Goal: Transaction & Acquisition: Purchase product/service

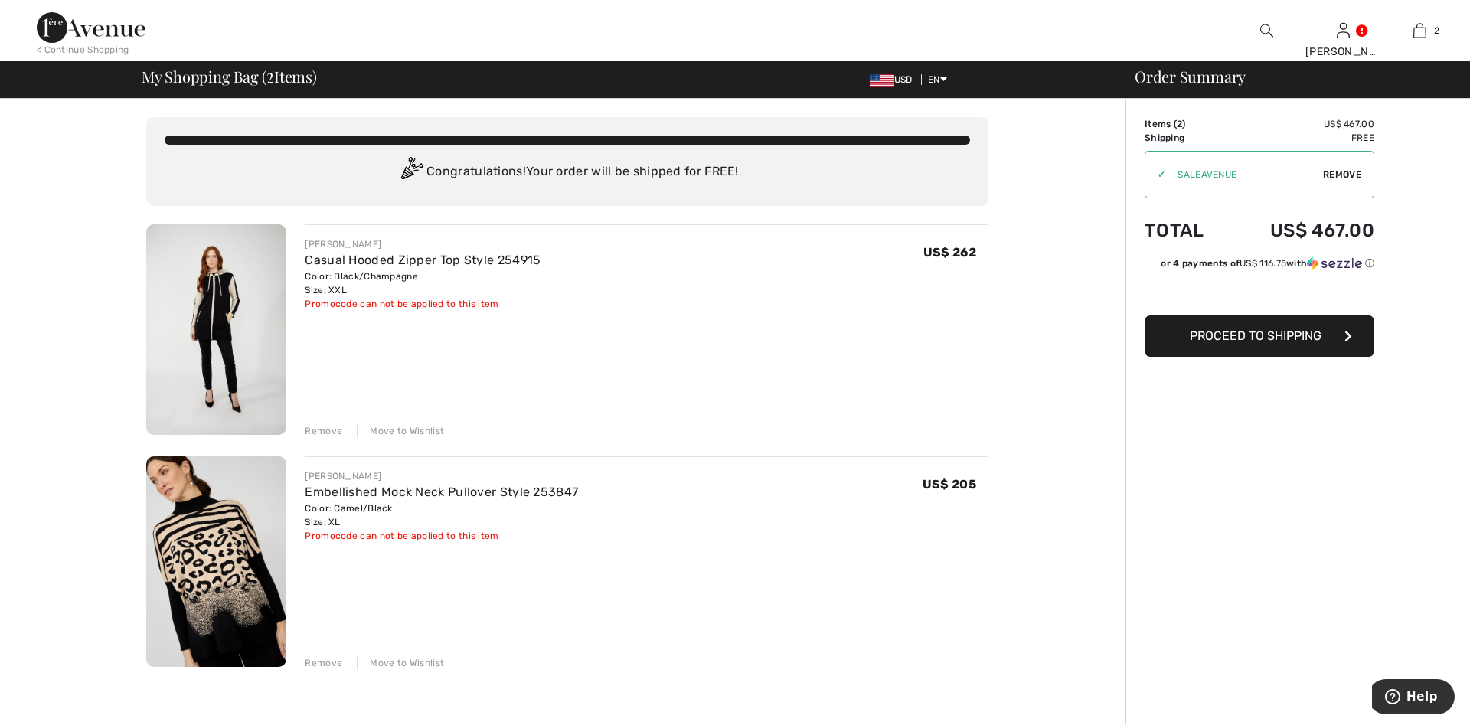
click at [328, 664] on div "Remove" at bounding box center [324, 663] width 38 height 14
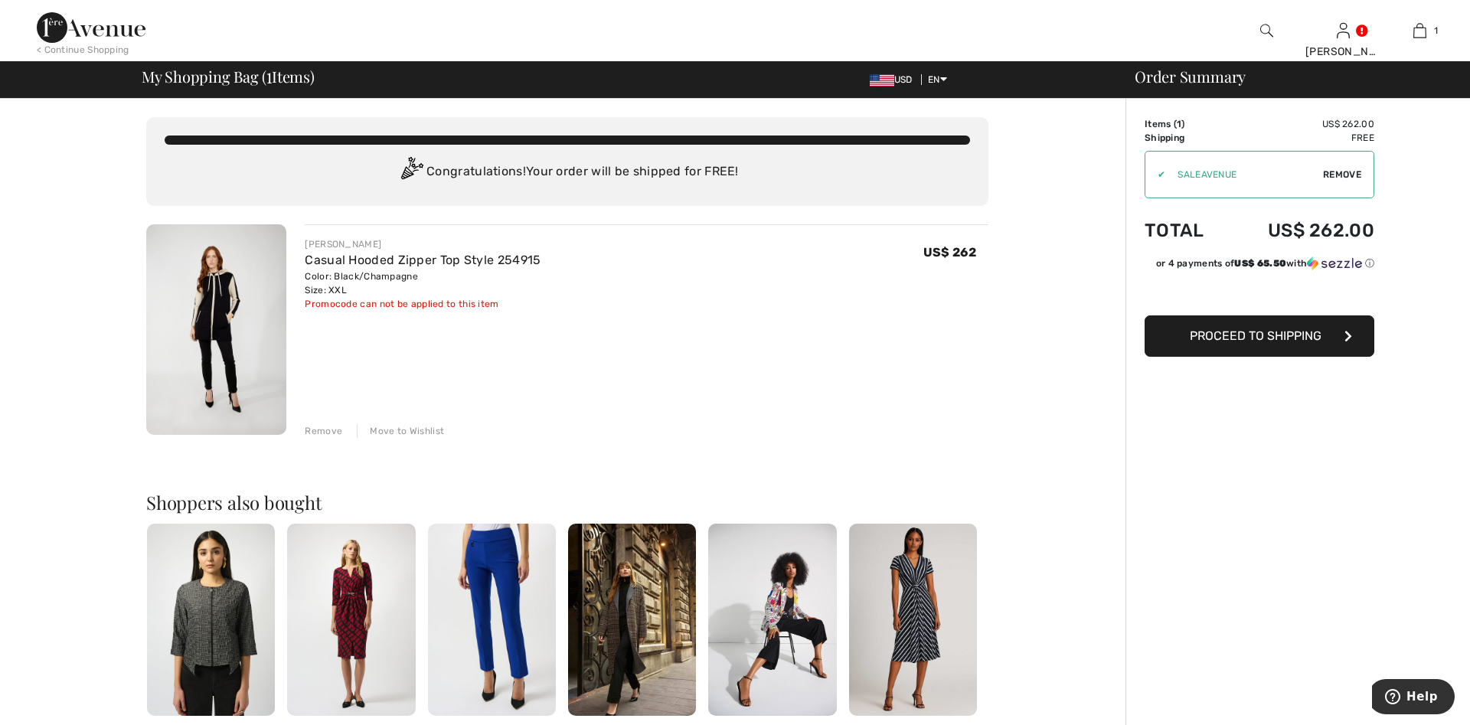
click at [60, 19] on img at bounding box center [91, 27] width 109 height 31
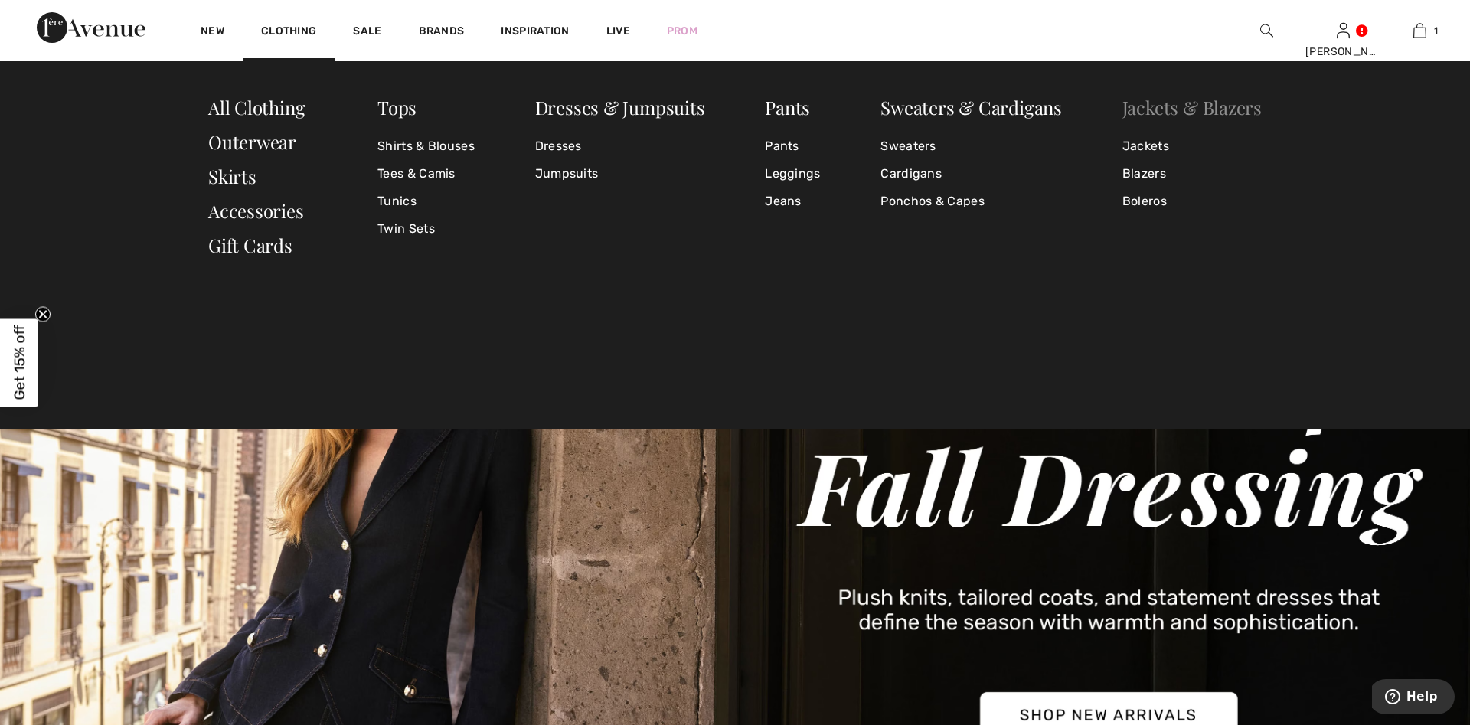
click at [1181, 109] on link "Jackets & Blazers" at bounding box center [1191, 107] width 139 height 24
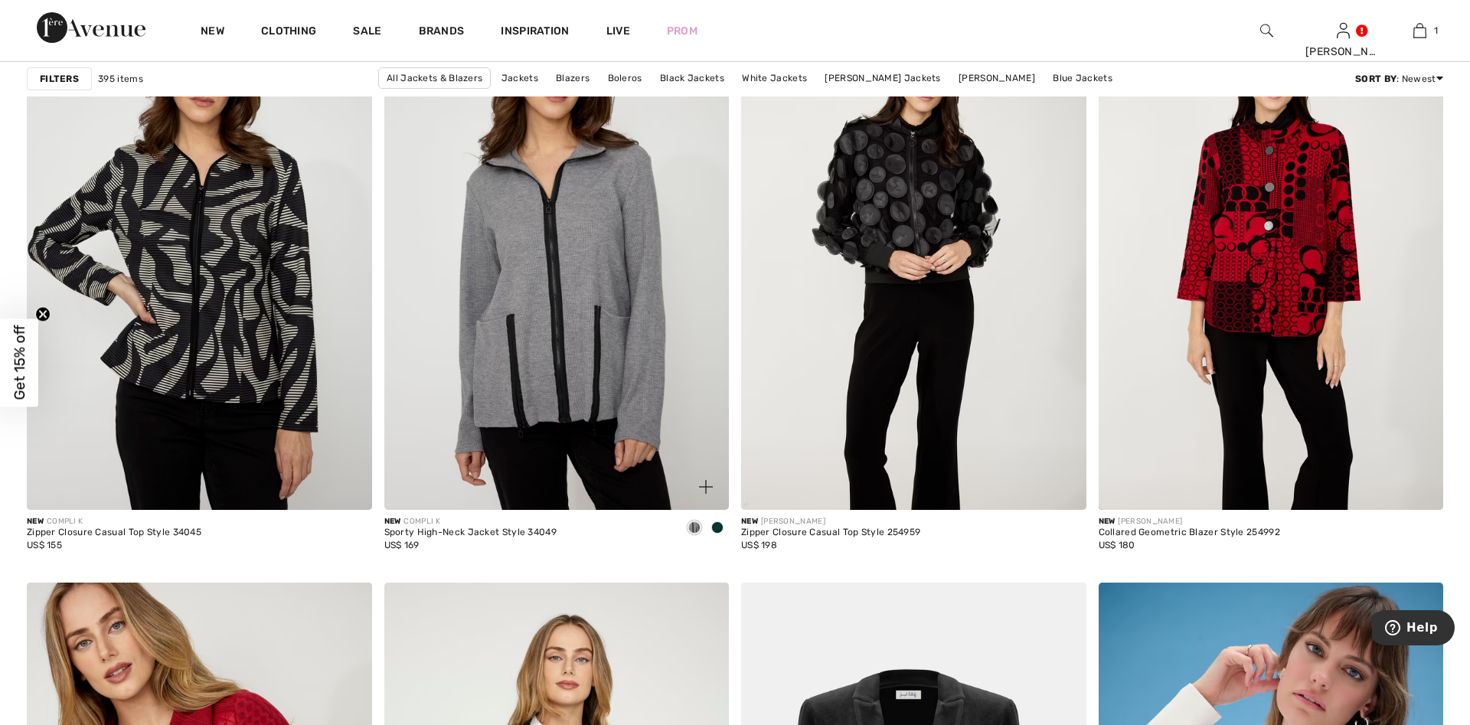
scroll to position [1483, 0]
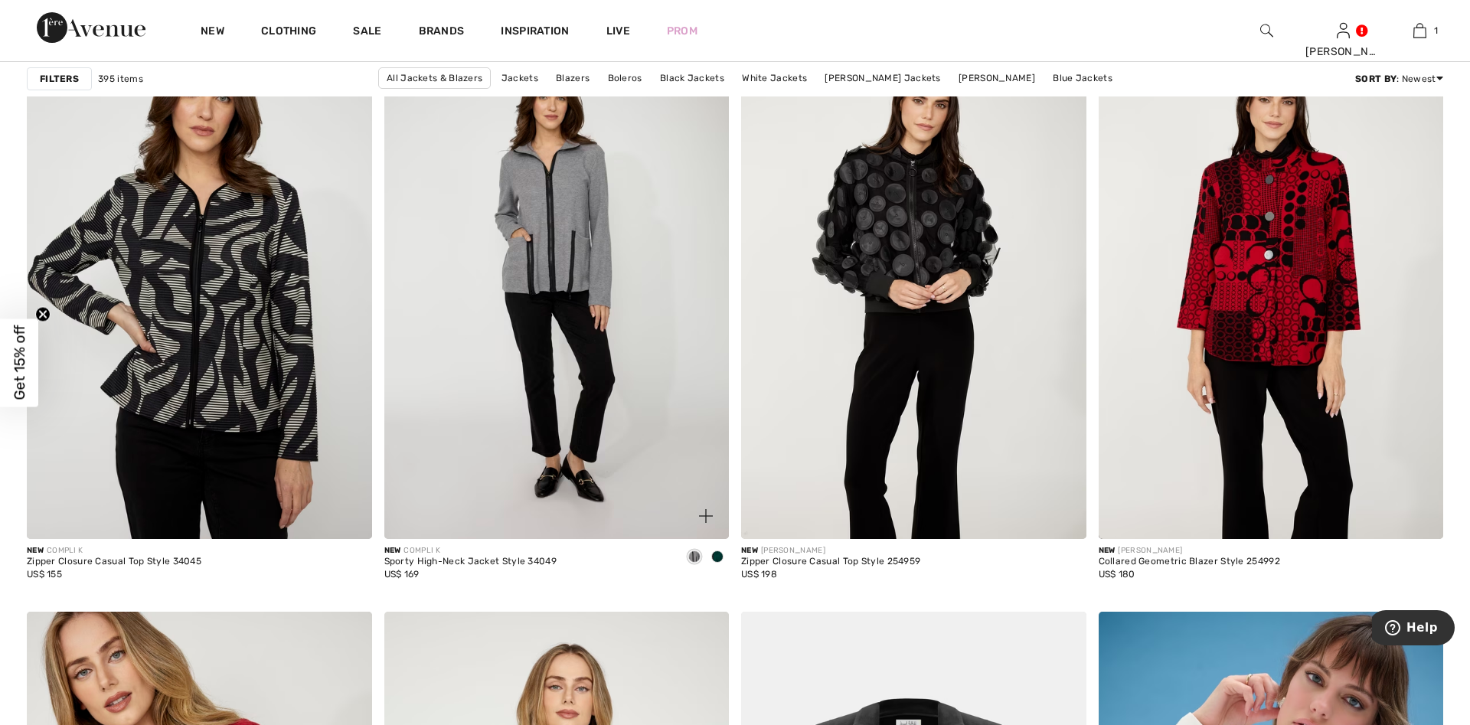
click at [716, 563] on span at bounding box center [717, 556] width 12 height 12
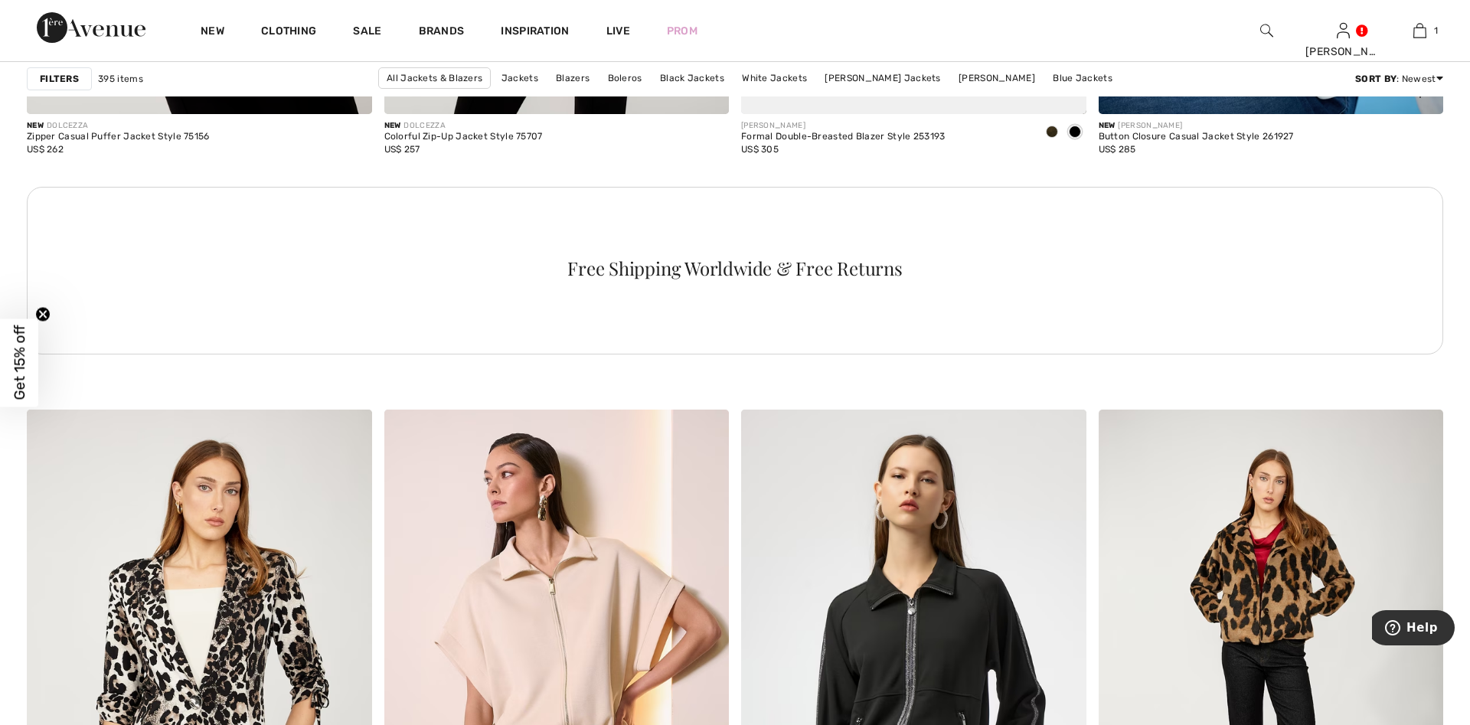
scroll to position [2811, 0]
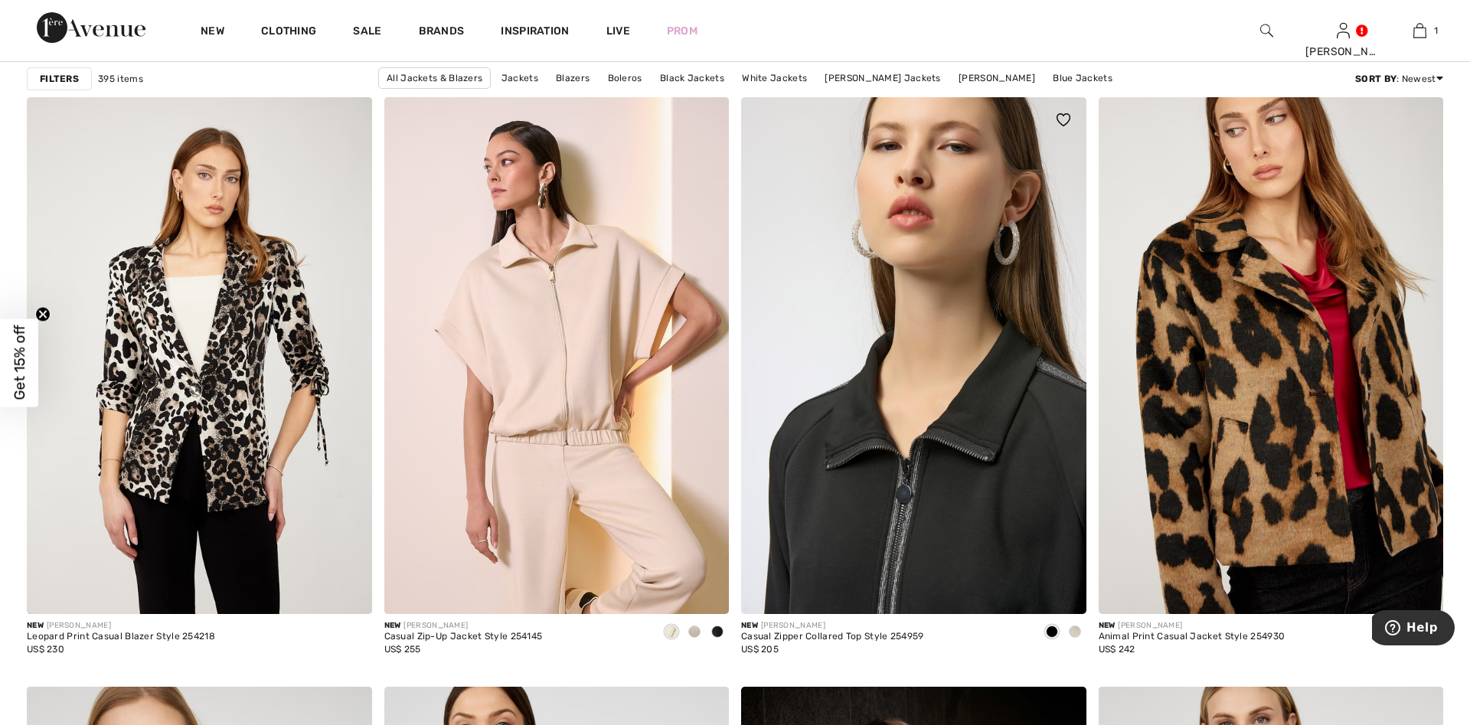
click at [935, 421] on img at bounding box center [913, 355] width 345 height 517
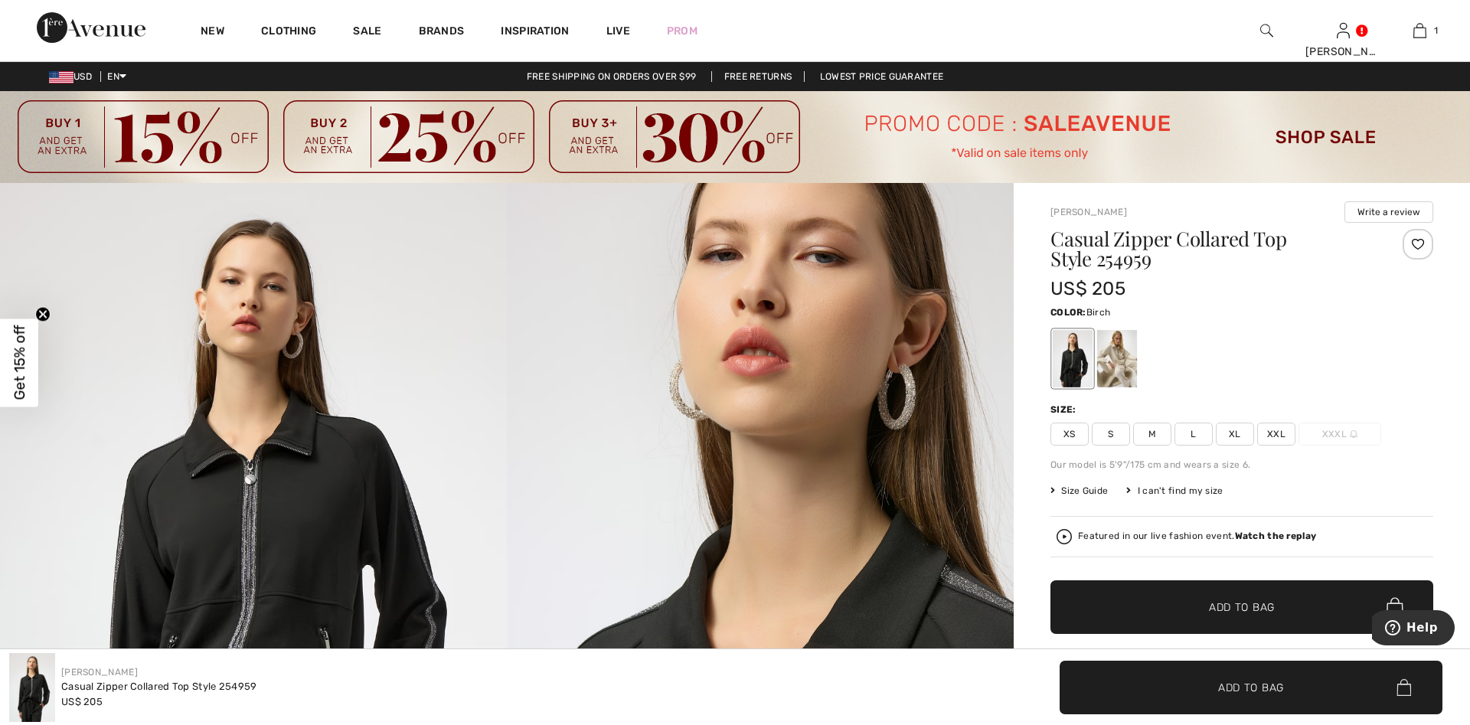
click at [1127, 350] on div at bounding box center [1117, 358] width 40 height 57
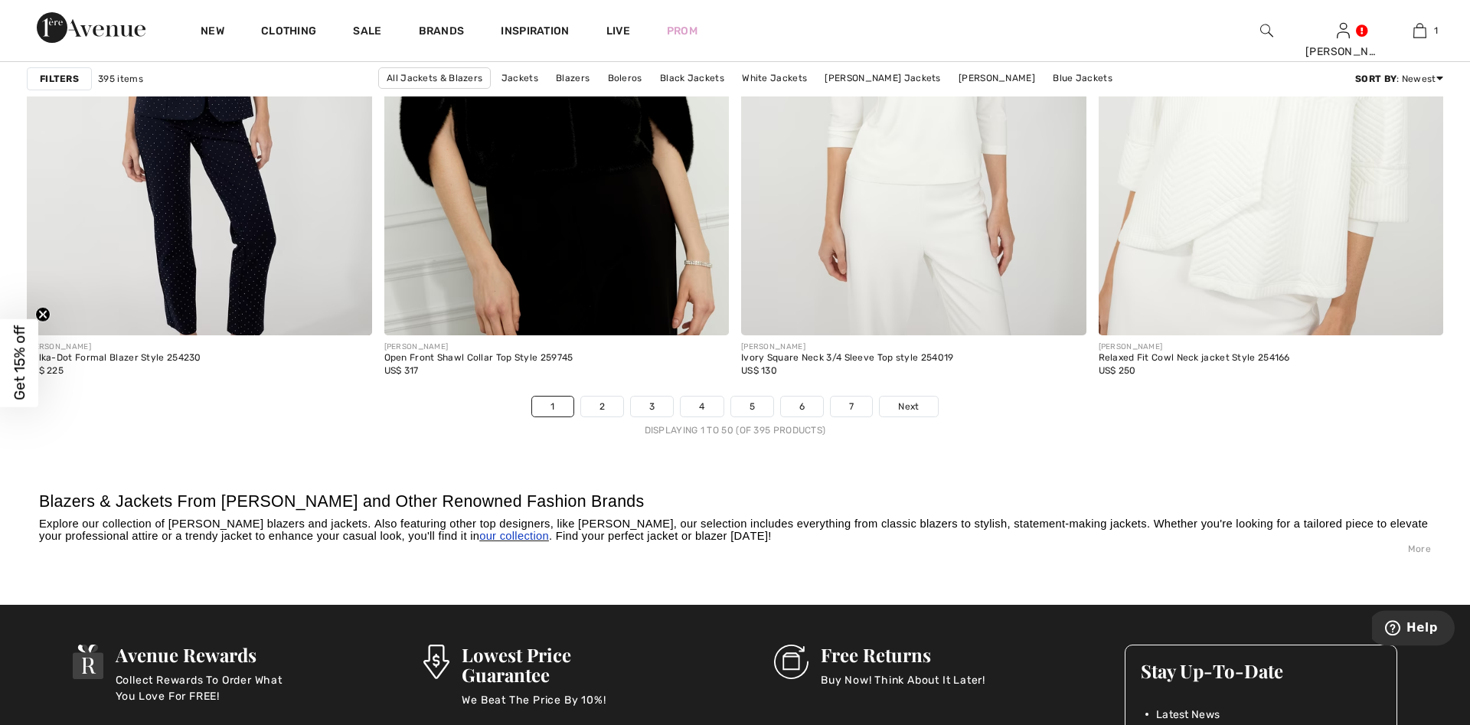
scroll to position [8978, 0]
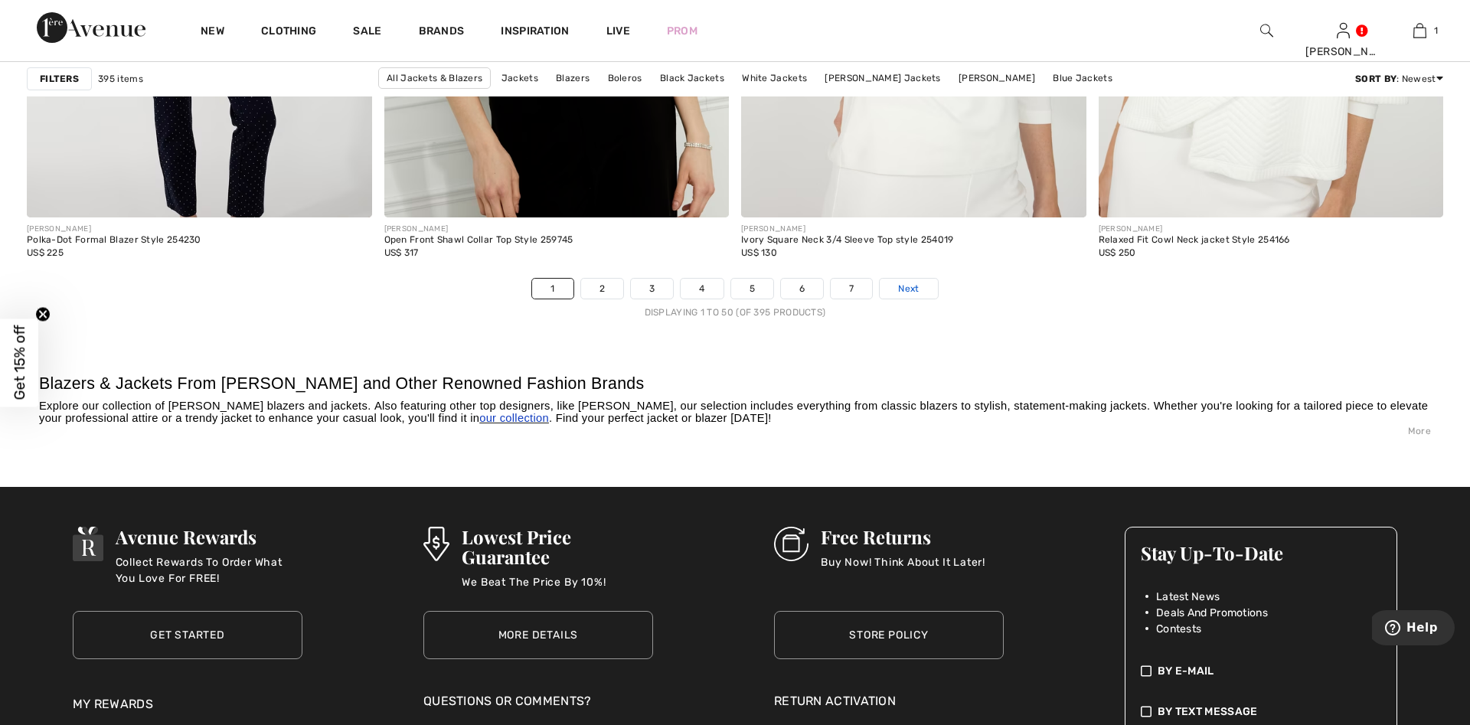
click at [910, 292] on span "Next" at bounding box center [908, 289] width 21 height 14
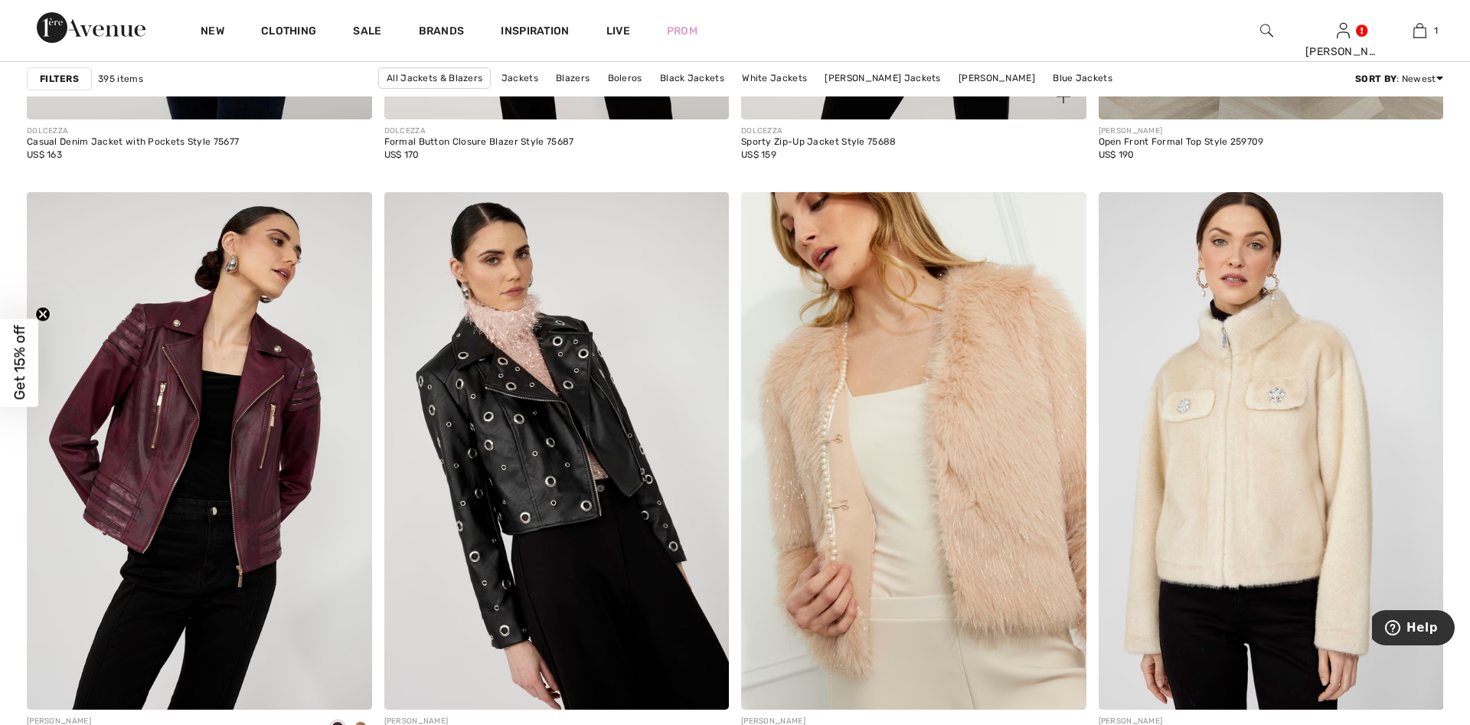
scroll to position [3982, 0]
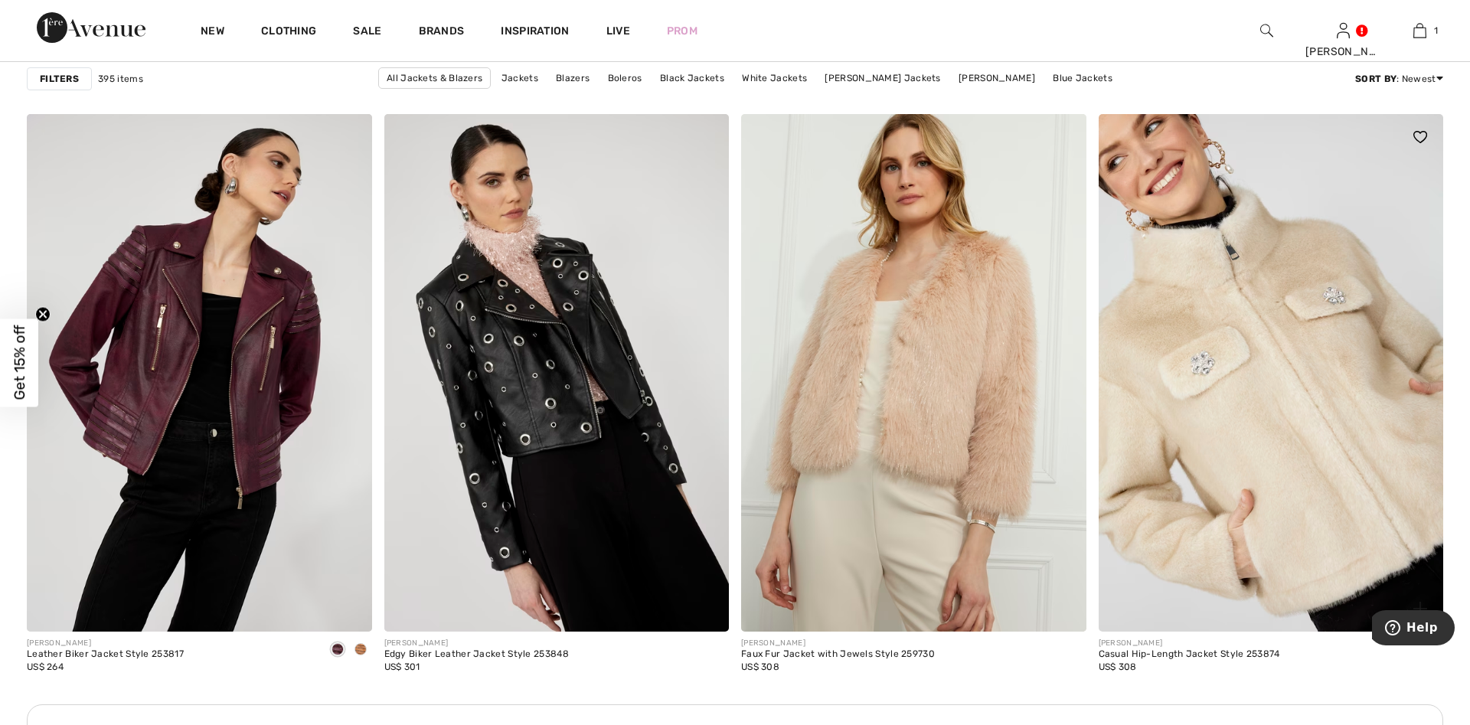
click at [1256, 330] on img at bounding box center [1270, 372] width 345 height 517
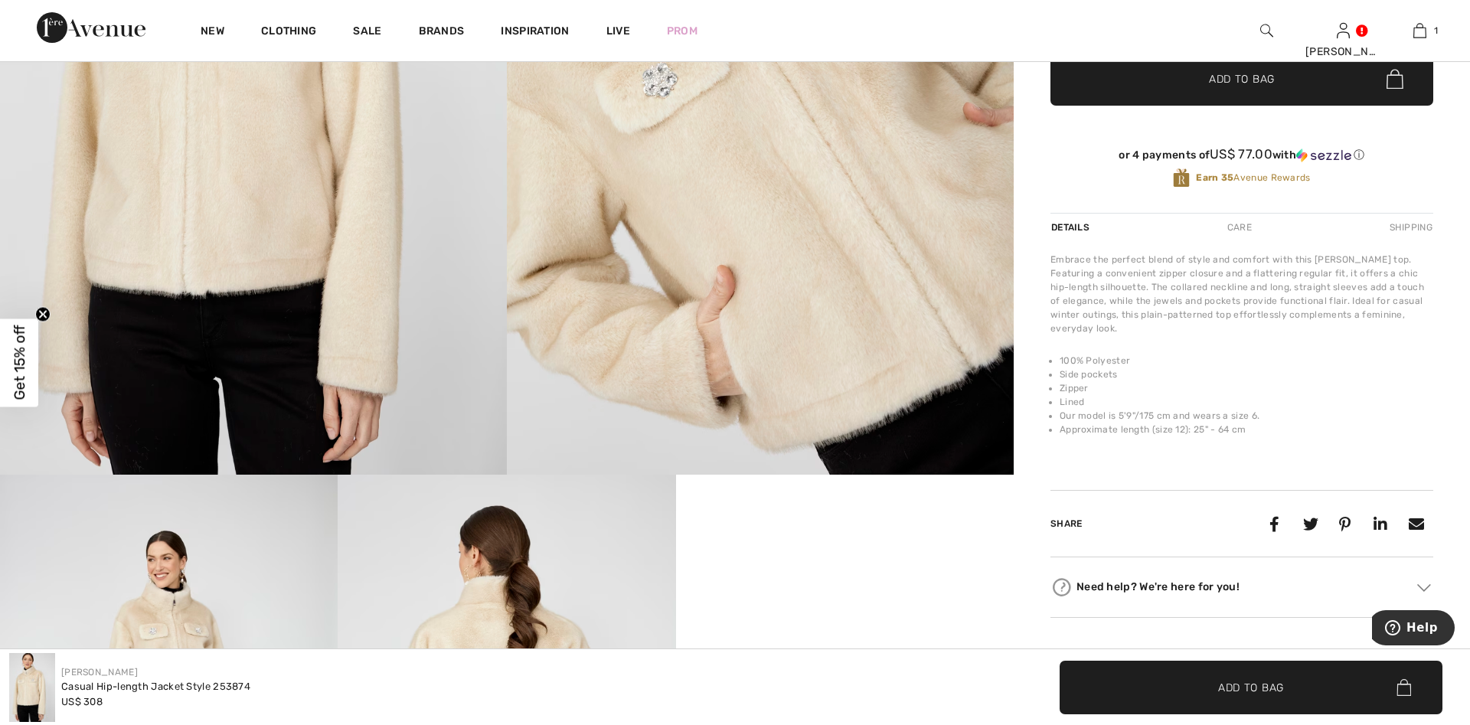
scroll to position [859, 0]
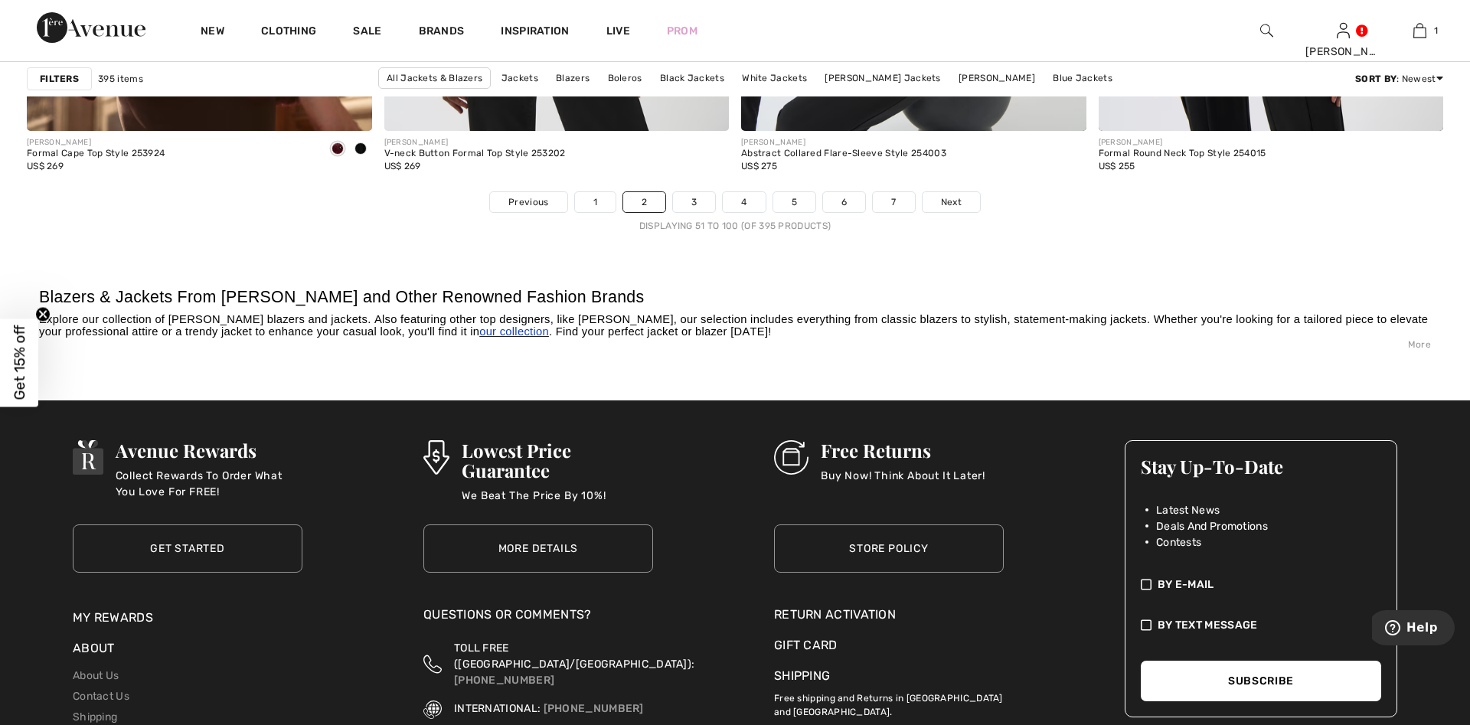
scroll to position [8822, 0]
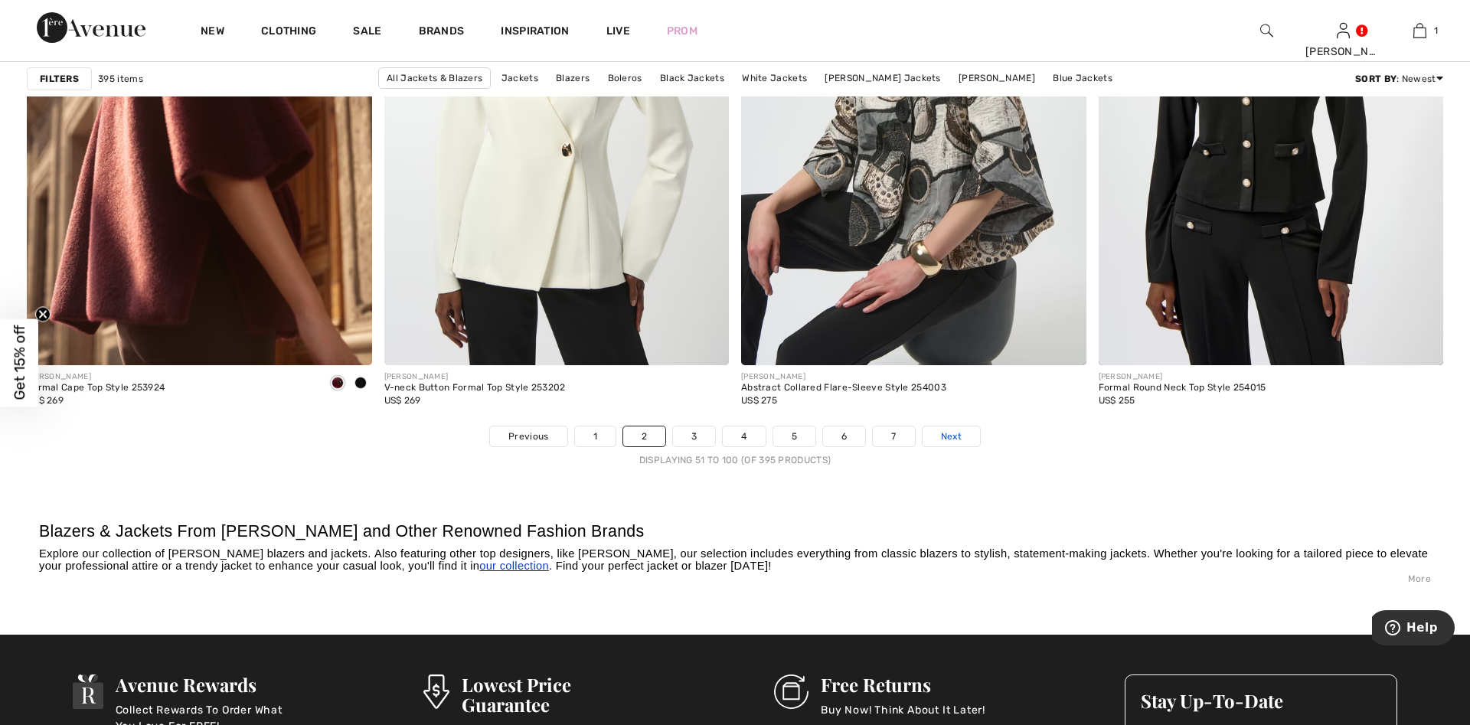
click at [966, 436] on link "Next" at bounding box center [950, 436] width 57 height 20
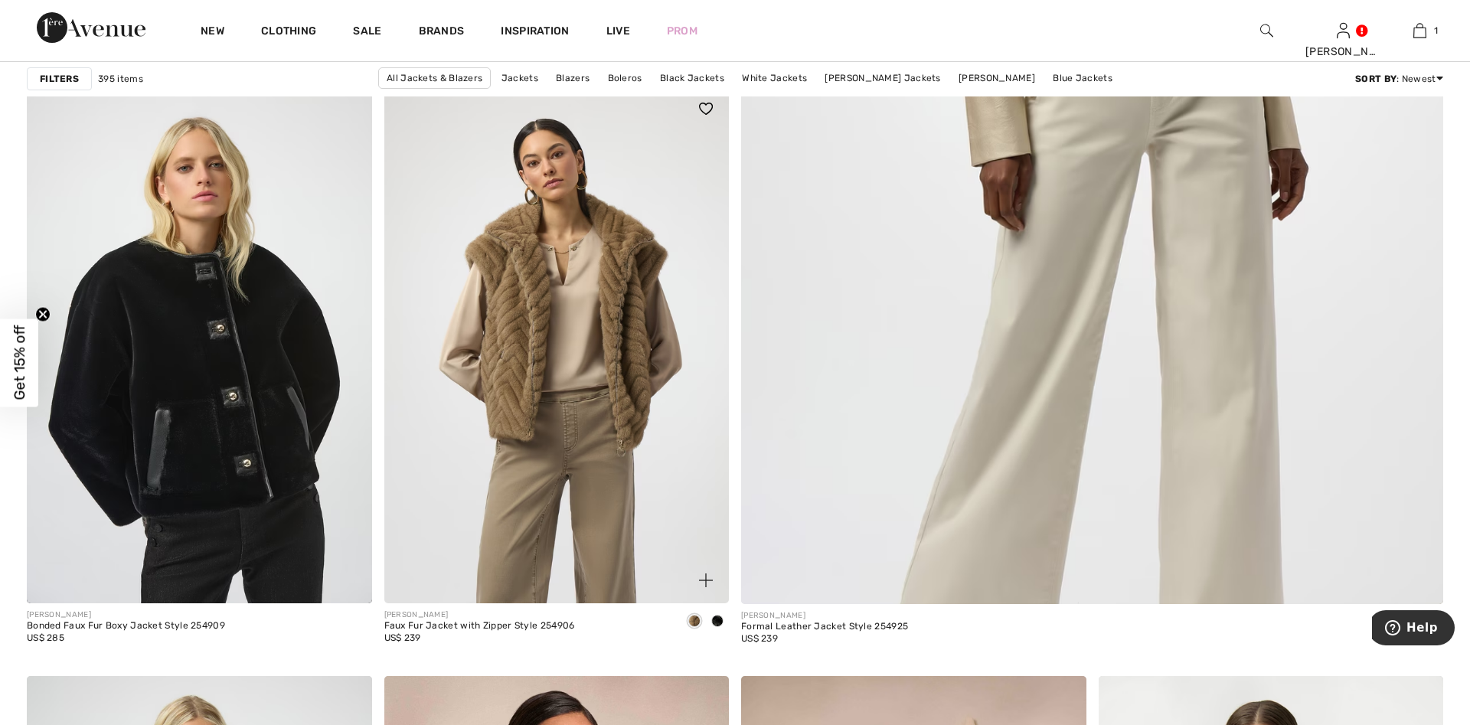
scroll to position [859, 0]
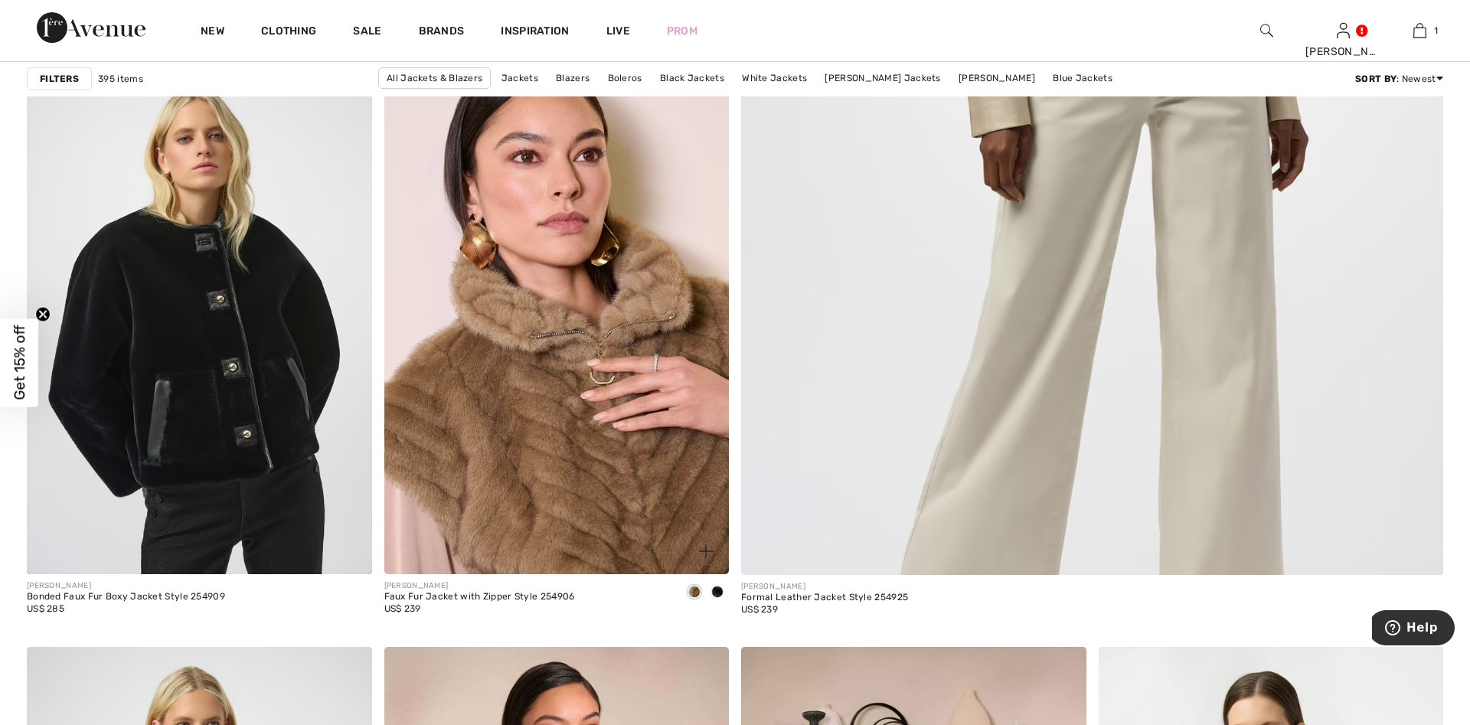
click at [715, 591] on span at bounding box center [717, 592] width 12 height 12
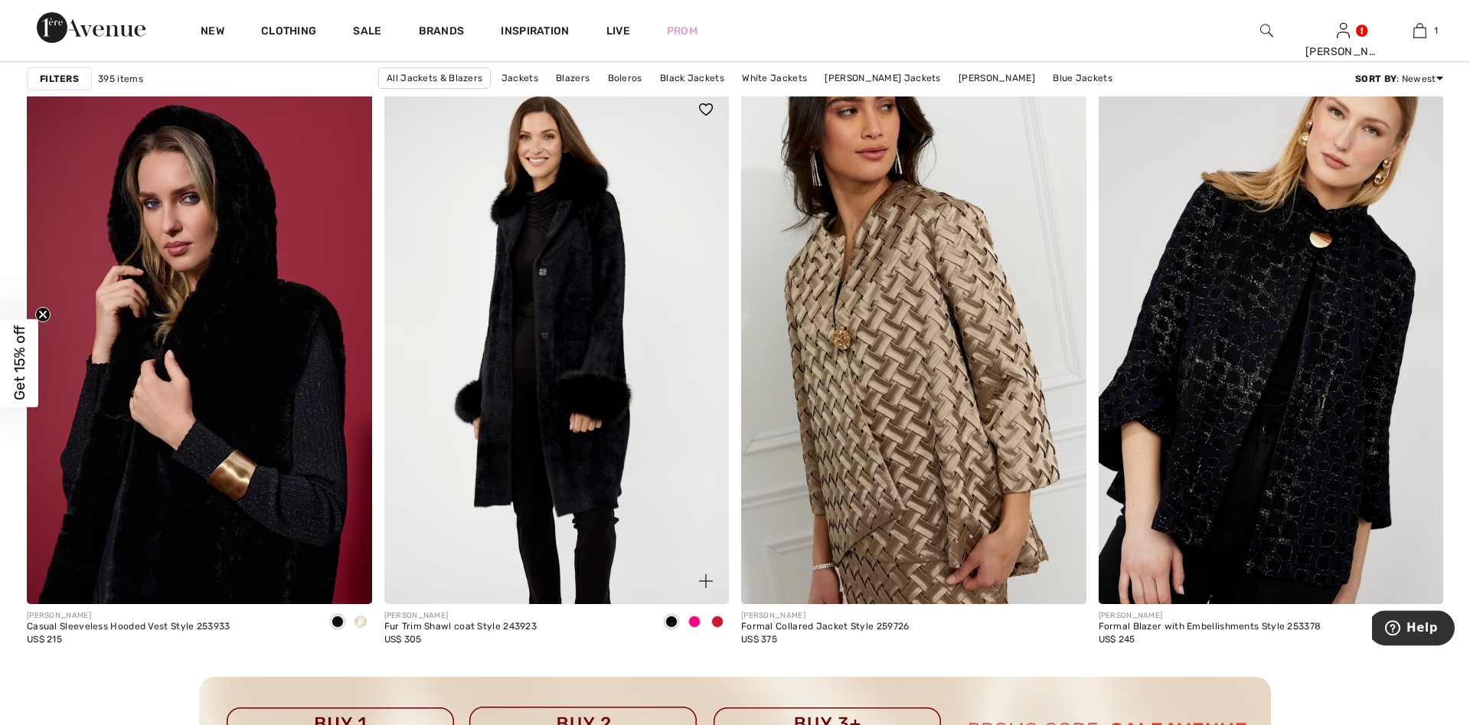
scroll to position [2030, 0]
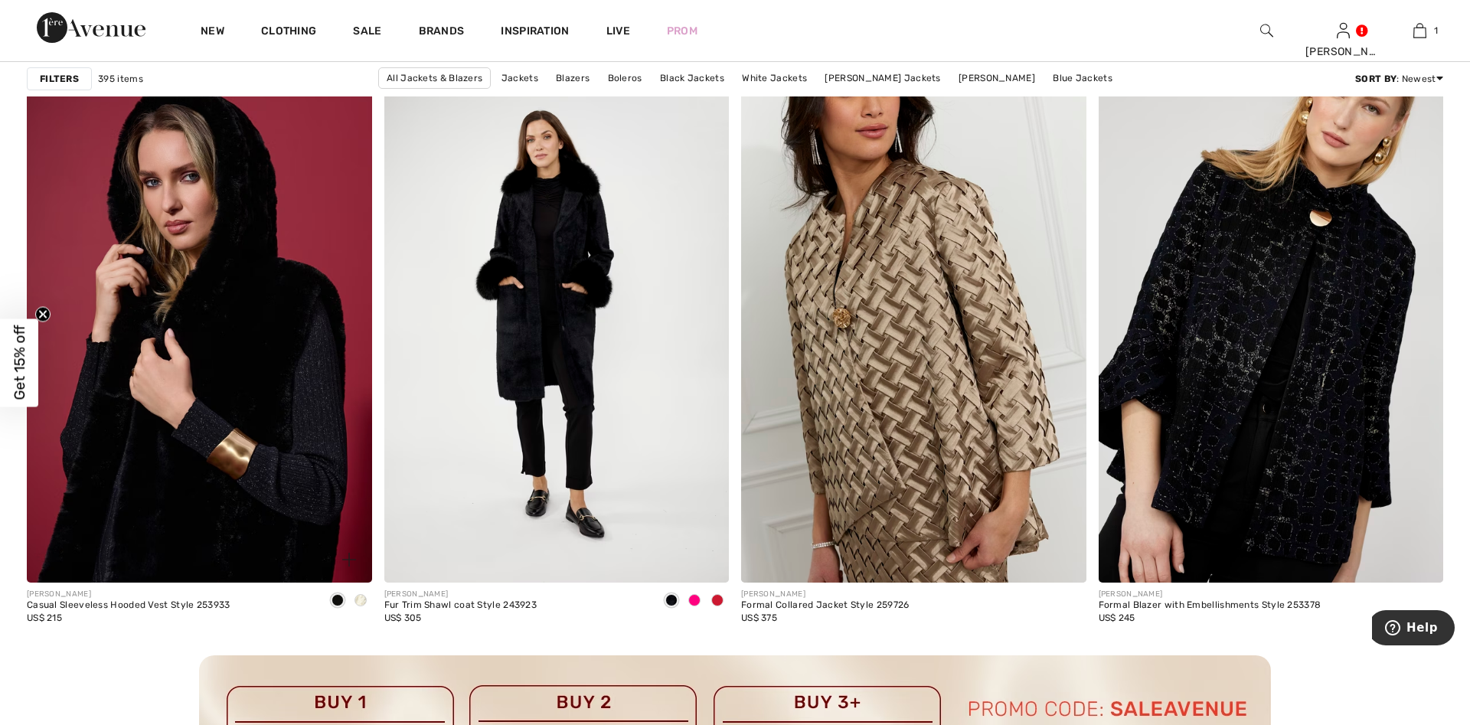
click at [361, 602] on span at bounding box center [360, 600] width 12 height 12
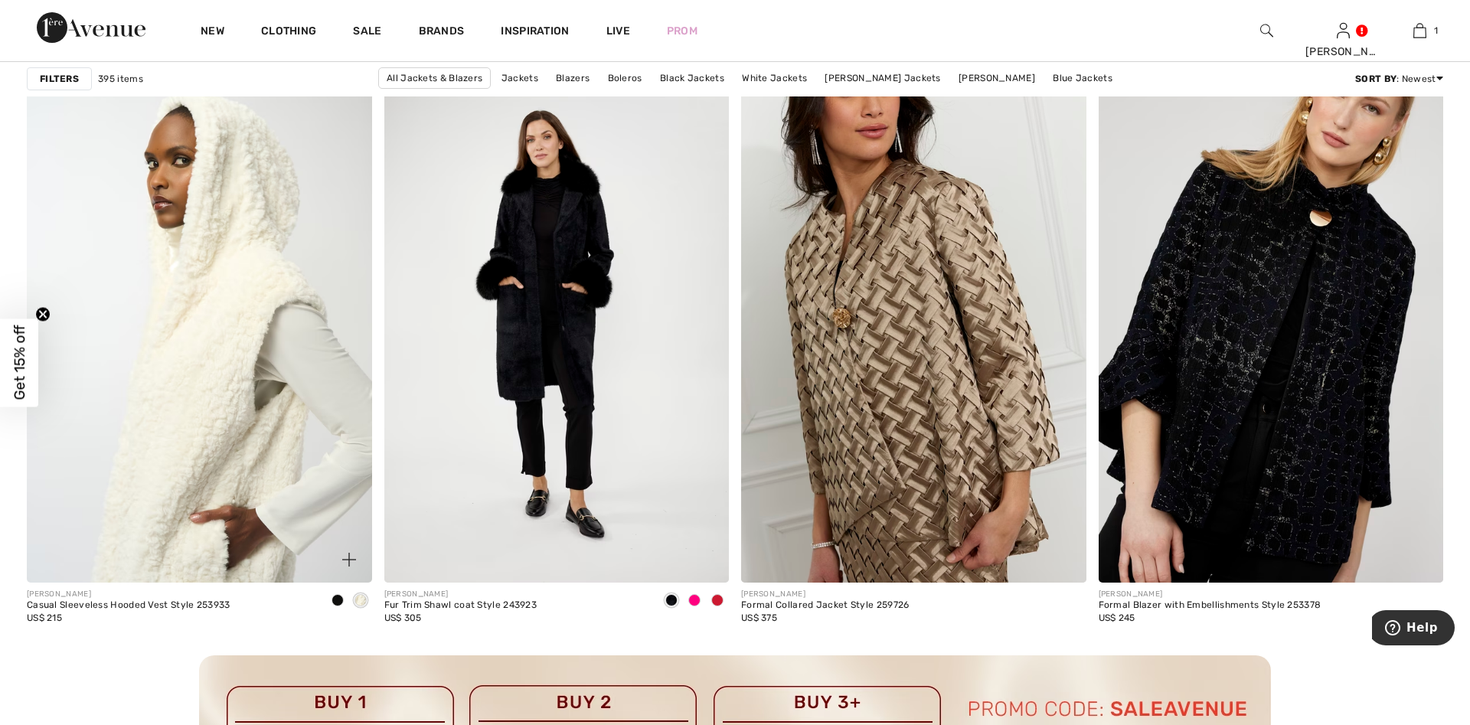
click at [295, 376] on img at bounding box center [199, 323] width 345 height 517
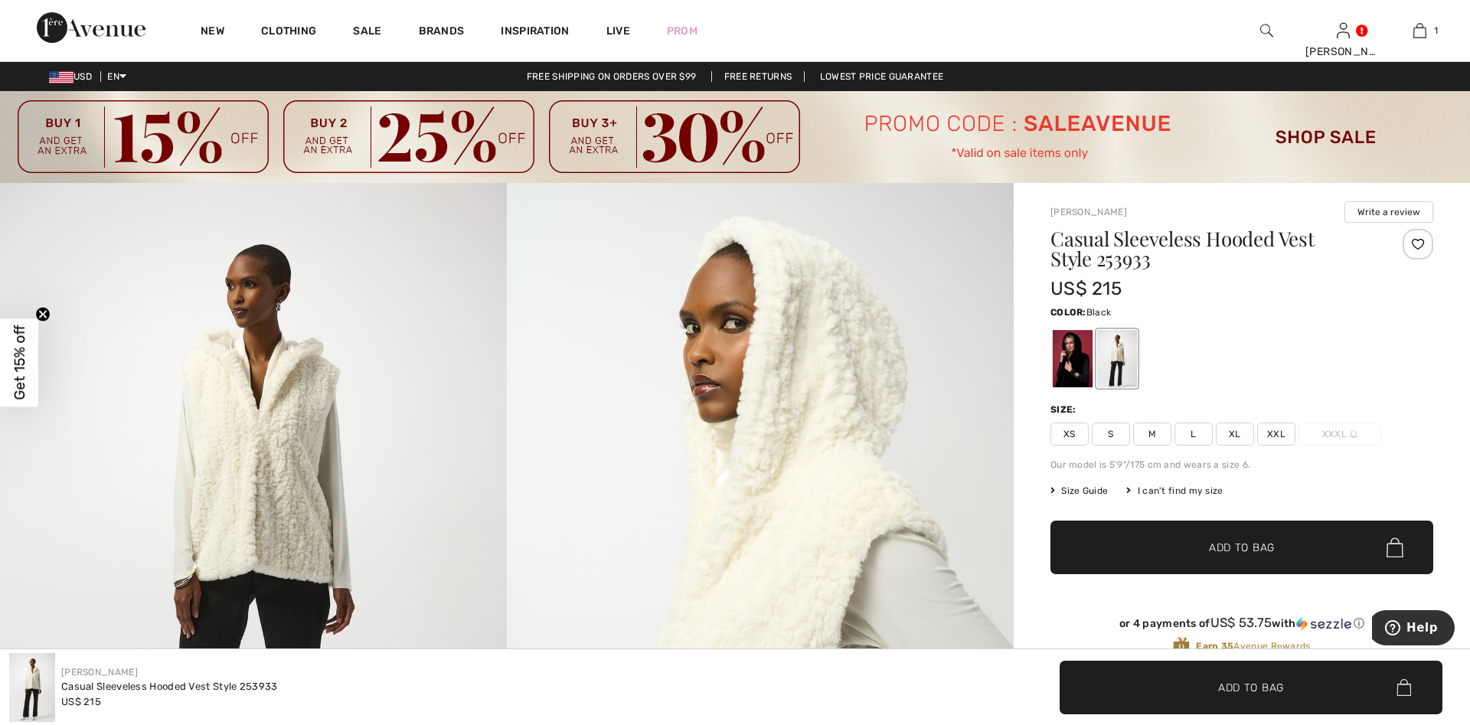
click at [1072, 358] on div at bounding box center [1072, 358] width 40 height 57
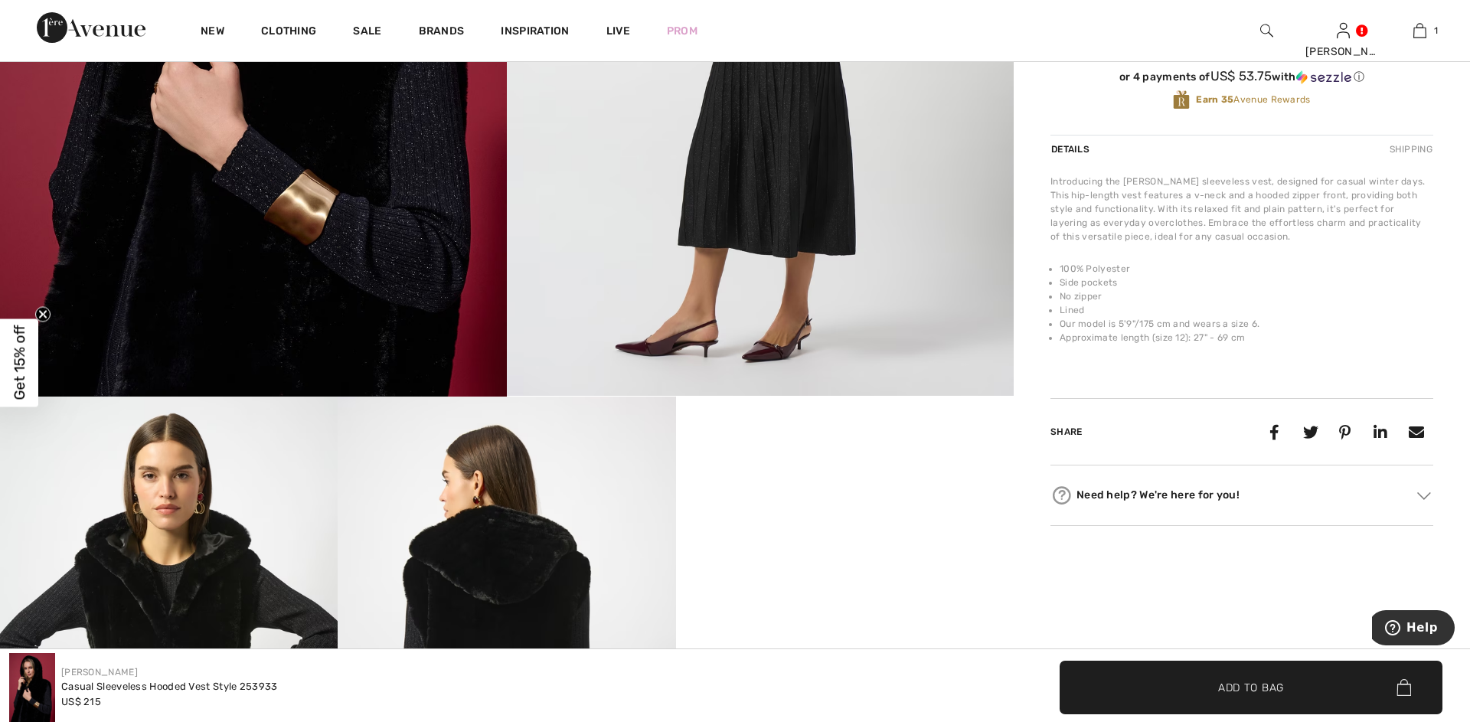
scroll to position [78, 0]
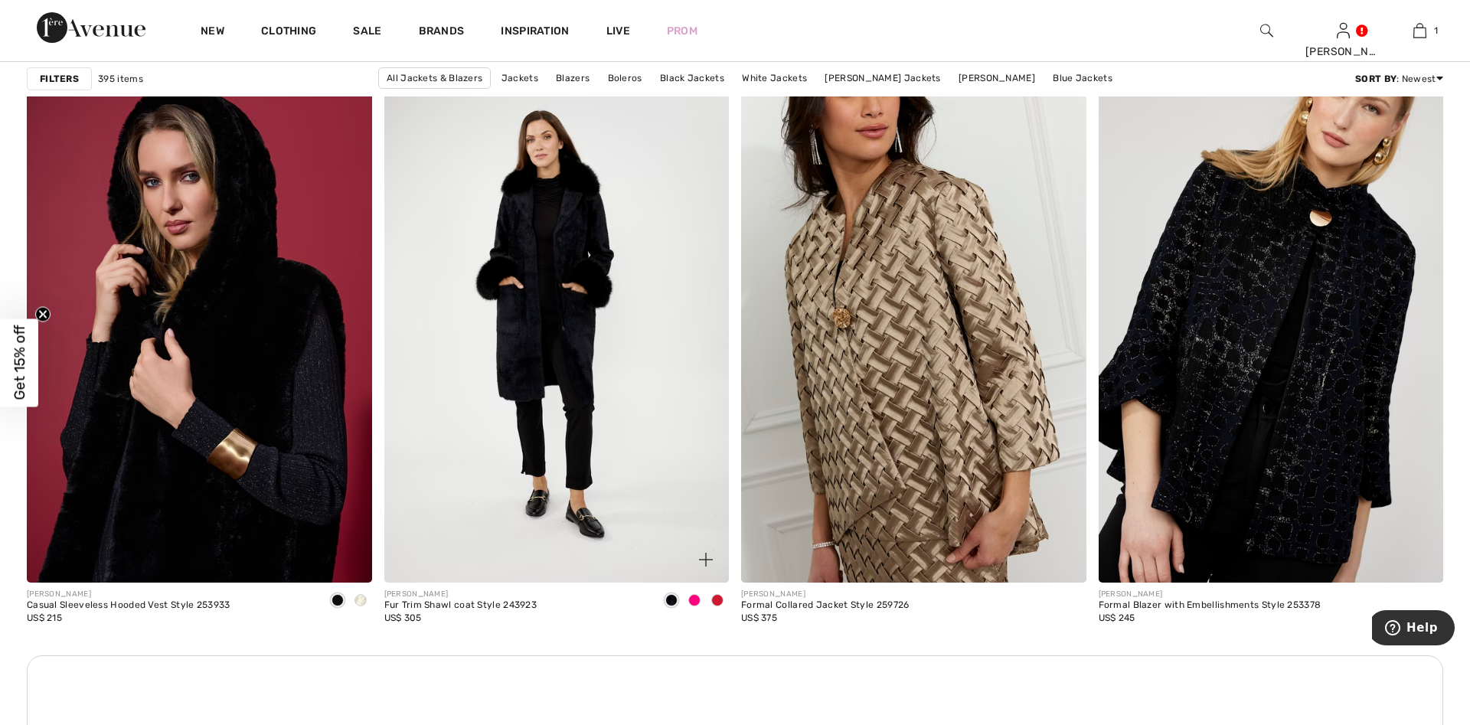
click at [698, 602] on span at bounding box center [694, 600] width 12 height 12
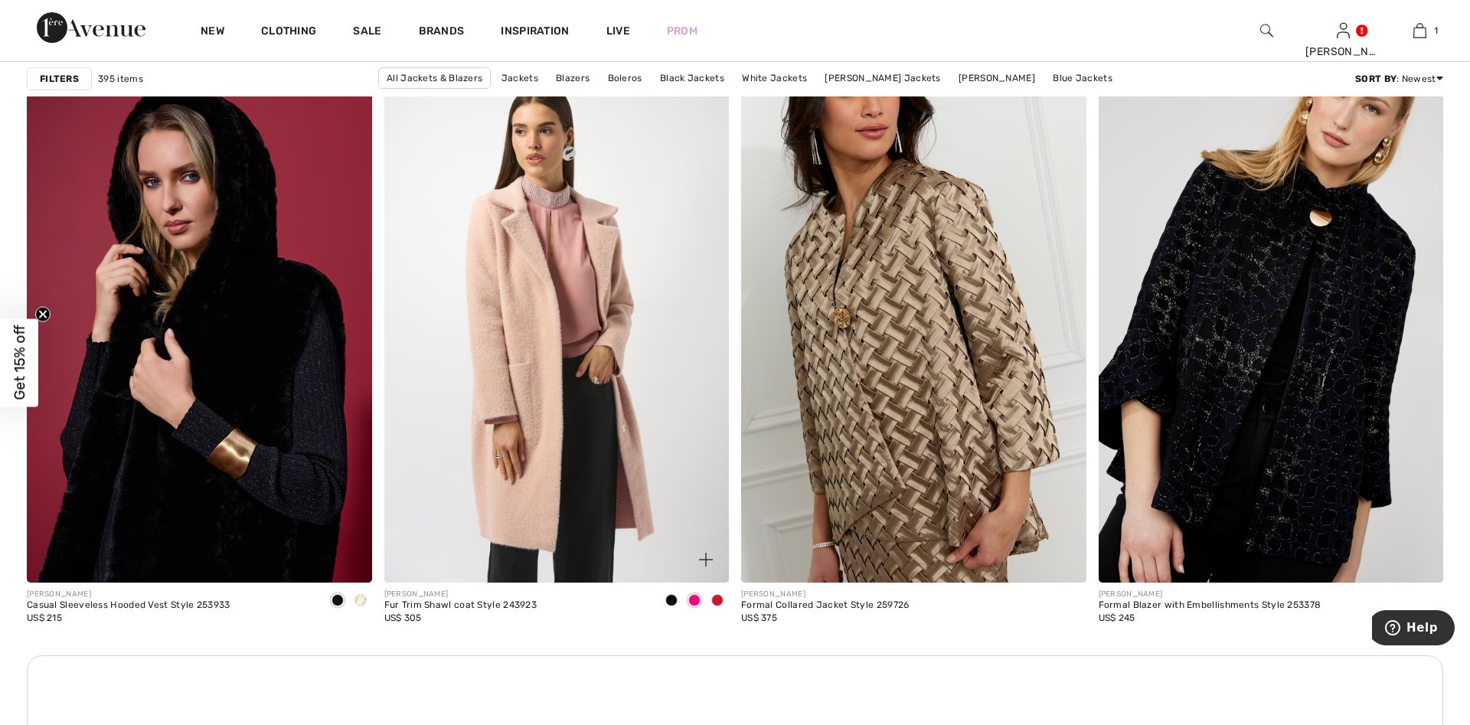
click at [719, 597] on span at bounding box center [717, 600] width 12 height 12
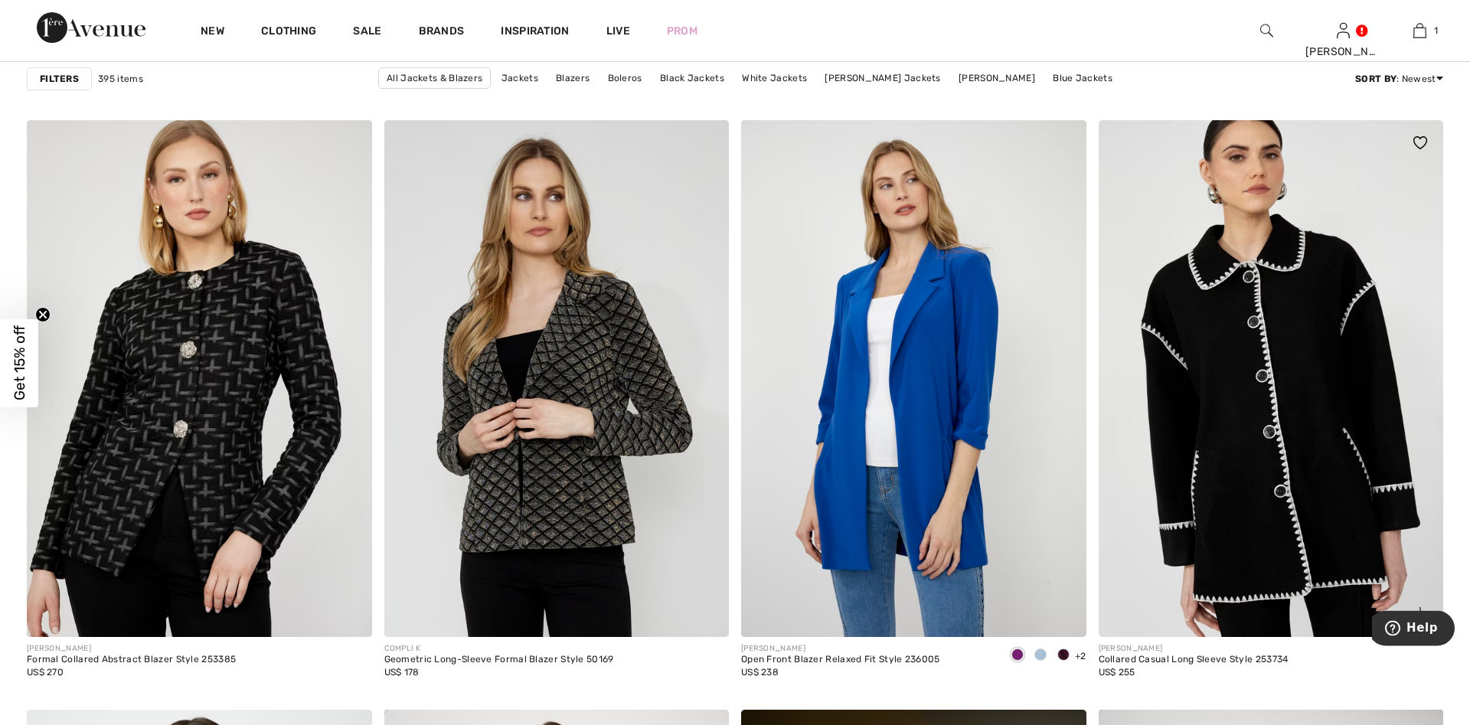
scroll to position [2811, 0]
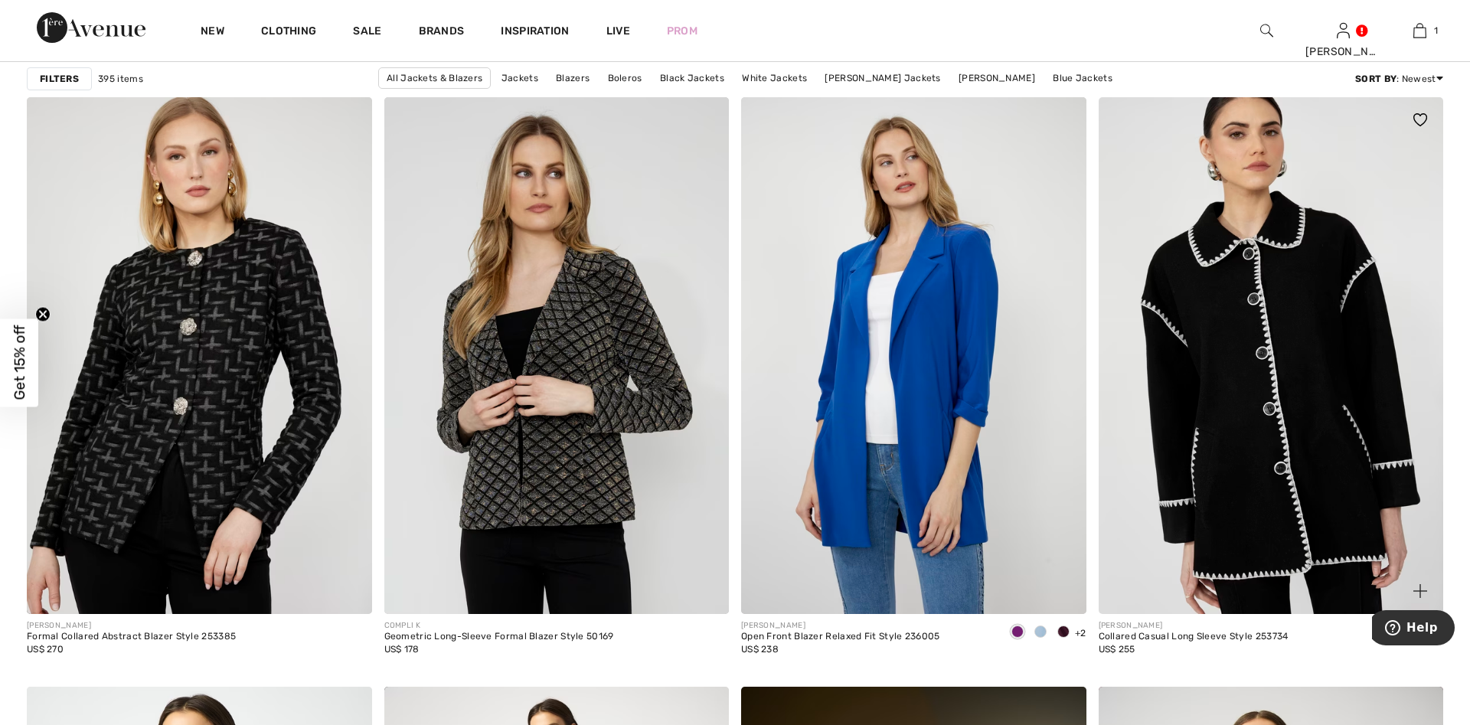
click at [1300, 355] on img at bounding box center [1270, 355] width 345 height 517
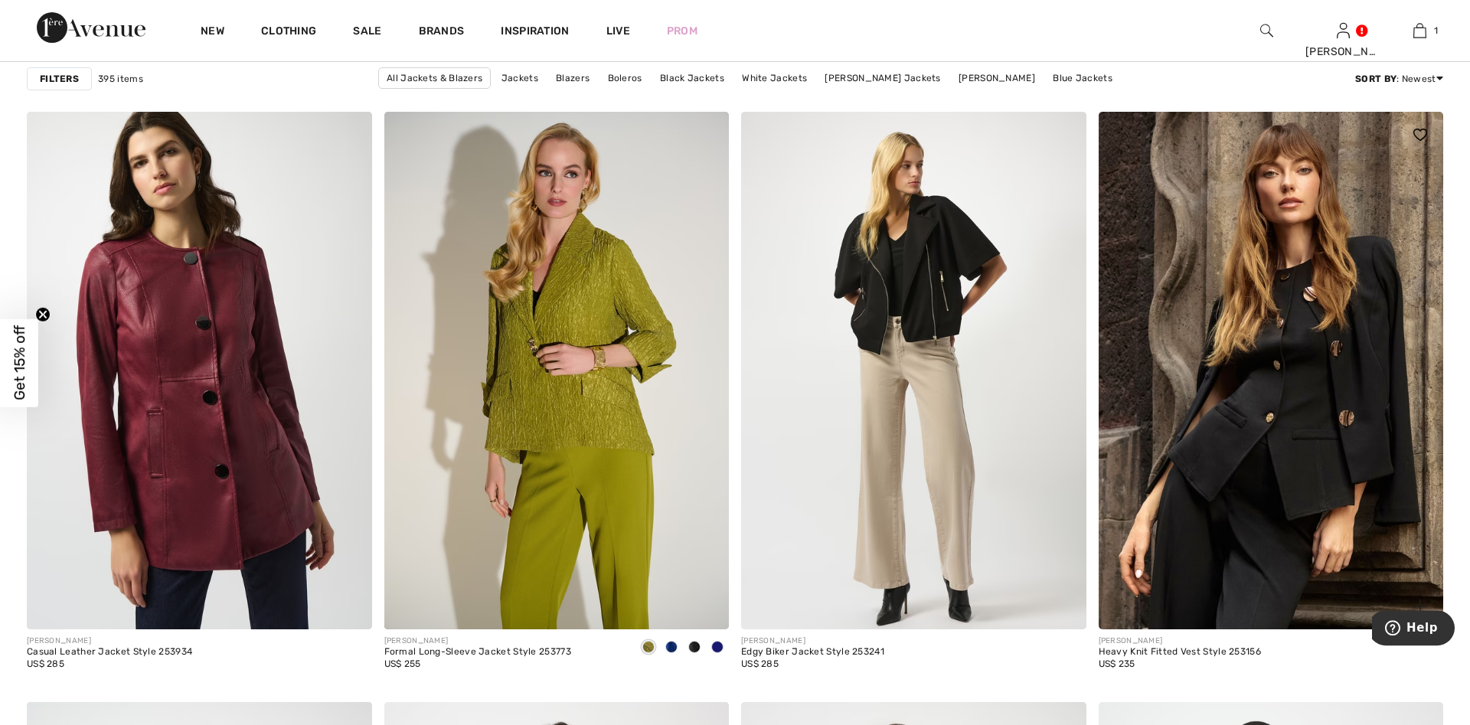
scroll to position [7339, 0]
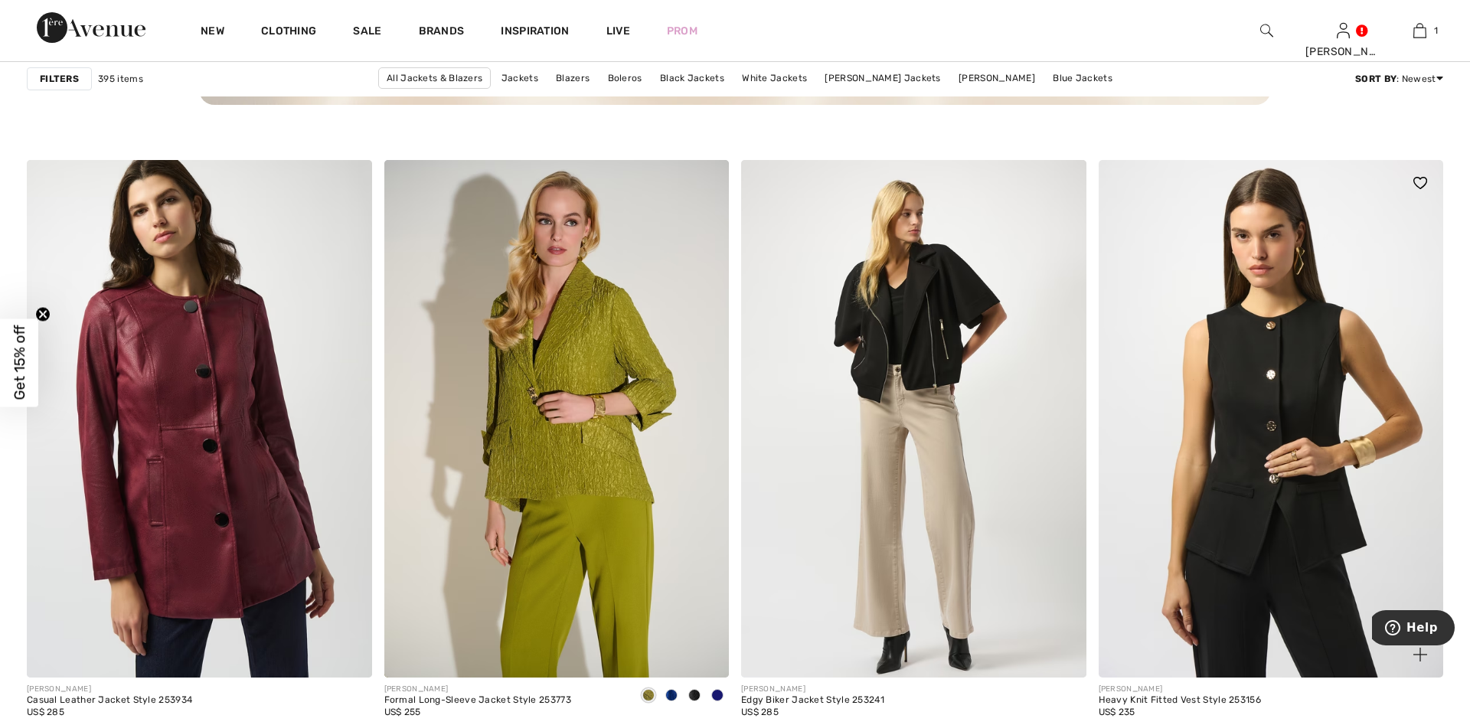
click at [1248, 455] on img at bounding box center [1270, 418] width 345 height 517
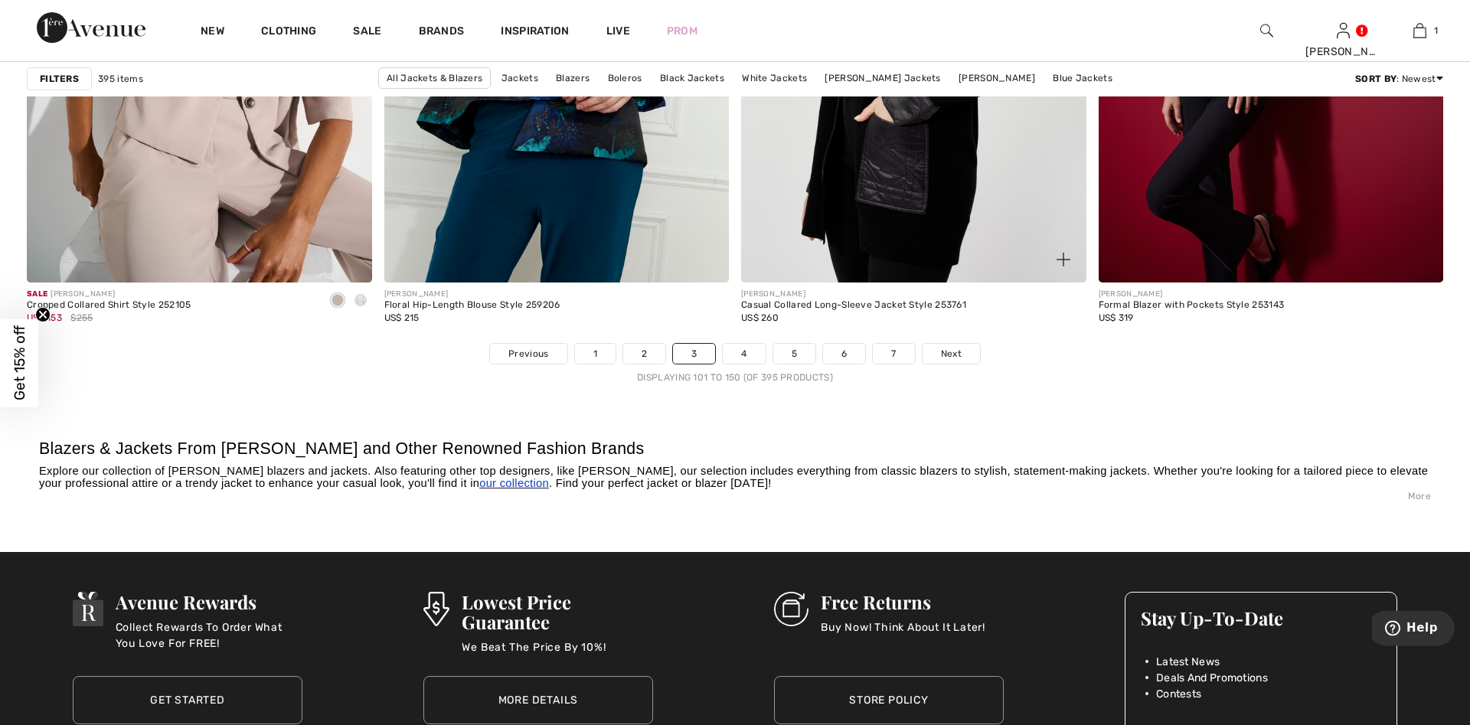
scroll to position [8978, 0]
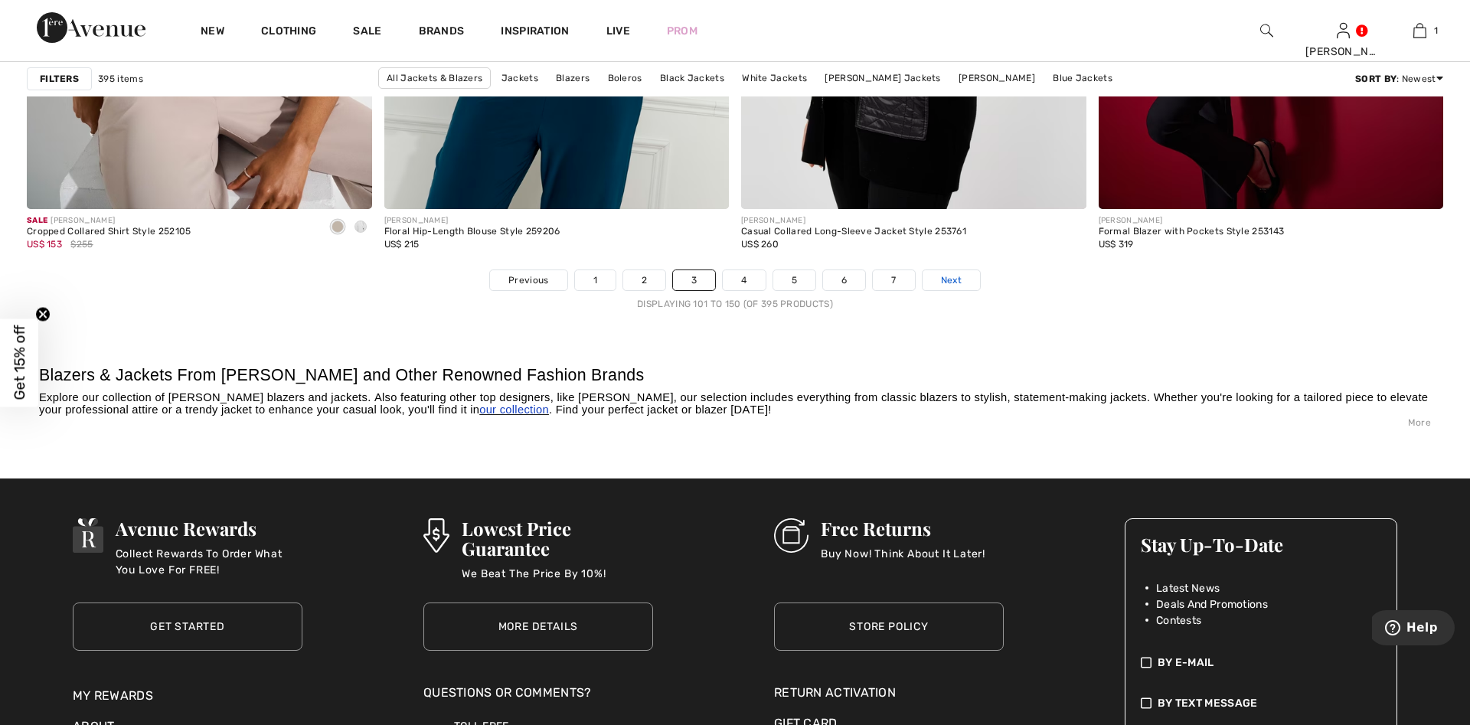
click at [943, 276] on span "Next" at bounding box center [951, 280] width 21 height 14
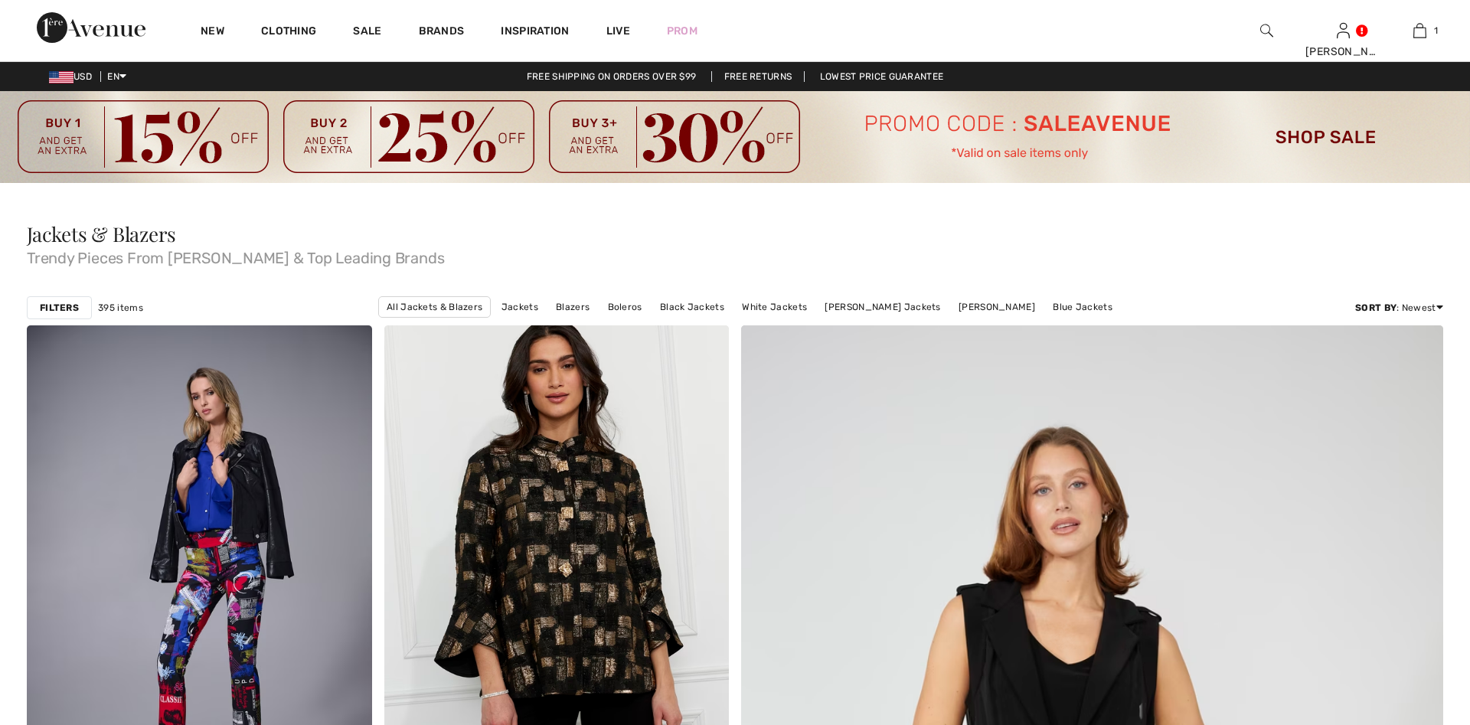
checkbox input "true"
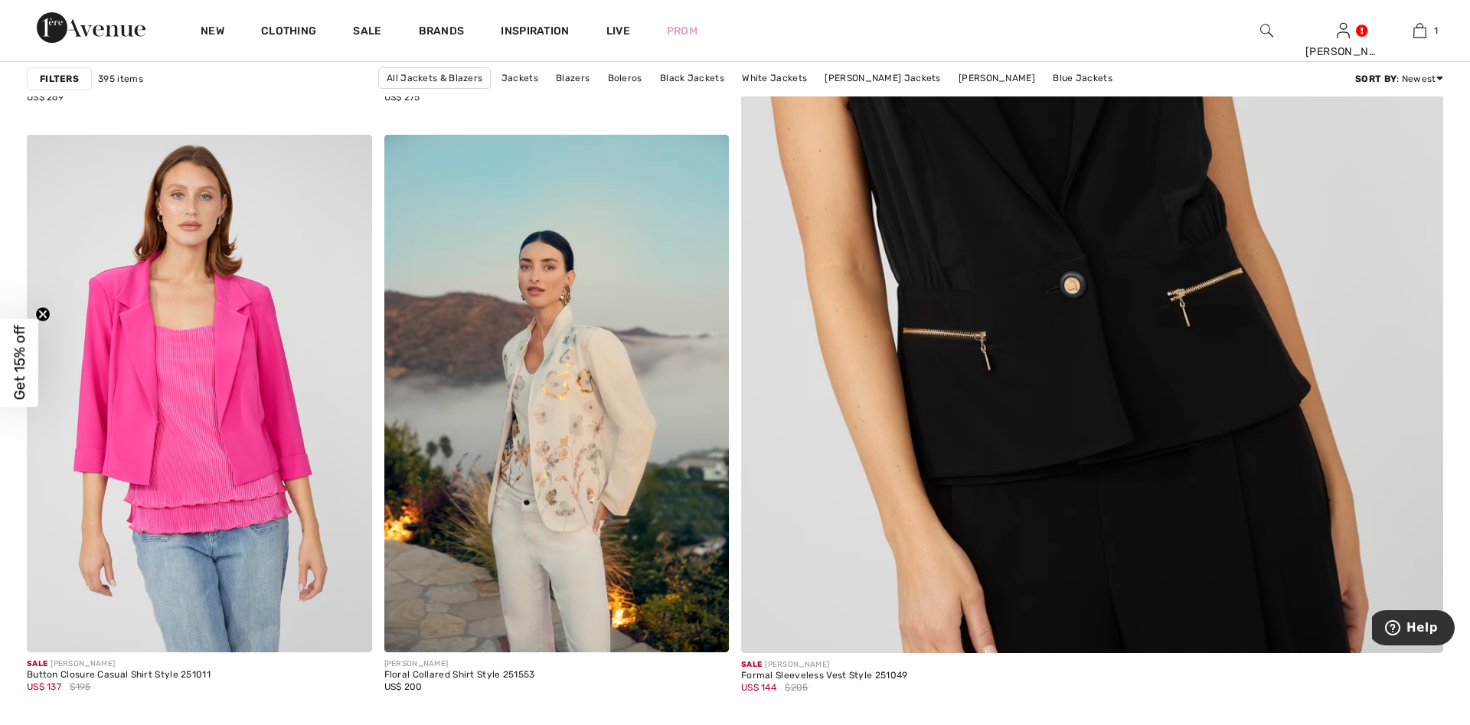
scroll to position [859, 0]
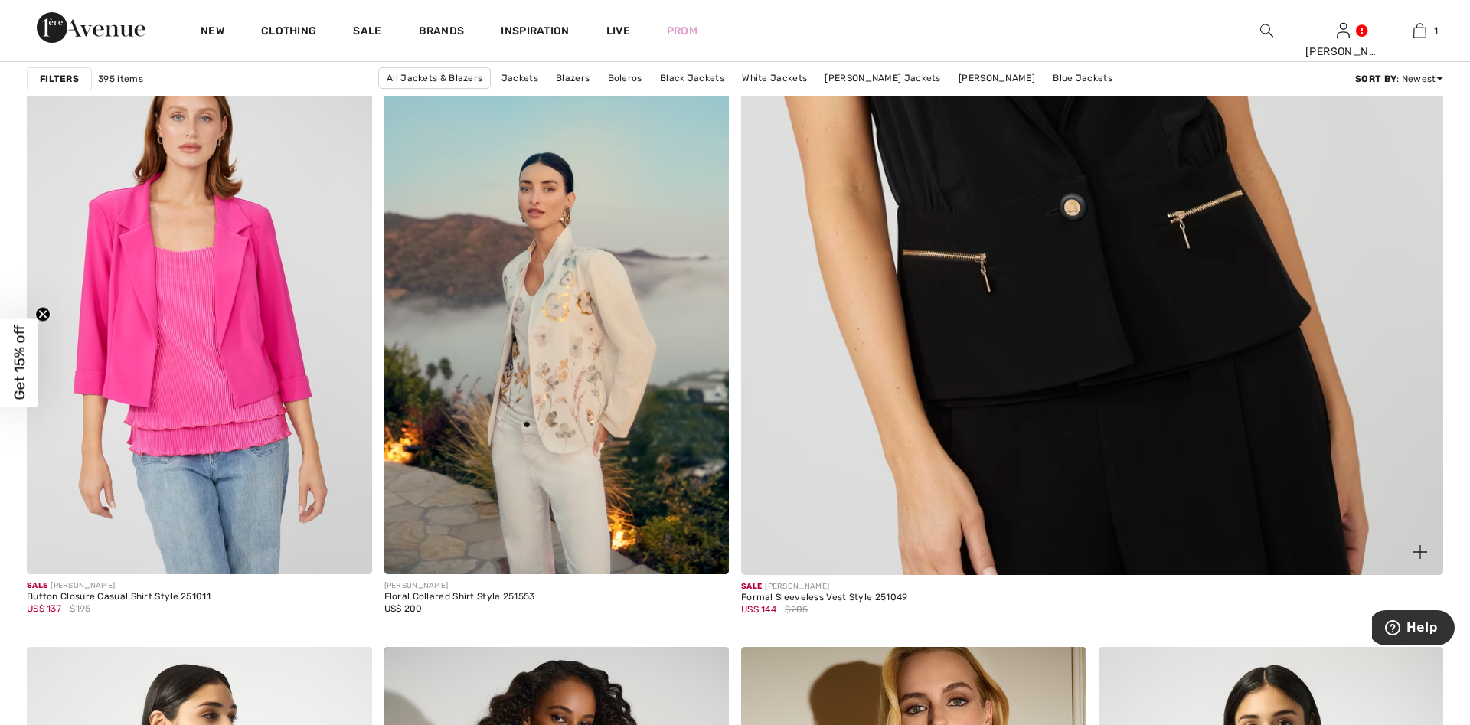
click at [1176, 373] on img at bounding box center [1092, 98] width 842 height 1264
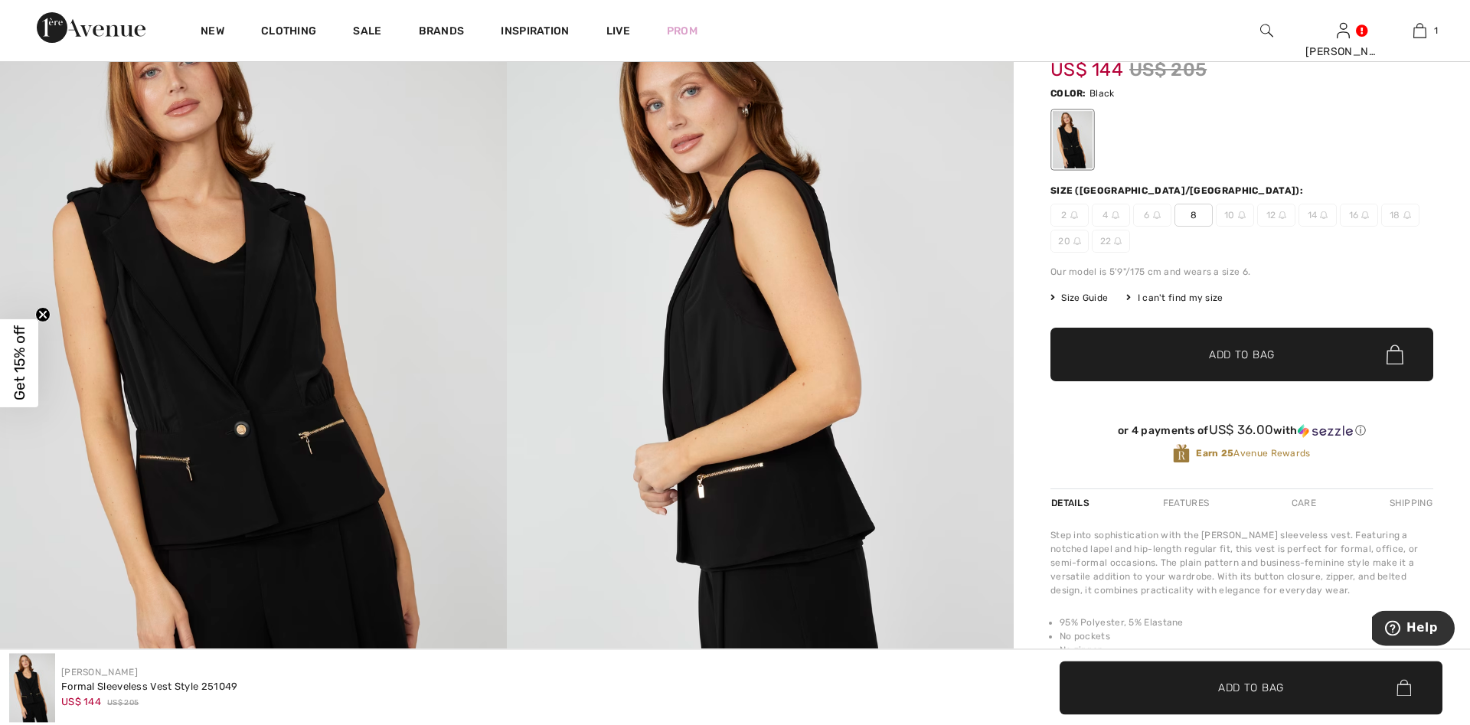
scroll to position [312, 0]
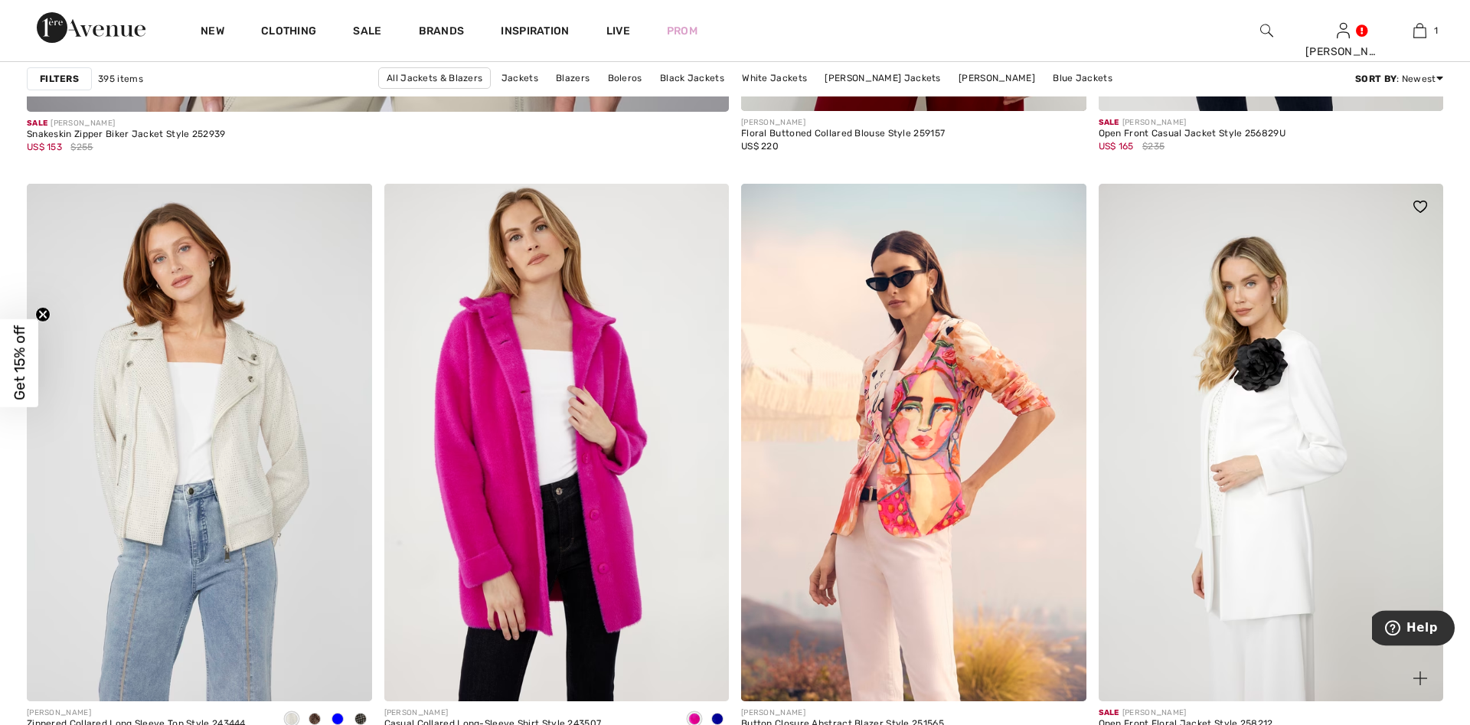
scroll to position [6012, 0]
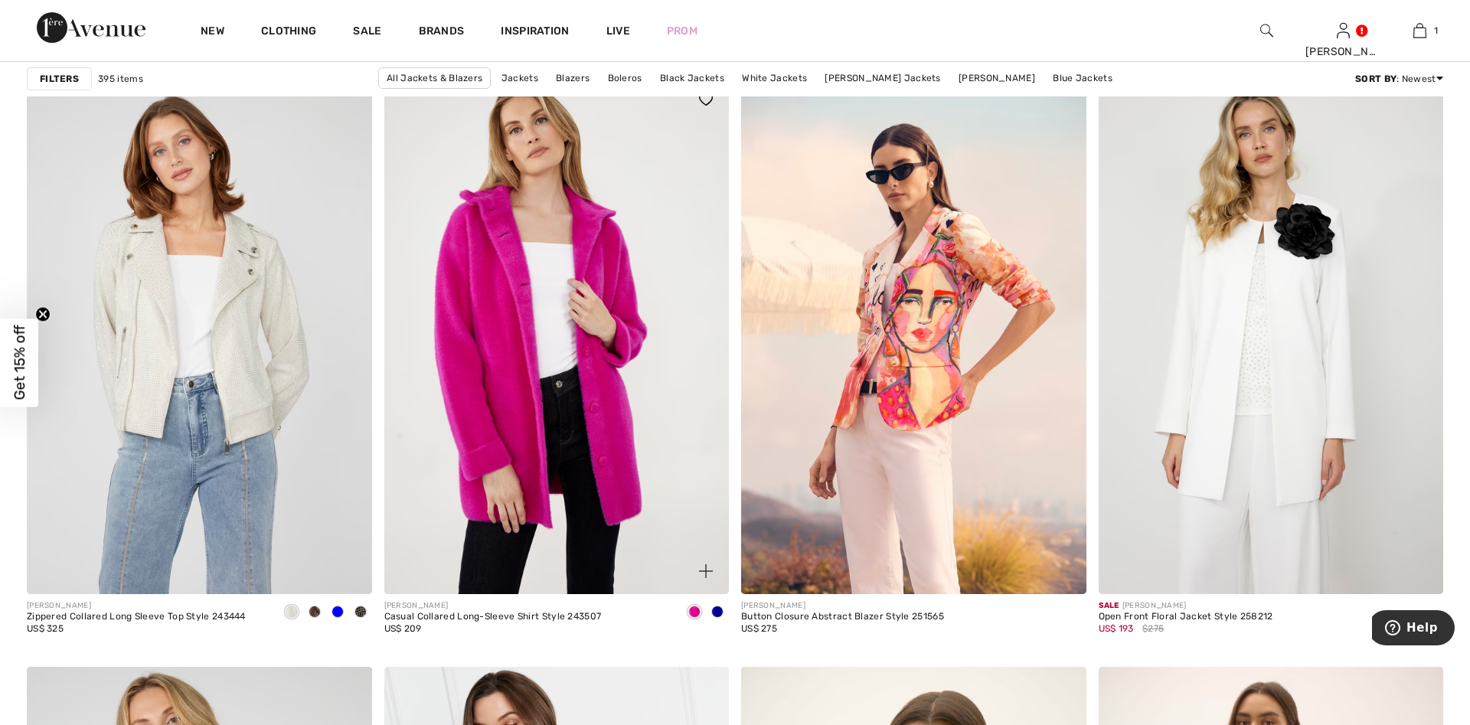
click at [713, 609] on span at bounding box center [717, 611] width 12 height 12
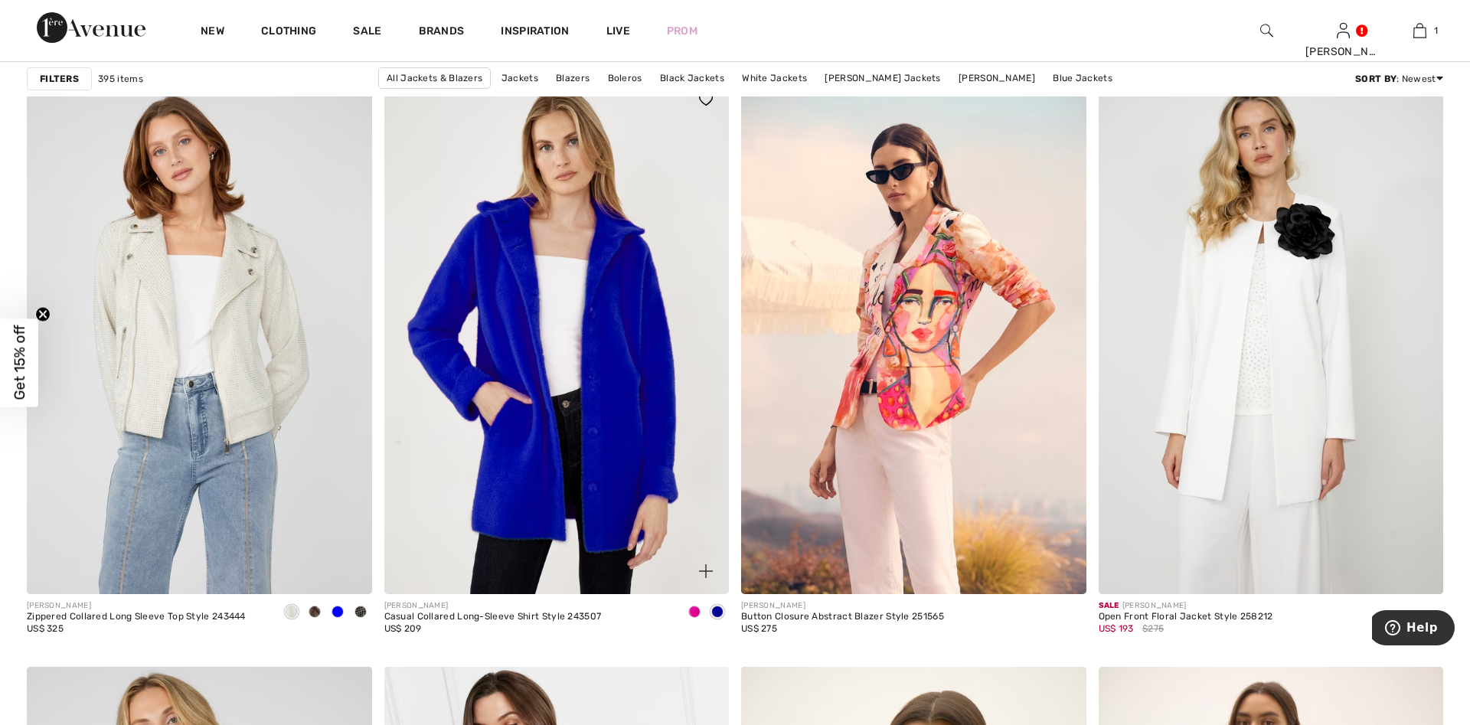
click at [515, 342] on img at bounding box center [556, 335] width 345 height 517
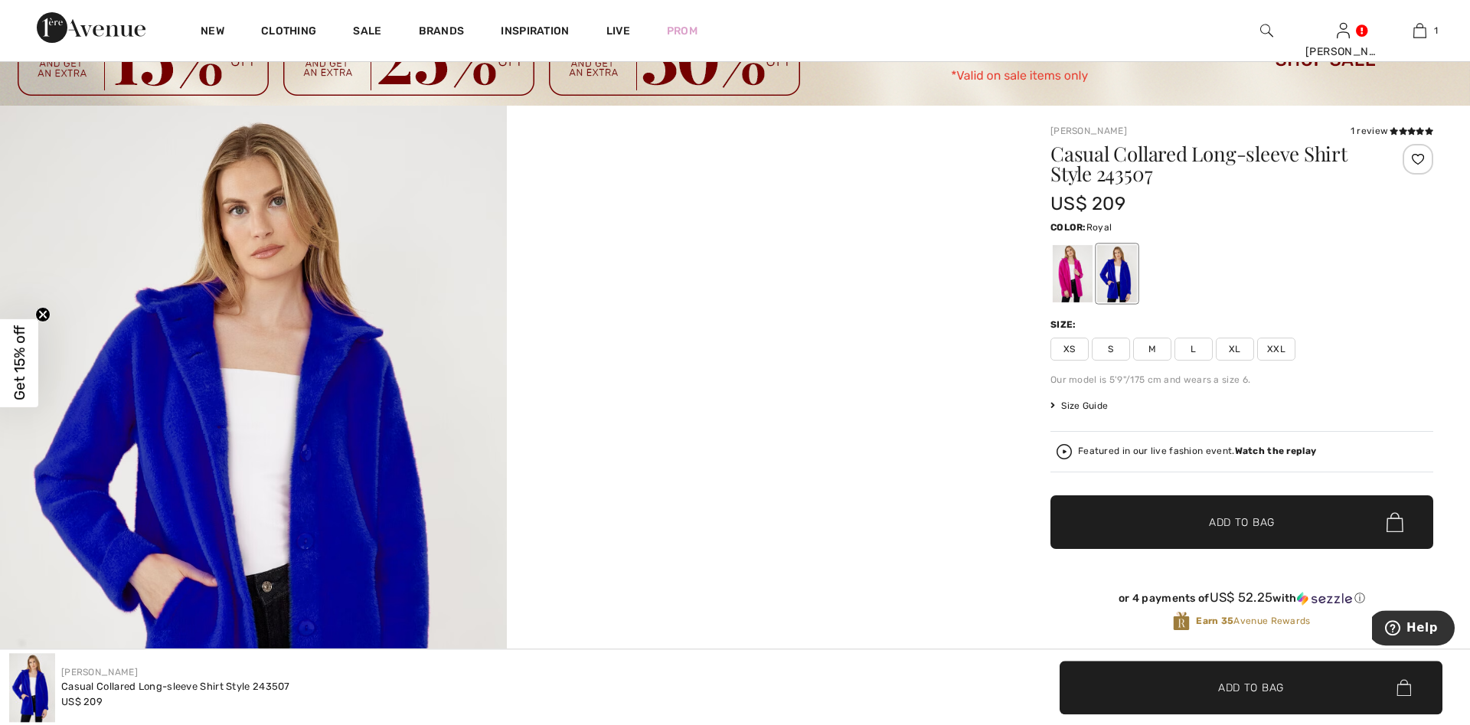
scroll to position [234, 0]
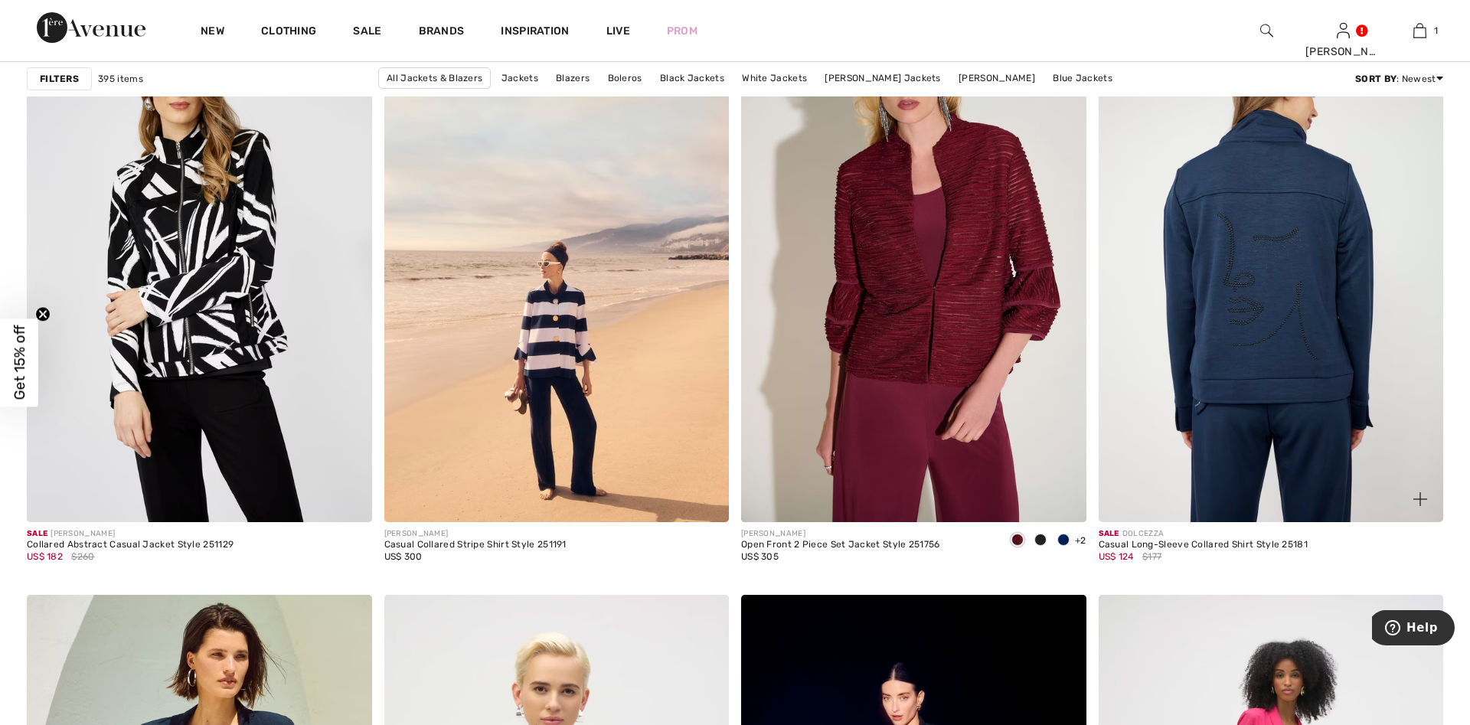
scroll to position [7495, 0]
click at [1296, 382] on img at bounding box center [1270, 262] width 345 height 517
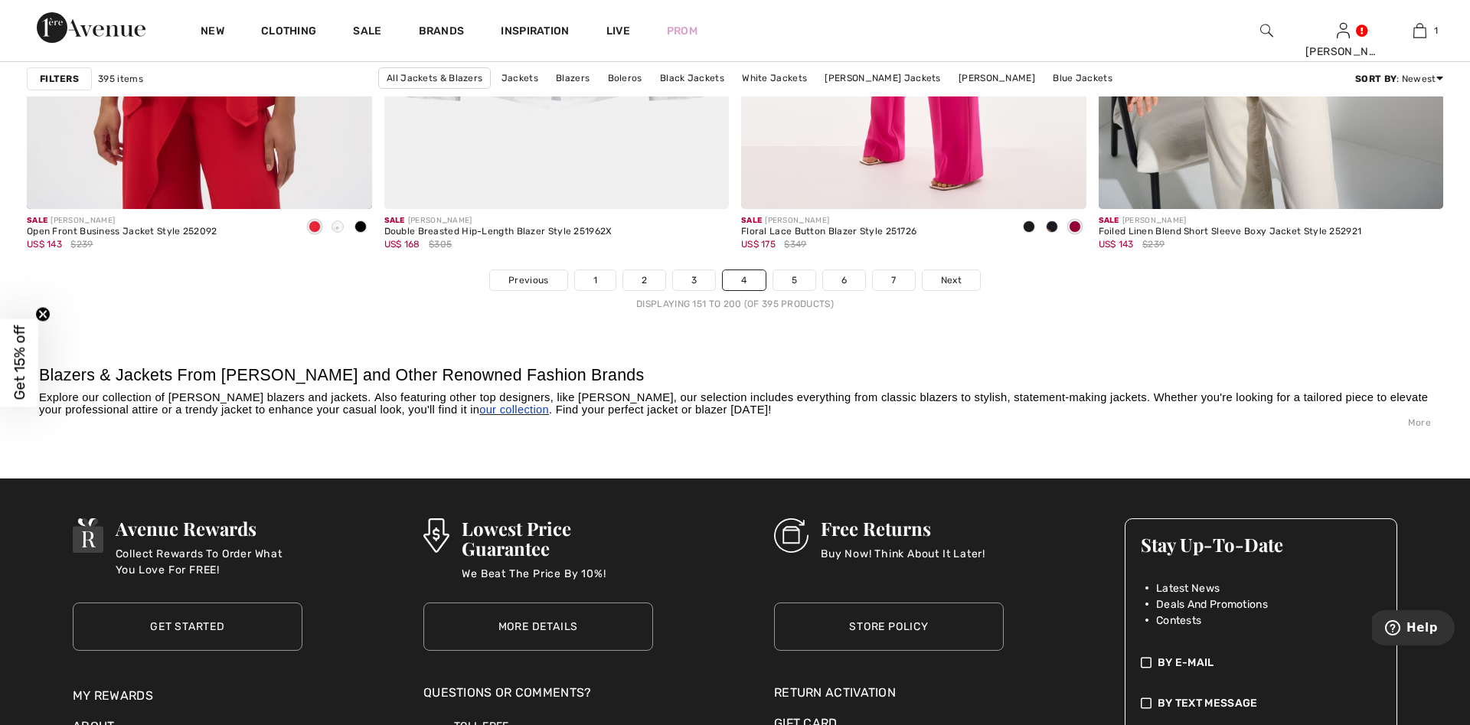
scroll to position [8822, 0]
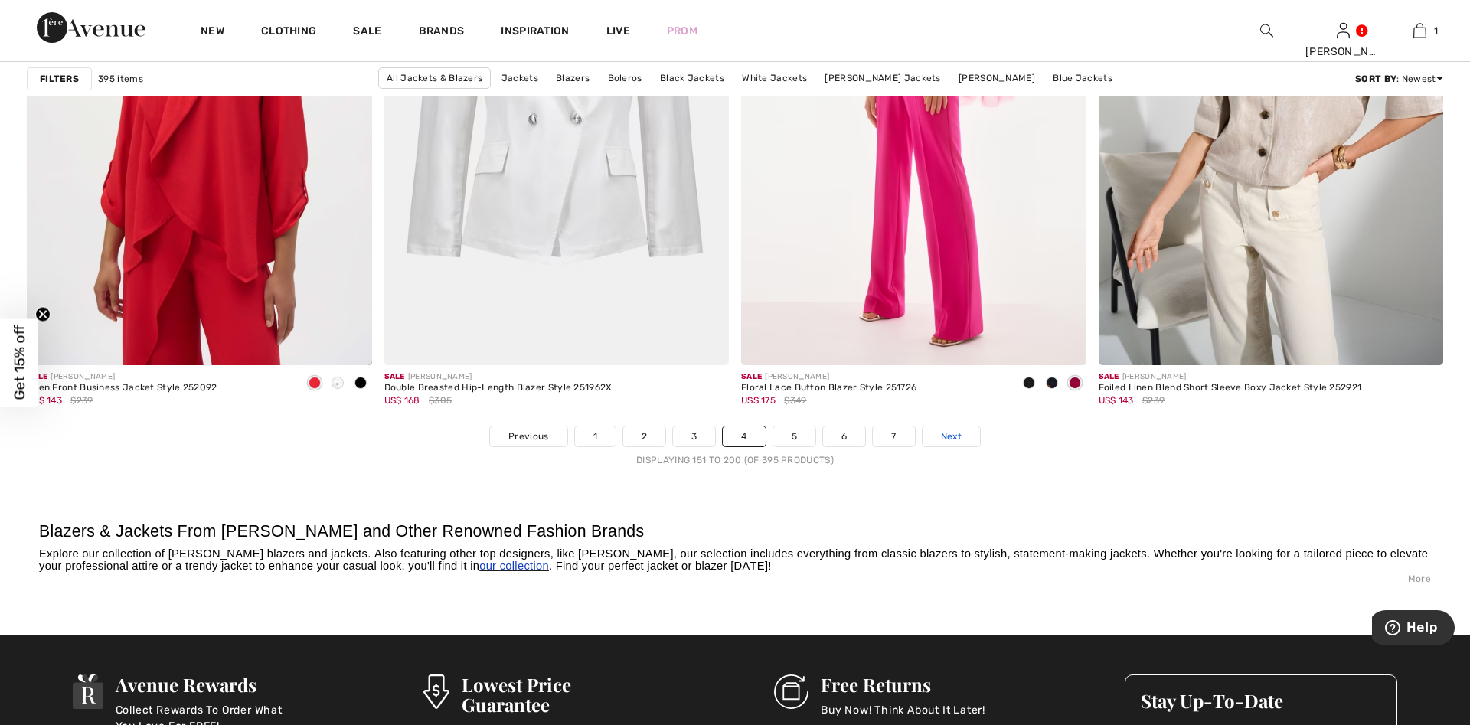
click at [947, 435] on span "Next" at bounding box center [951, 436] width 21 height 14
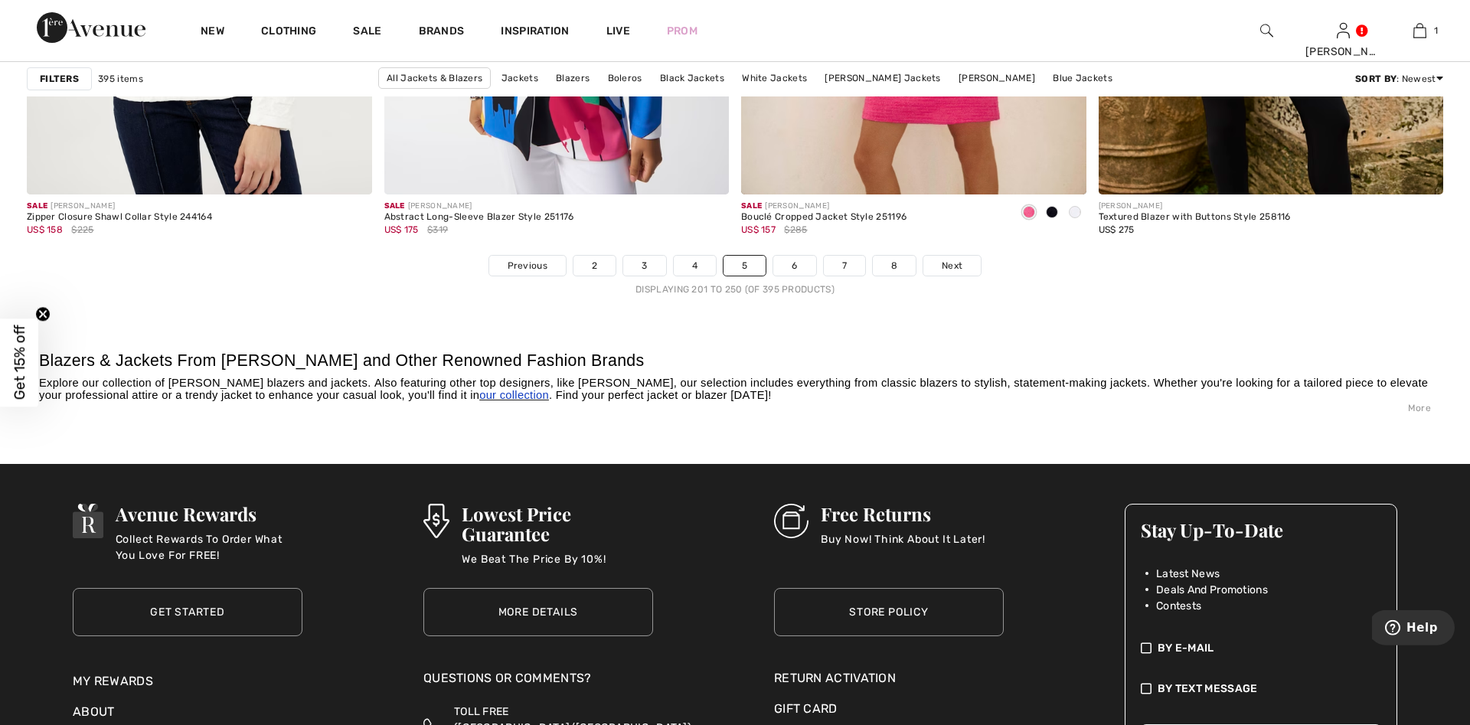
scroll to position [9057, 0]
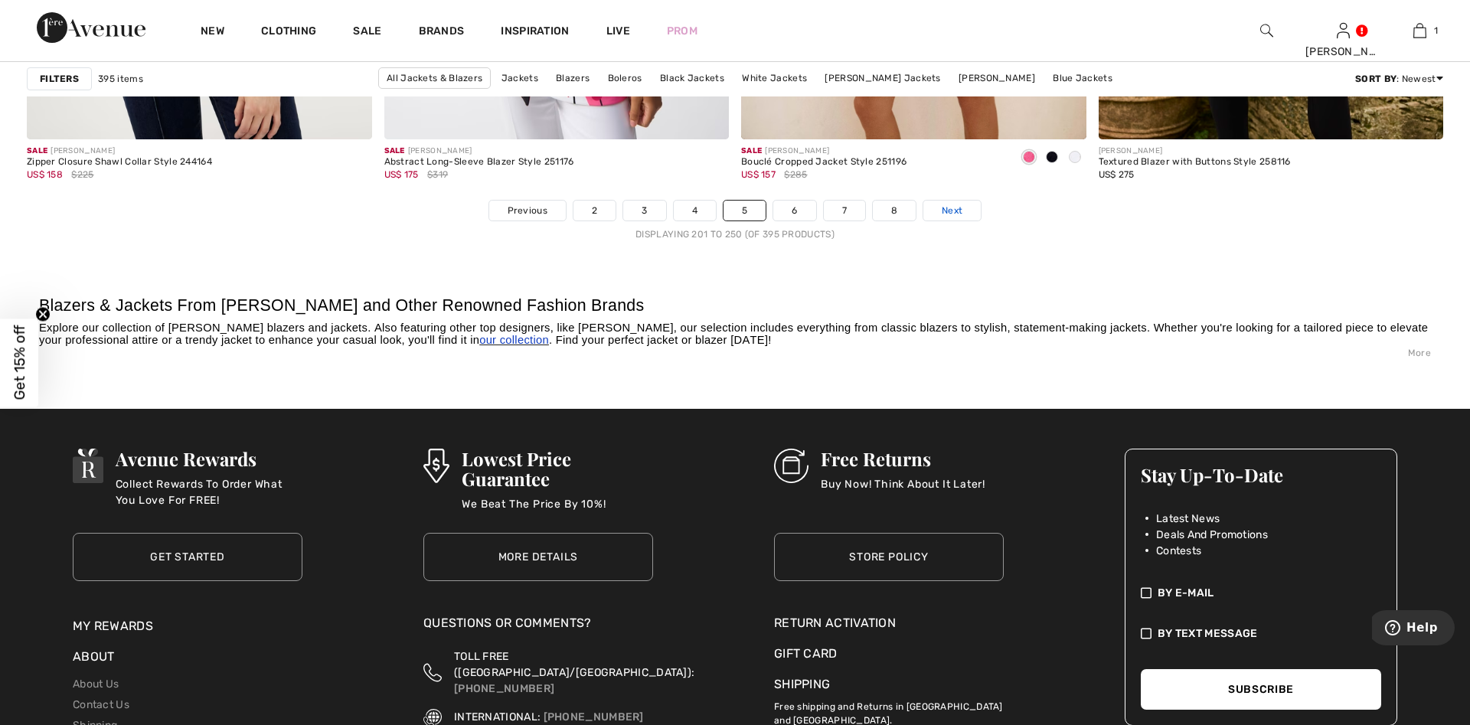
click at [958, 210] on span "Next" at bounding box center [951, 211] width 21 height 14
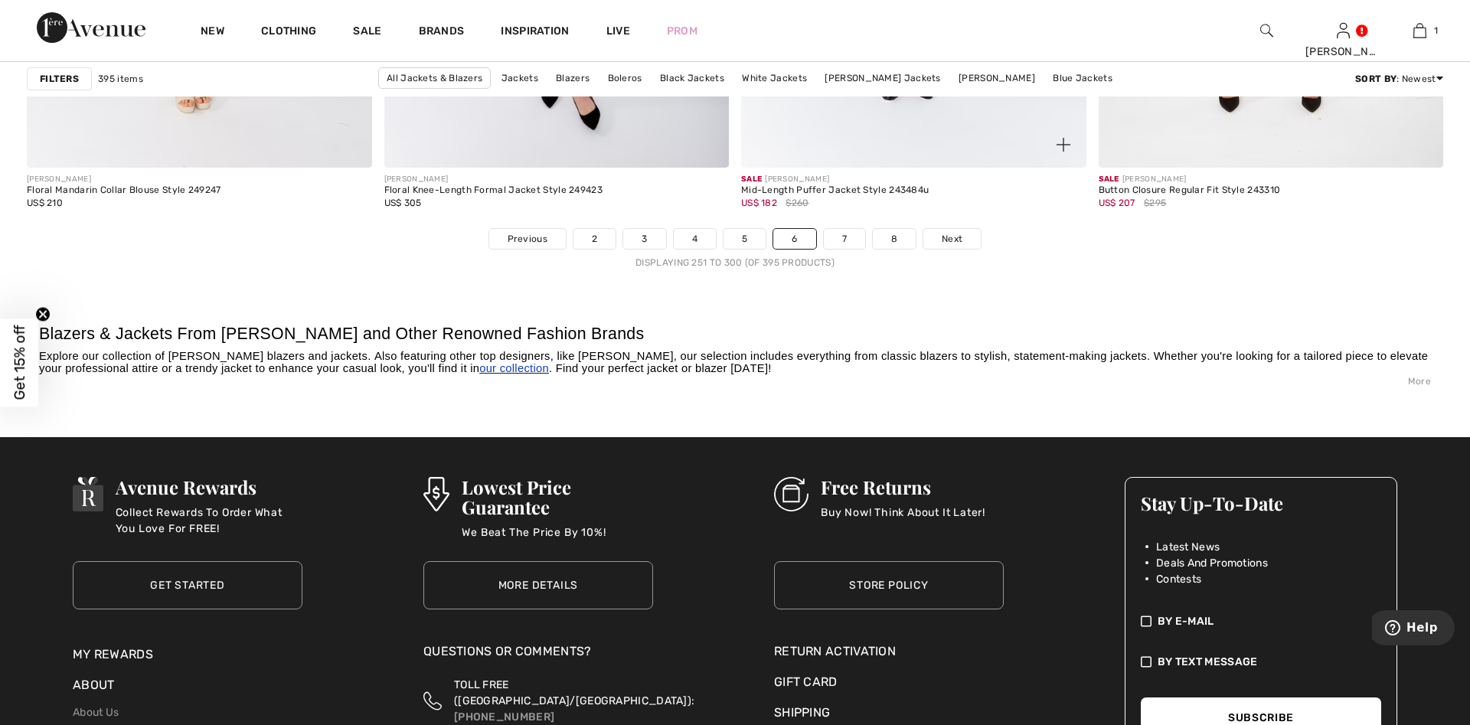
scroll to position [9057, 0]
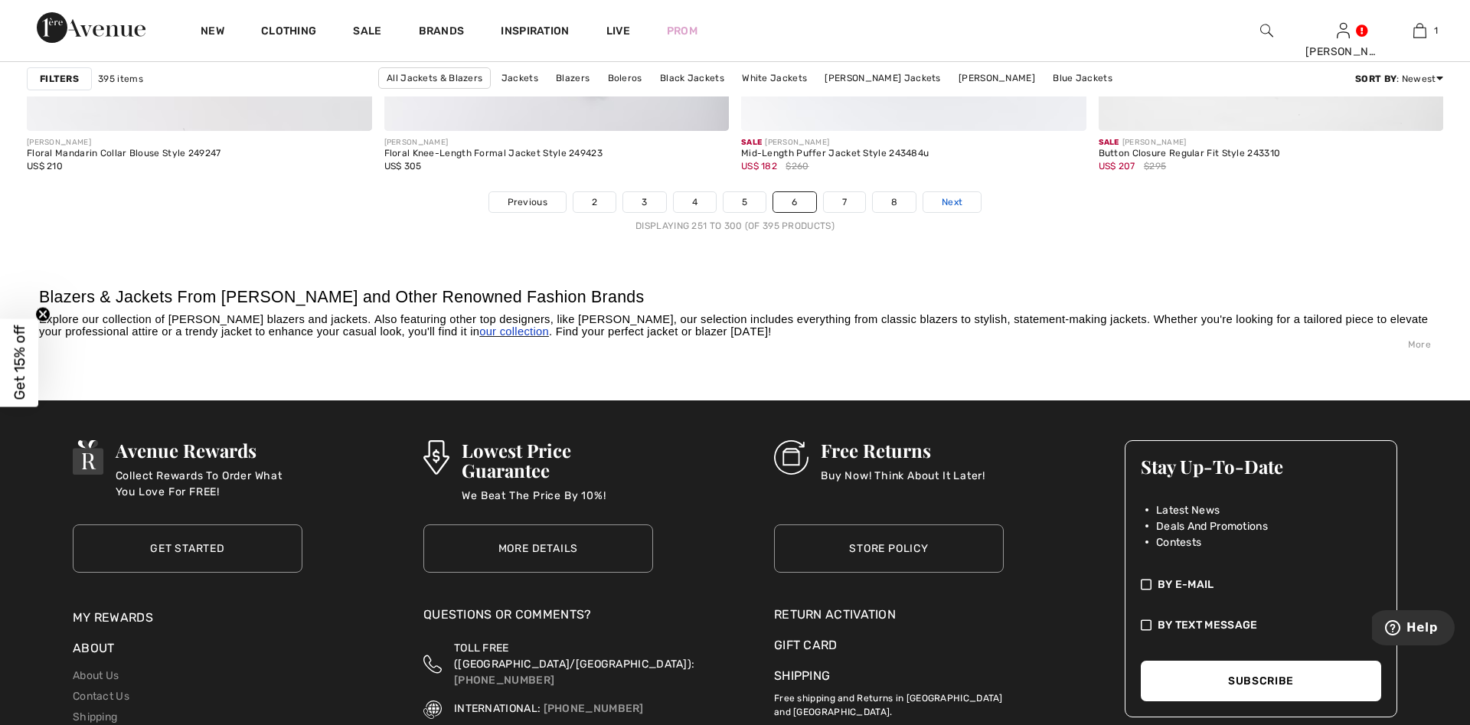
click at [962, 195] on span "Next" at bounding box center [951, 202] width 21 height 14
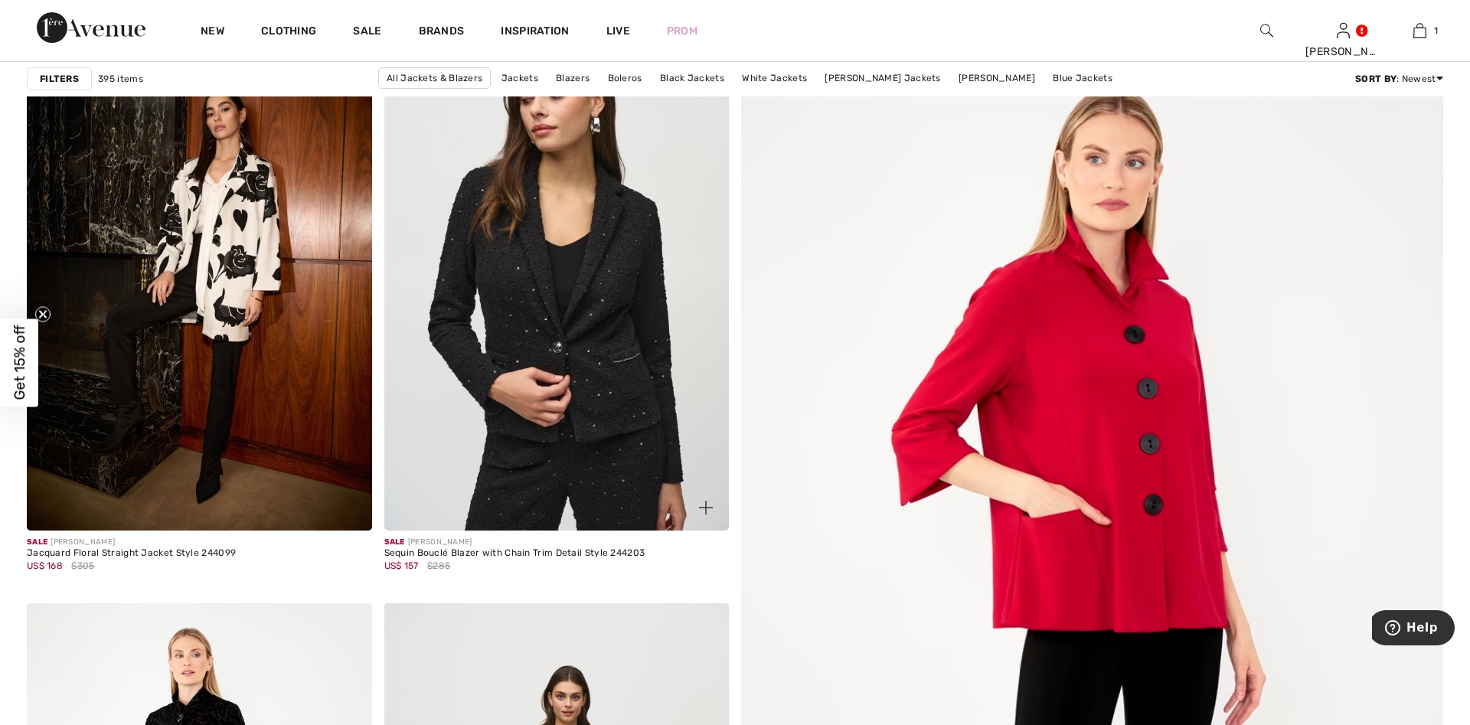
scroll to position [703, 0]
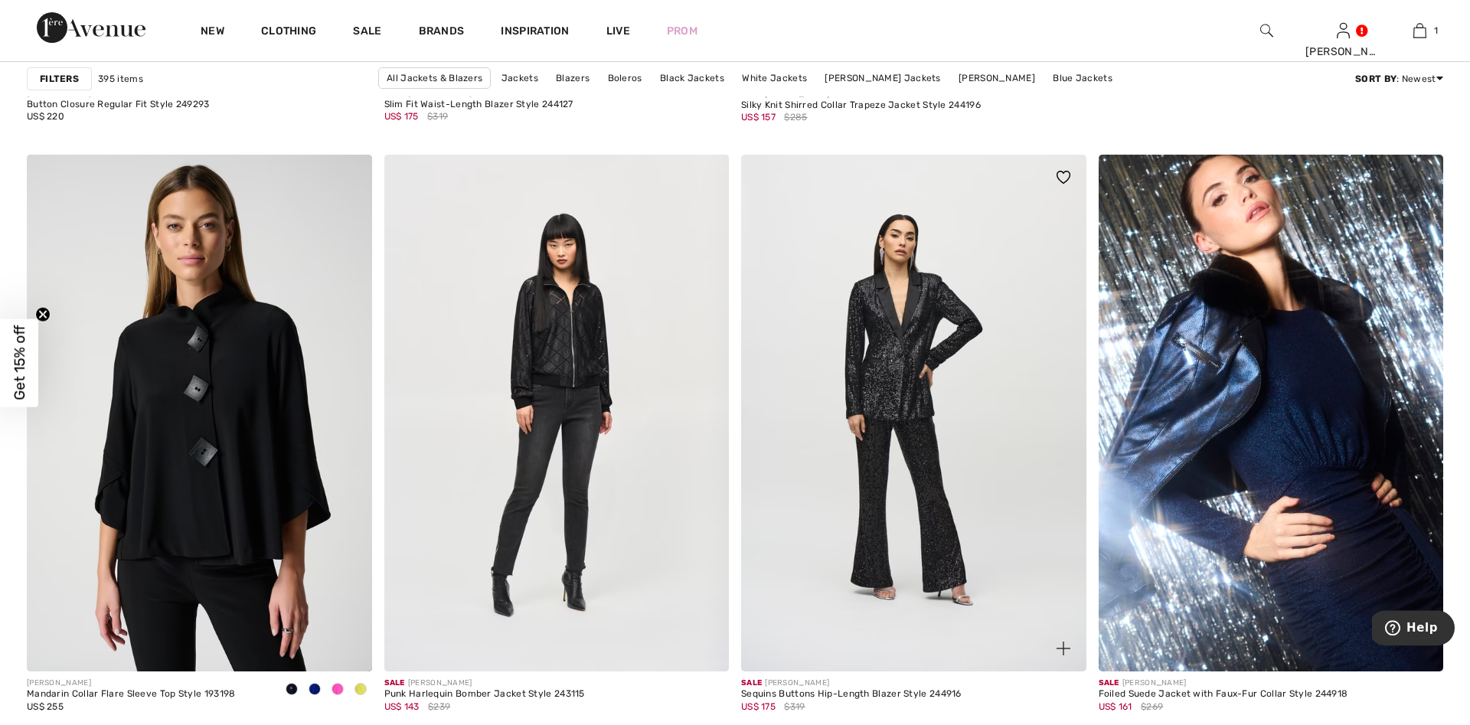
scroll to position [1483, 0]
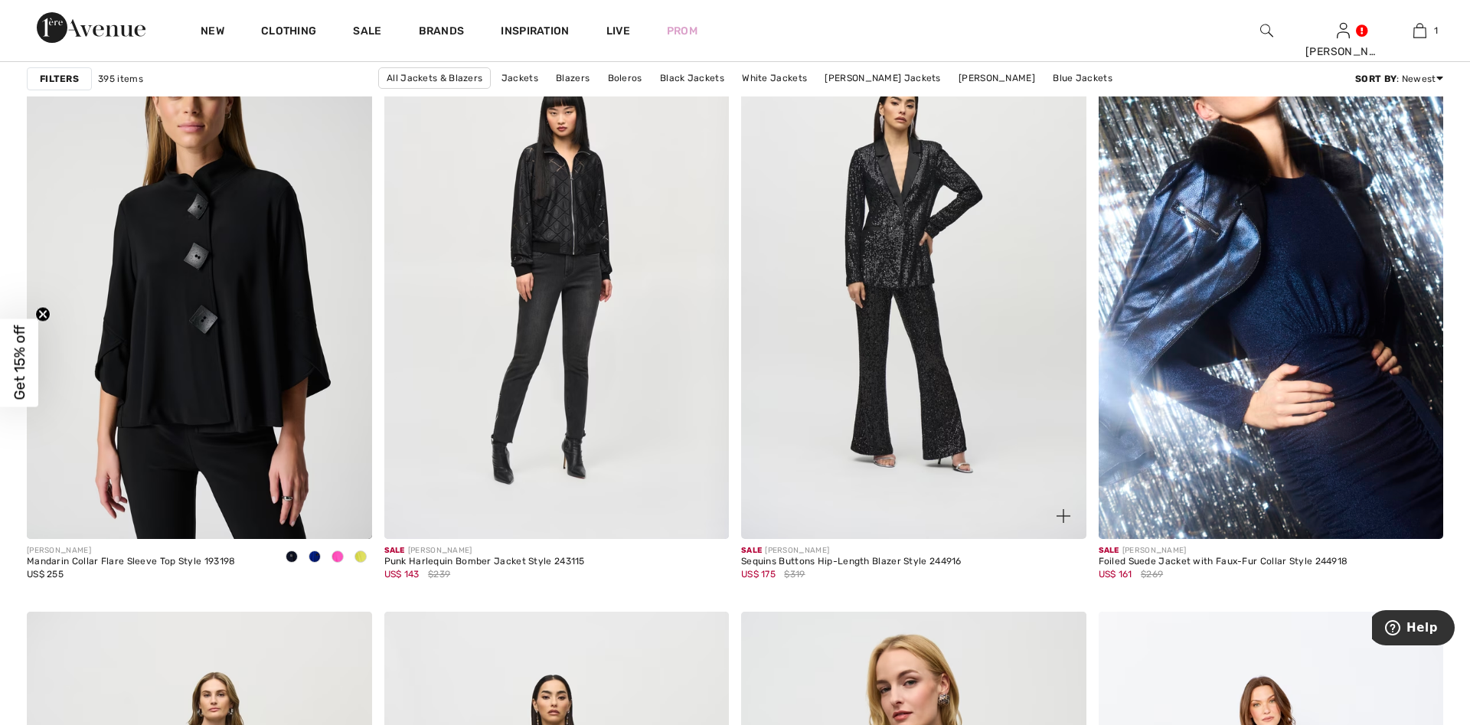
click at [938, 370] on img at bounding box center [913, 280] width 345 height 517
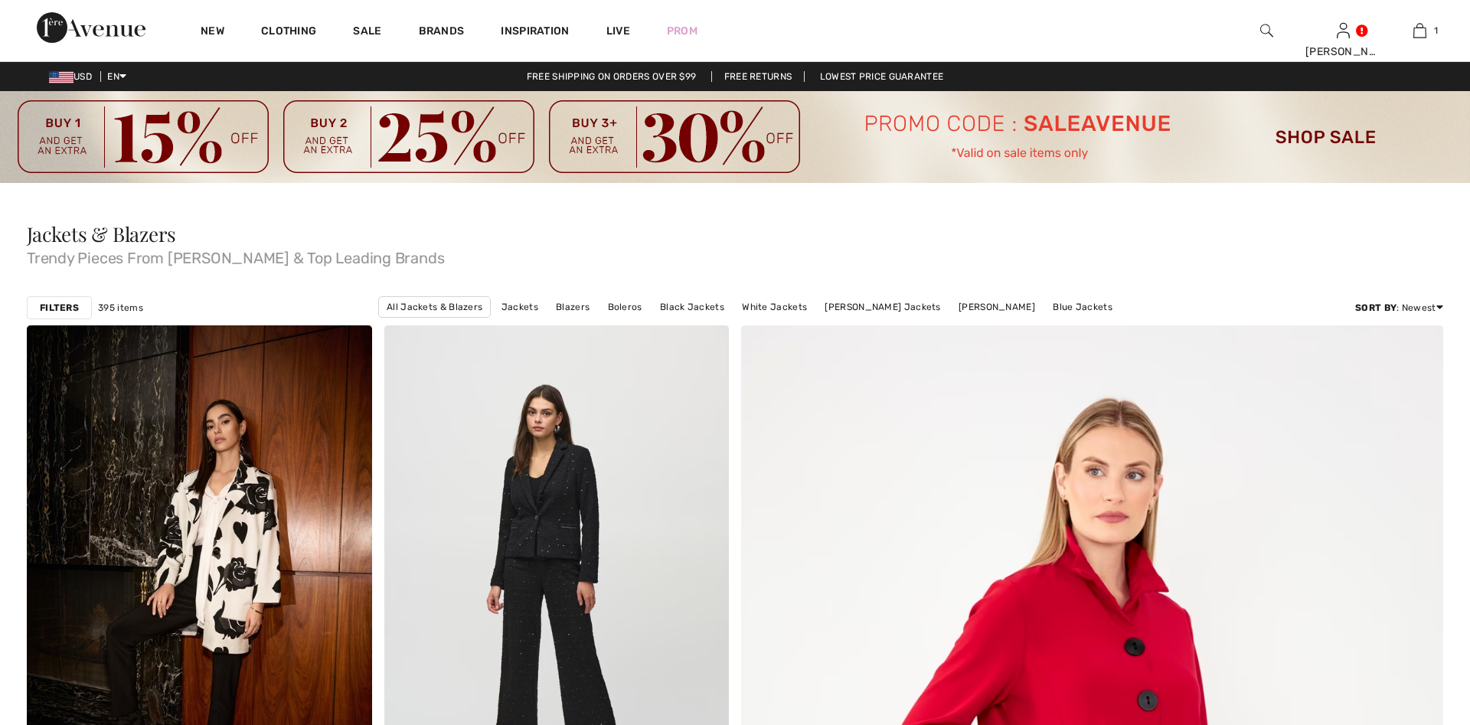
checkbox input "true"
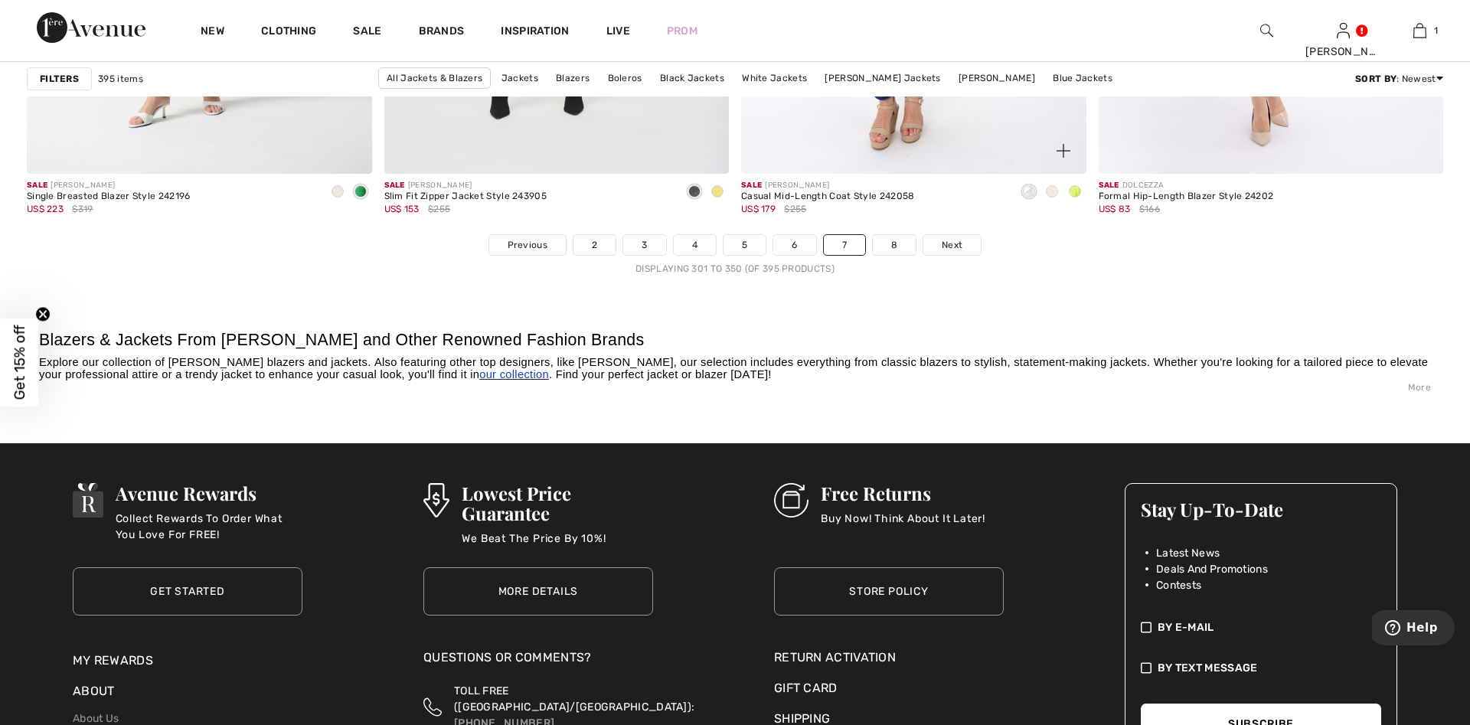
scroll to position [9079, 0]
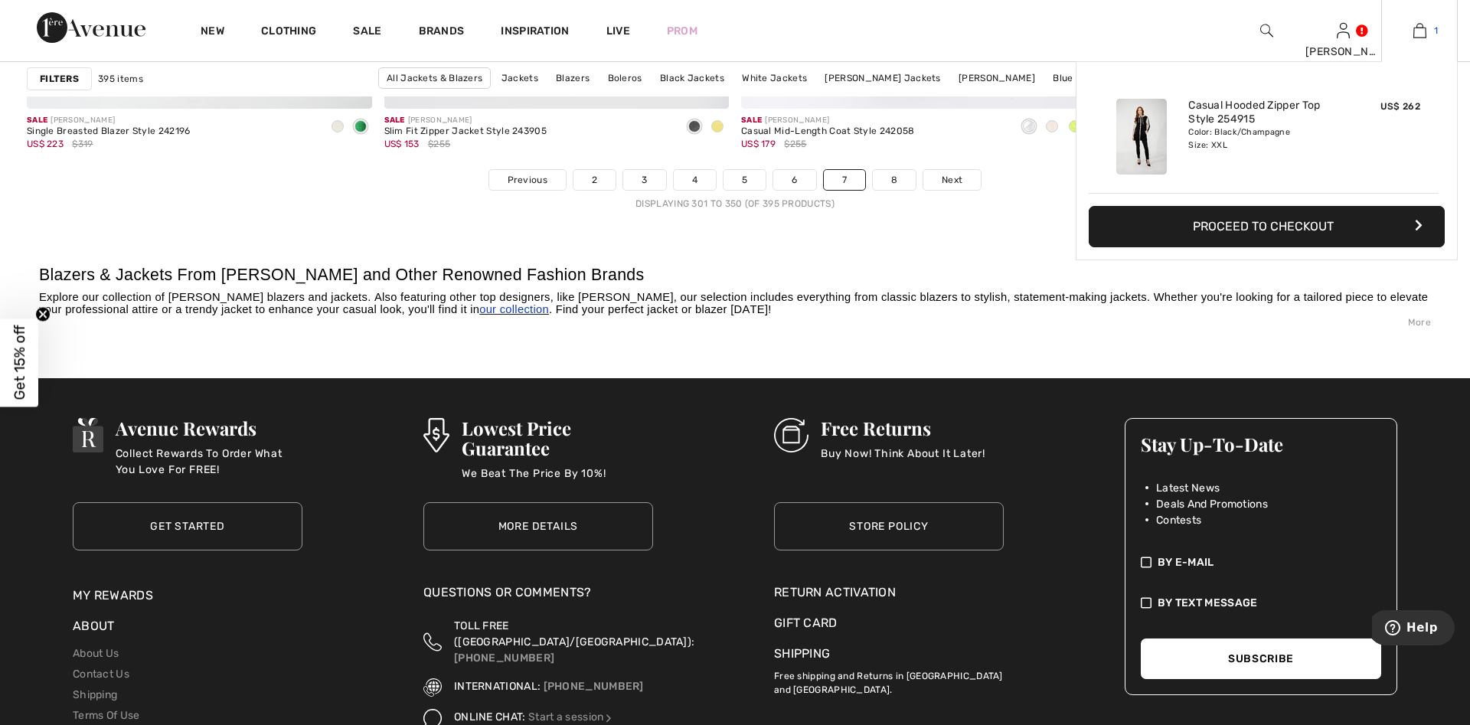
click at [1428, 28] on link "1" at bounding box center [1419, 30] width 75 height 18
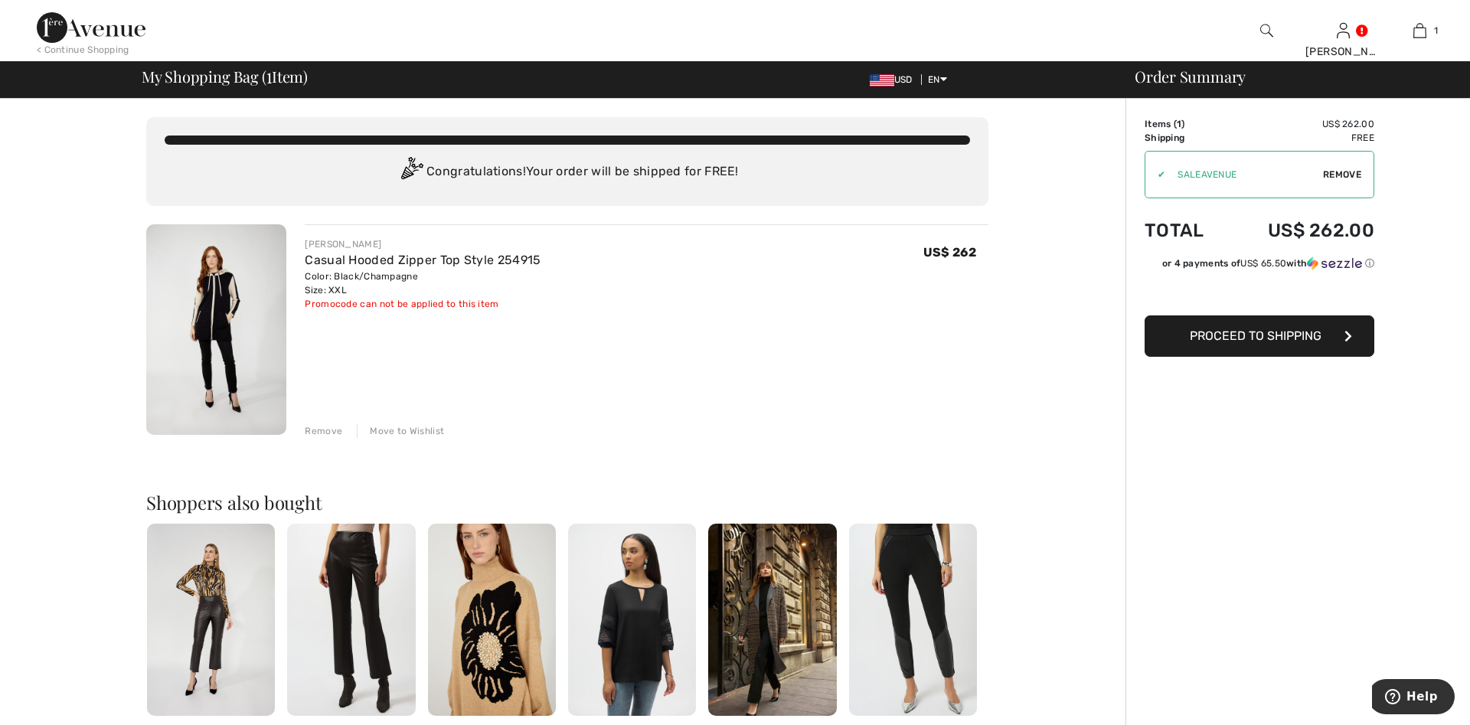
click at [1246, 339] on span "Proceed to Shipping" at bounding box center [1255, 335] width 132 height 15
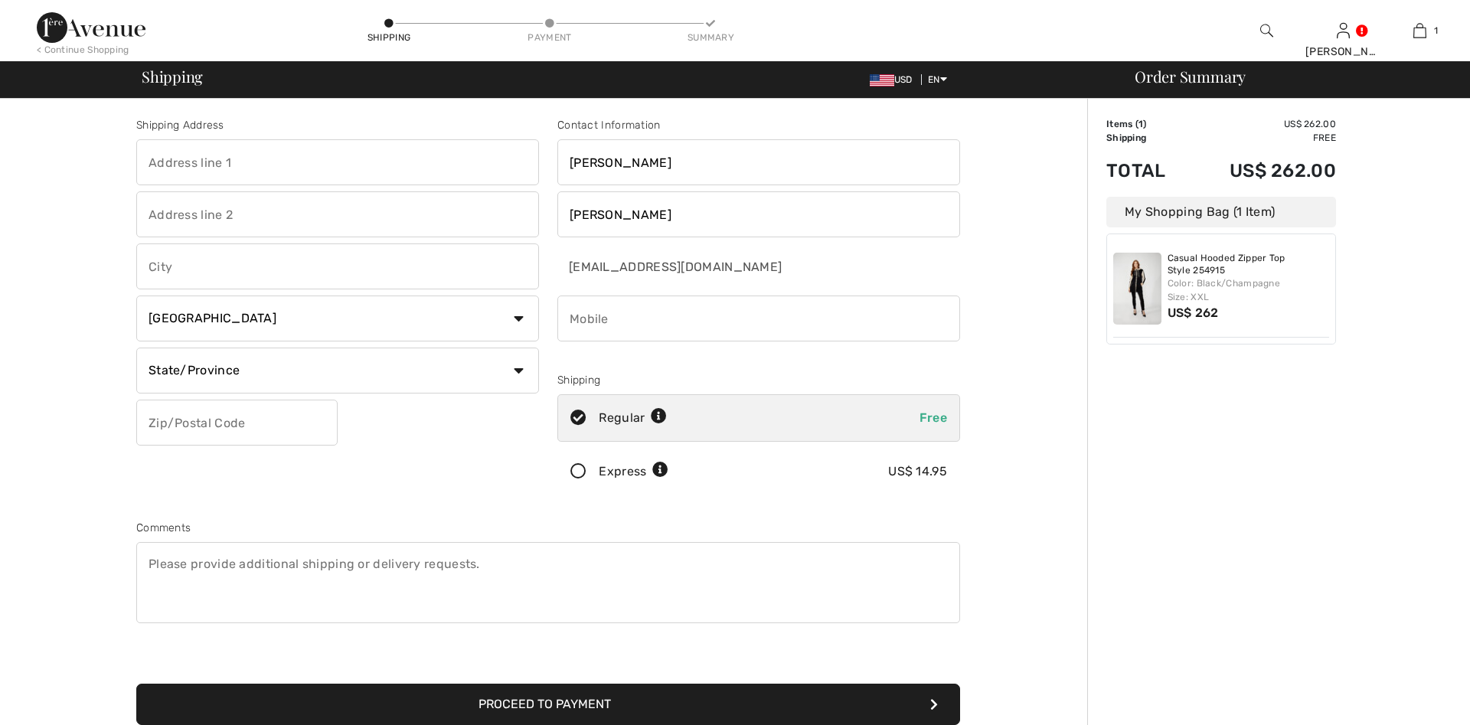
checkbox input "true"
click at [312, 160] on input "text" at bounding box center [337, 162] width 403 height 46
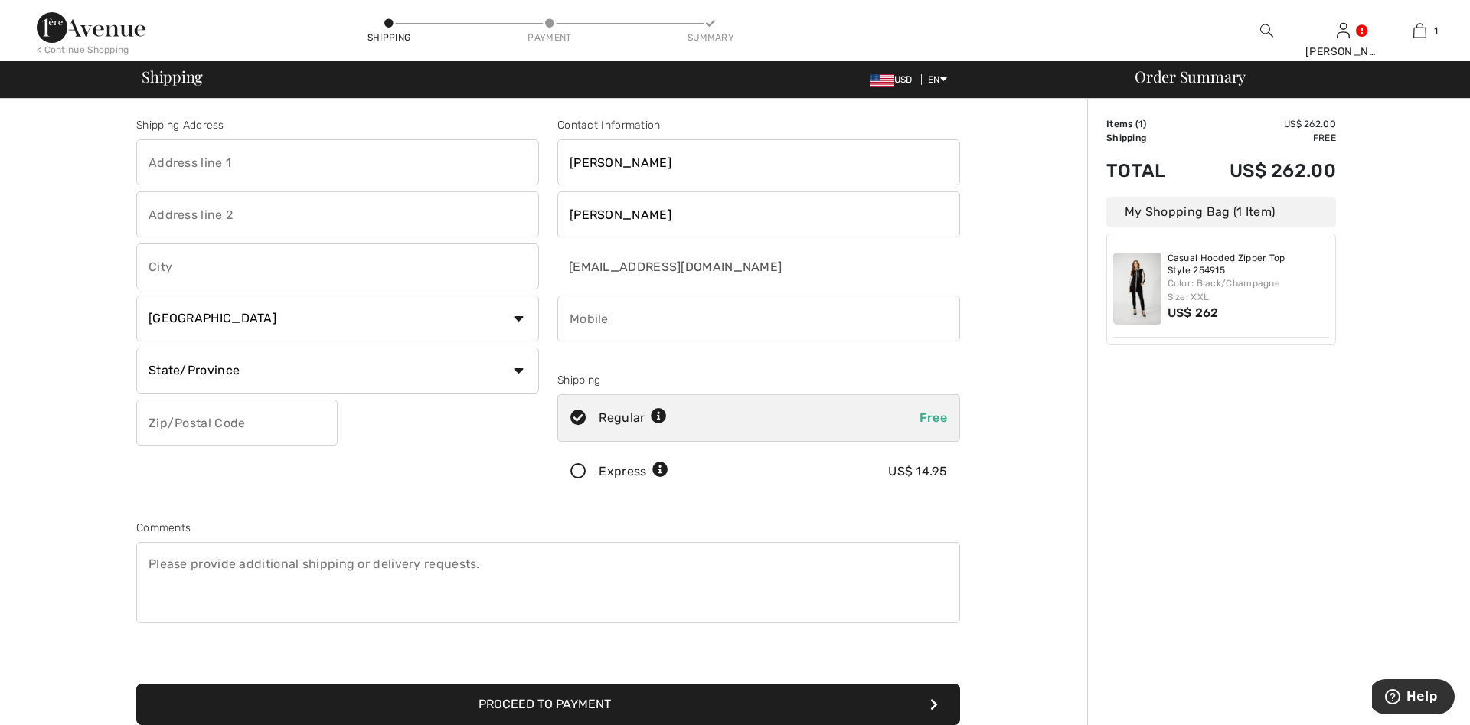
click at [233, 165] on input "text" at bounding box center [337, 162] width 403 height 46
type input "1316 kings hwy"
type input "Brooklyn"
select select "US"
type input "11229"
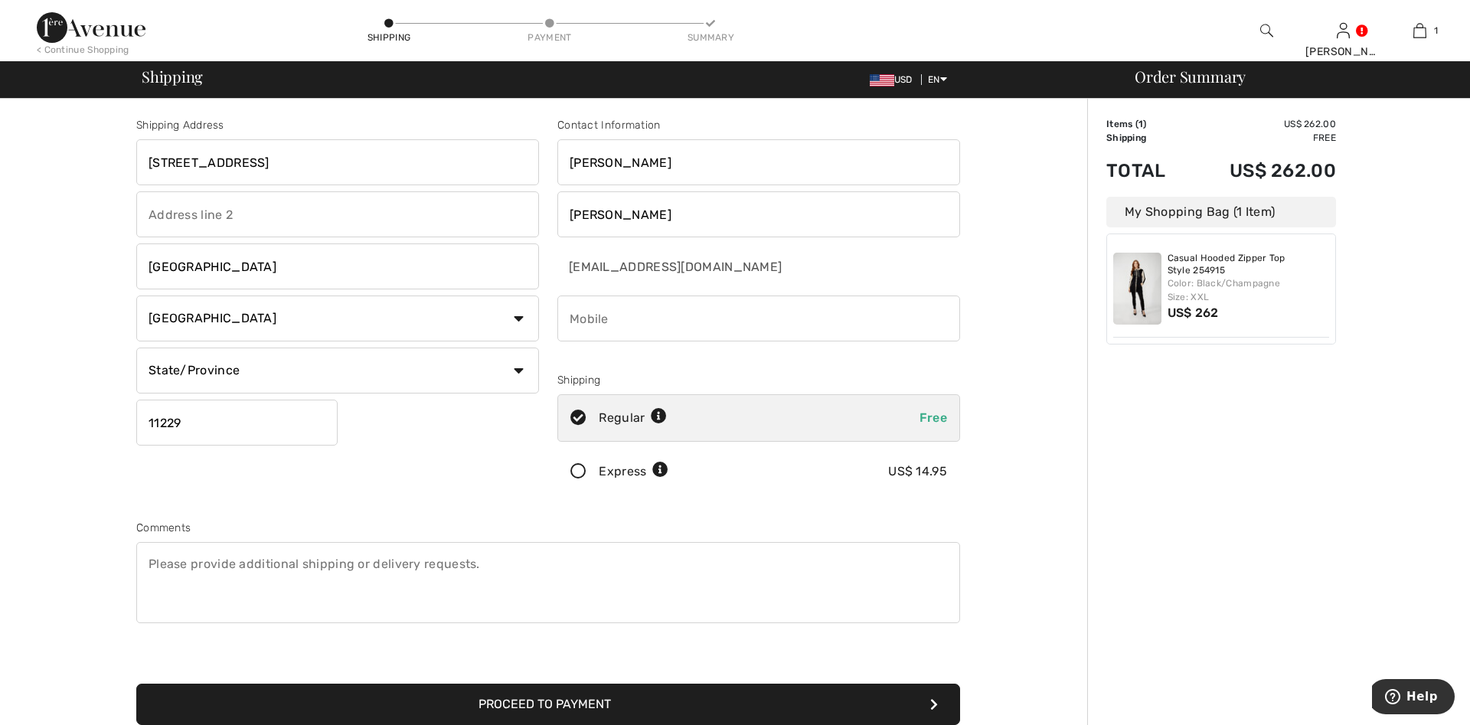
type input "9175386730"
click at [517, 707] on button "Proceed to Payment" at bounding box center [548, 704] width 824 height 41
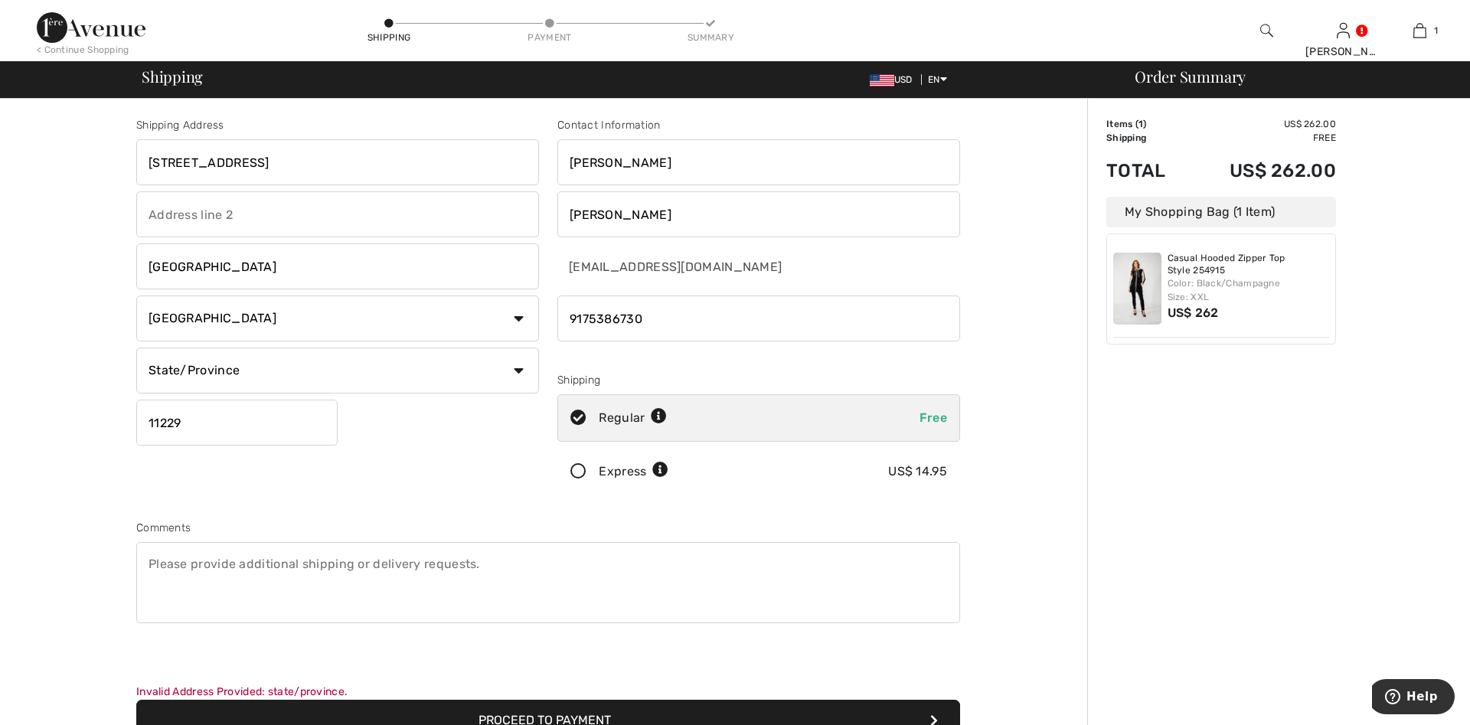
click at [136, 348] on select "State/Province Alabama Alaska American Samoa Arizona Arkansas California Colora…" at bounding box center [337, 371] width 403 height 46
click option "[US_STATE]" at bounding box center [0, 0] width 0 height 0
click at [509, 369] on select "State/Province Alabama Alaska American Samoa Arizona Arkansas California Colora…" at bounding box center [337, 371] width 403 height 46
click at [136, 348] on select "State/Province Alabama Alaska American Samoa Arizona Arkansas California Colora…" at bounding box center [337, 371] width 403 height 46
select select "NY"
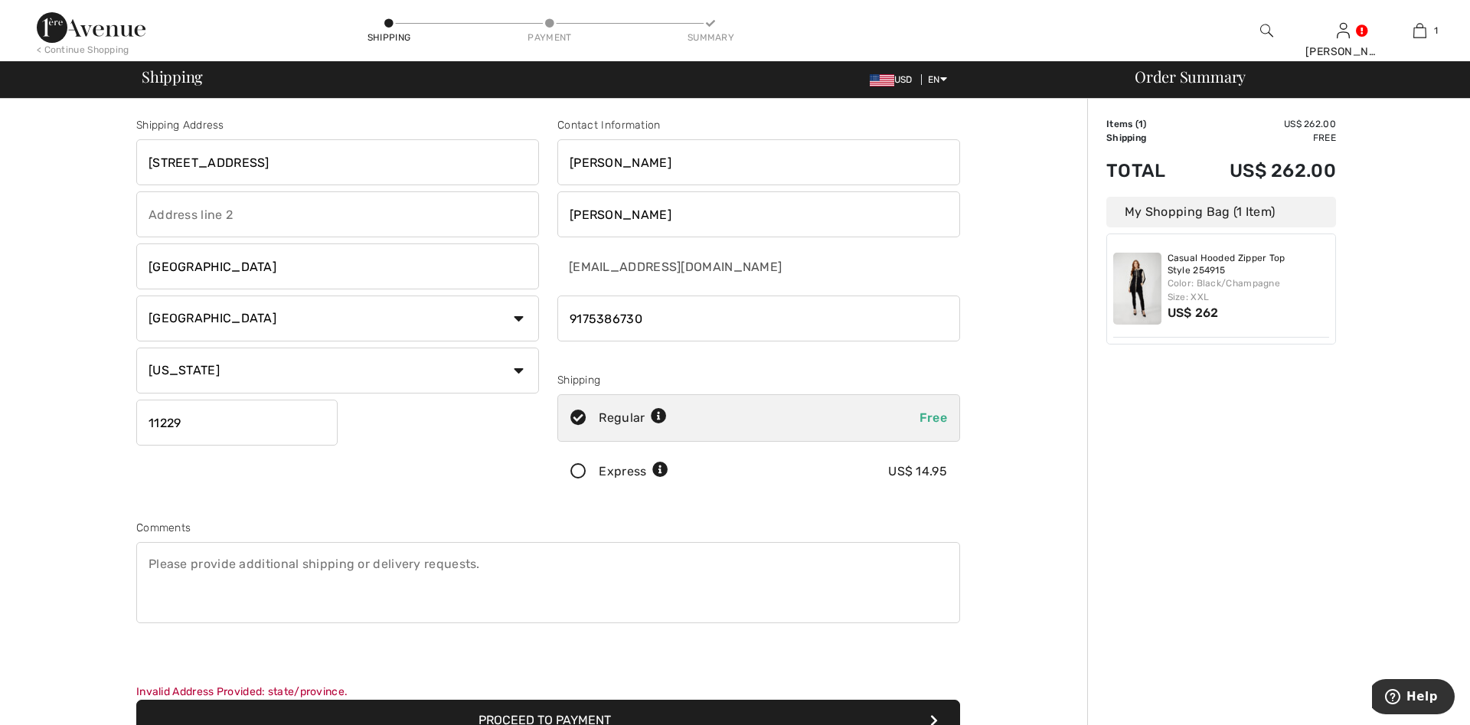
click option "[US_STATE]" at bounding box center [0, 0] width 0 height 0
click at [188, 212] on input "text" at bounding box center [337, 214] width 403 height 46
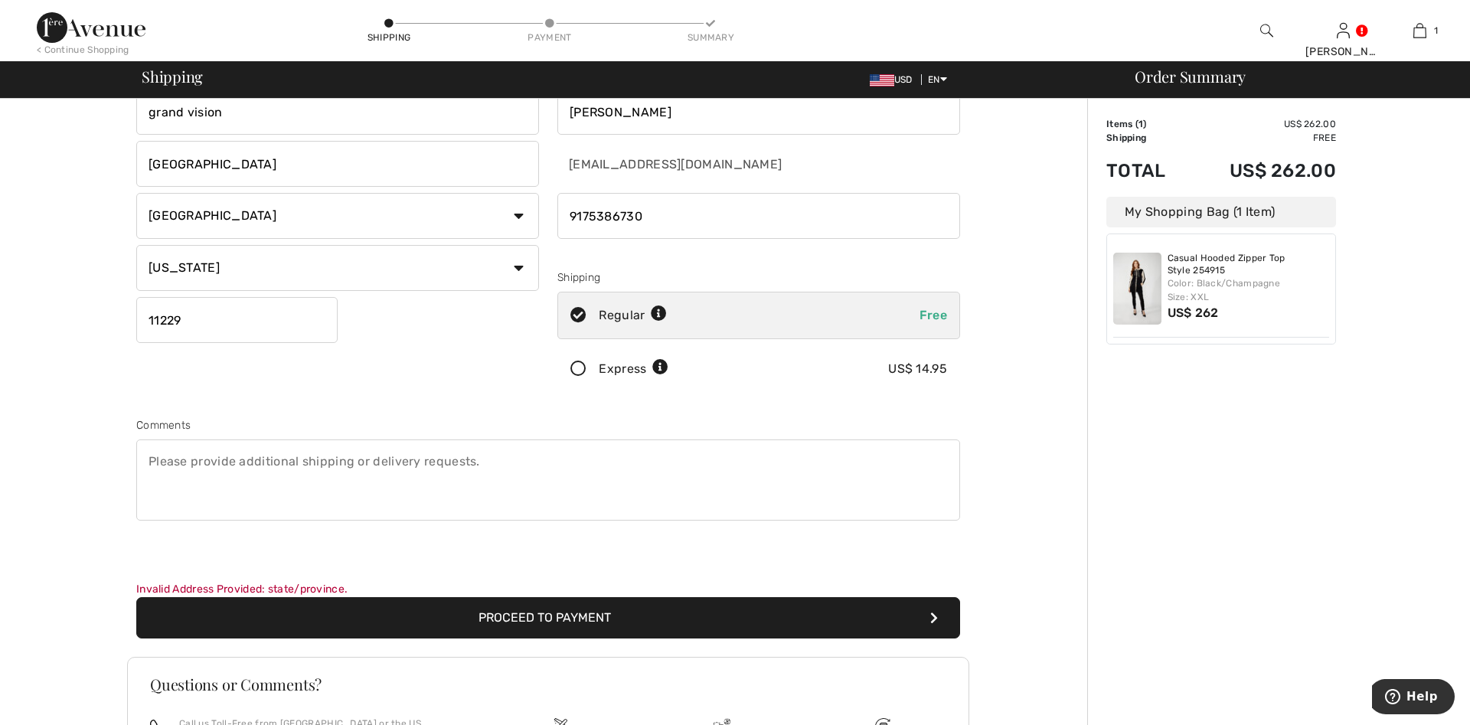
scroll to position [156, 0]
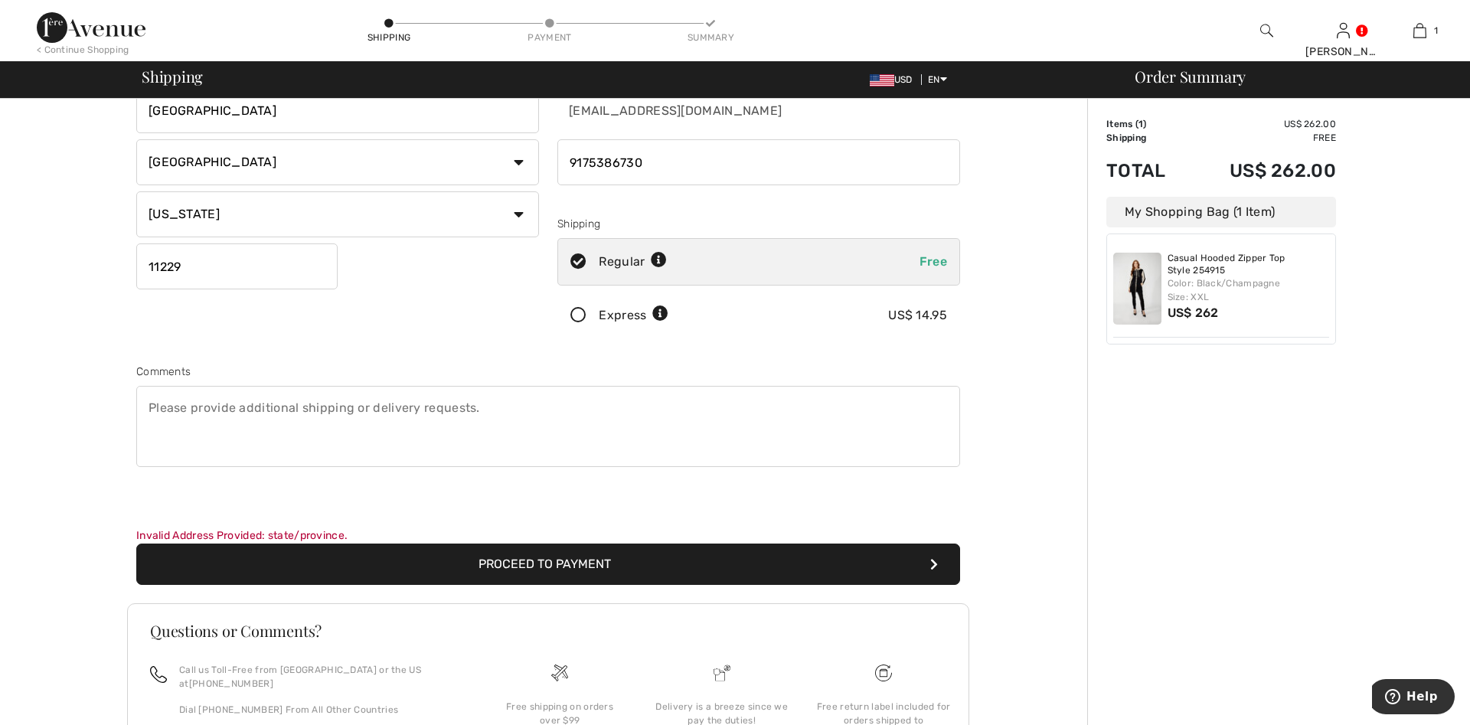
type input "grand vision"
click at [591, 564] on button "Proceed to Payment" at bounding box center [548, 563] width 824 height 41
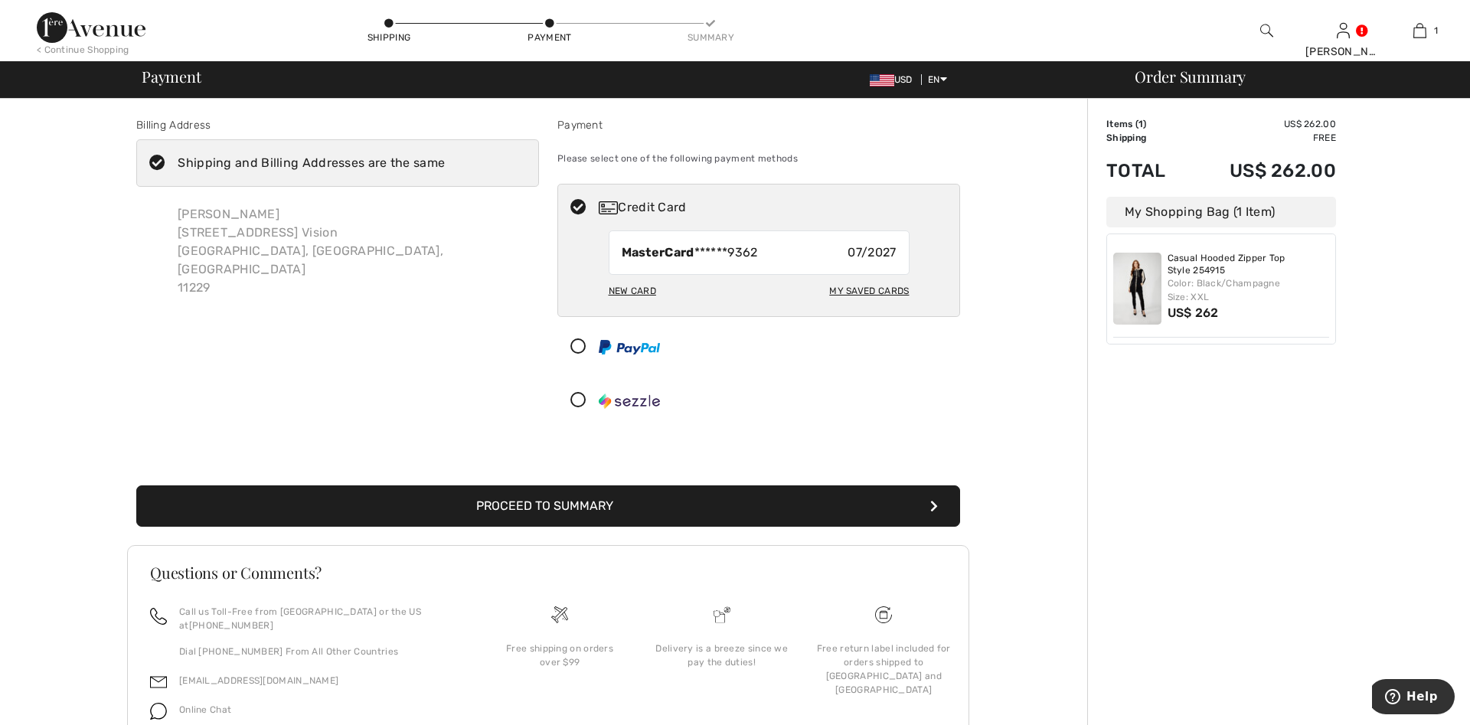
click at [157, 162] on icon at bounding box center [157, 163] width 41 height 16
click at [445, 162] on input "Shipping and Billing Addresses are the same" at bounding box center [450, 163] width 10 height 46
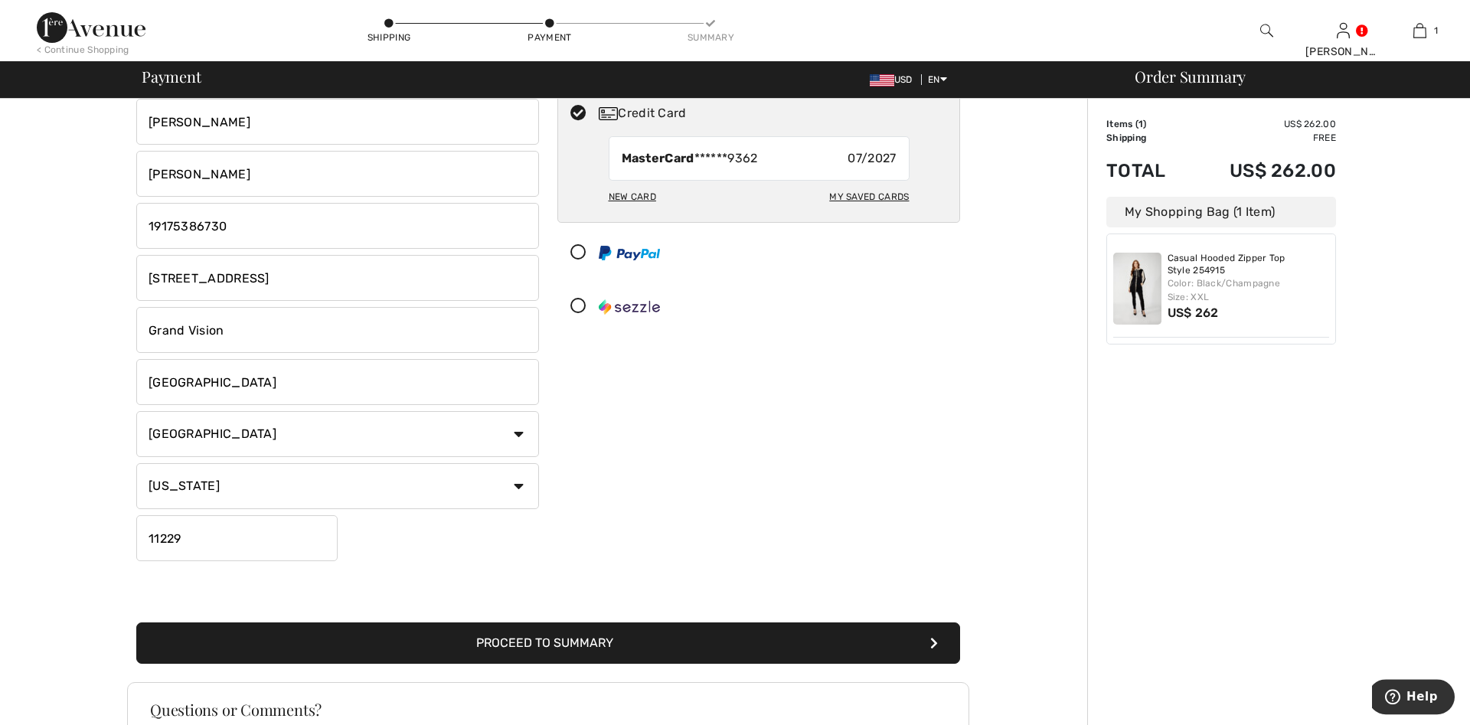
scroll to position [292, 0]
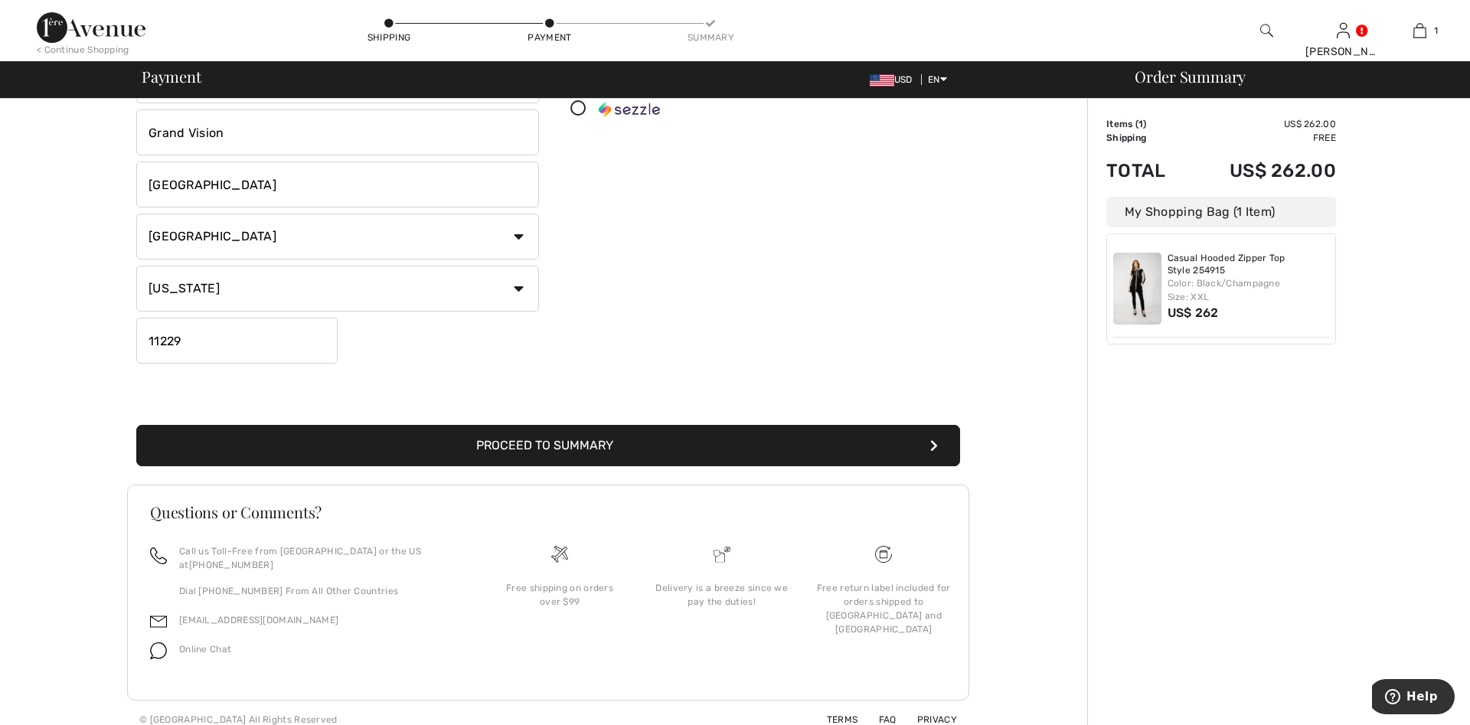
checkbox input "false"
click at [615, 443] on button "Proceed to Summary" at bounding box center [548, 445] width 824 height 41
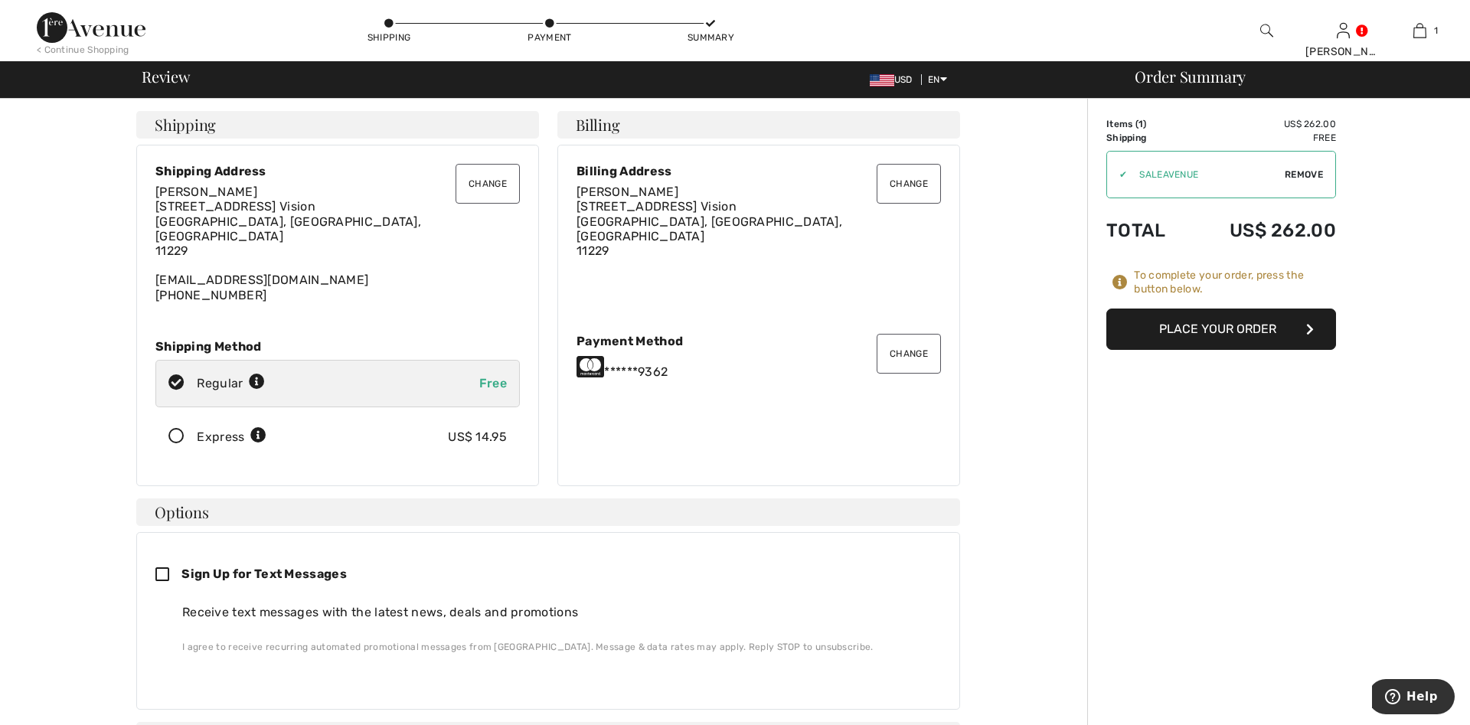
click at [941, 178] on div "Change Billing Address Ilona Grimberg 1316 Kings Hwy, Grand Vision Brooklyn, NY…" at bounding box center [758, 315] width 403 height 341
click at [902, 187] on button "Change" at bounding box center [908, 184] width 64 height 40
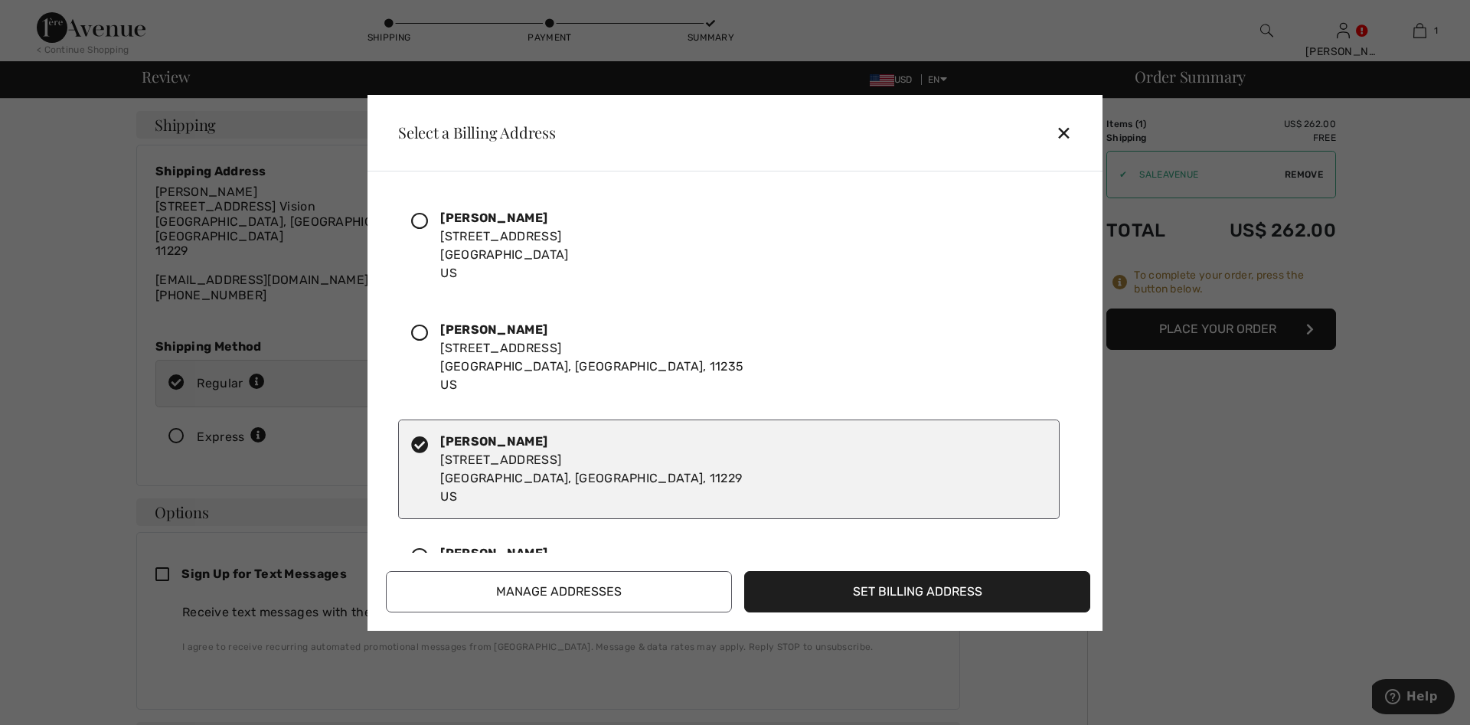
click at [423, 217] on icon at bounding box center [419, 221] width 17 height 17
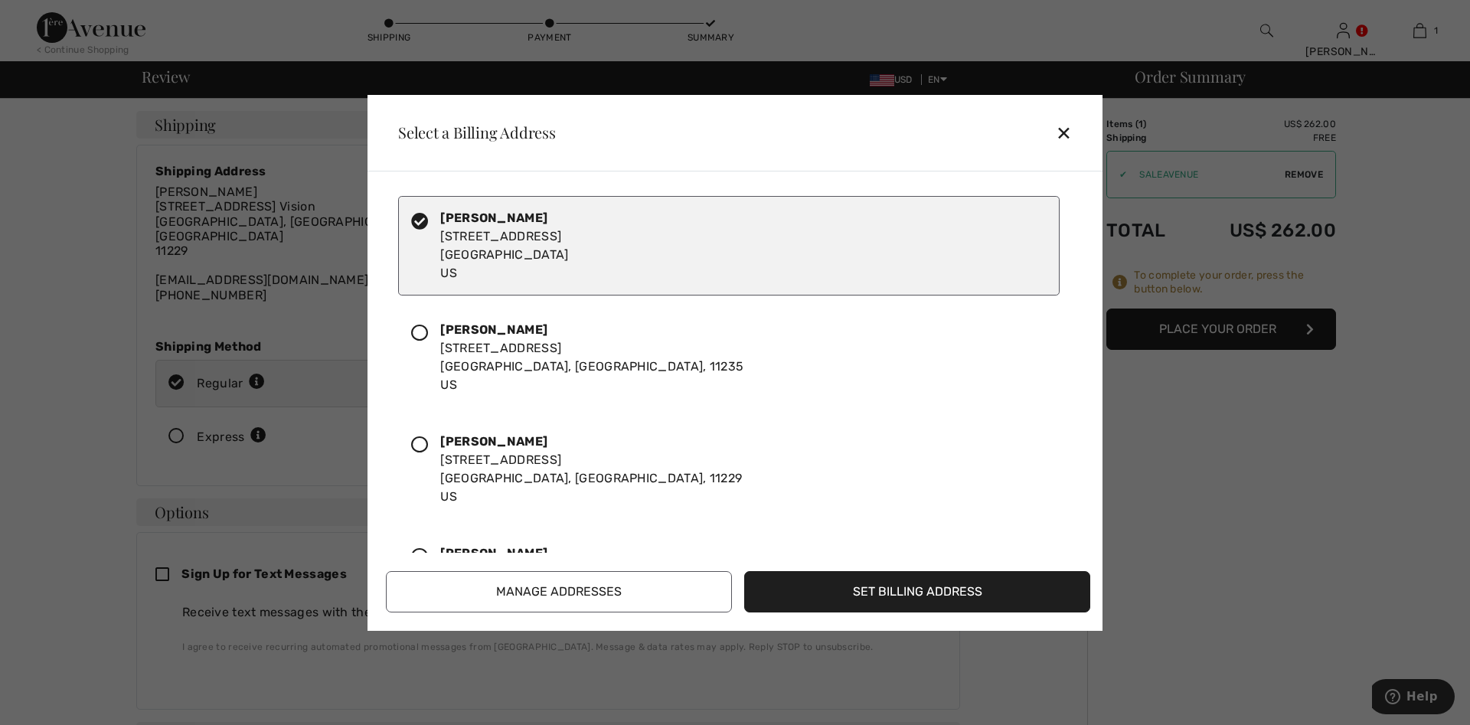
click at [889, 601] on button "Set Billing Address" at bounding box center [917, 591] width 346 height 41
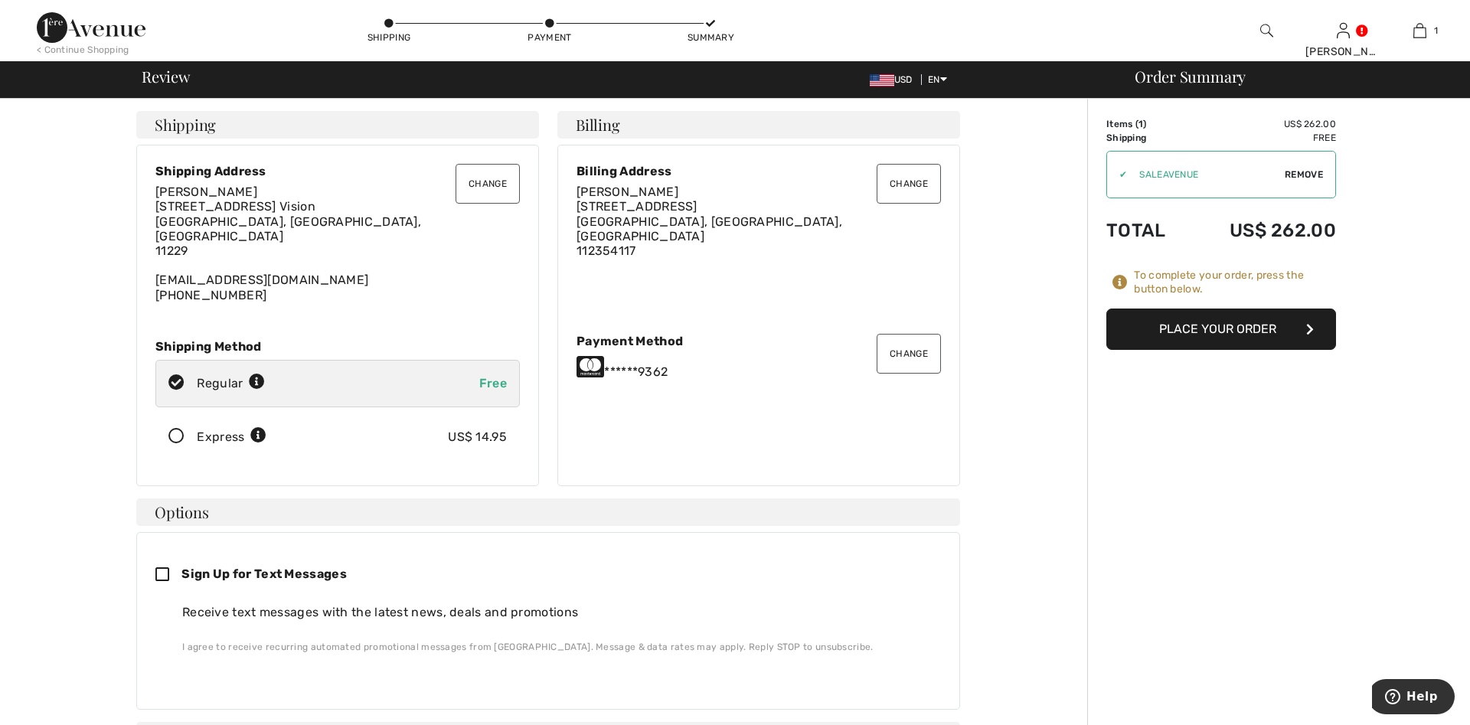
click at [1232, 339] on button "Place Your Order" at bounding box center [1221, 328] width 230 height 41
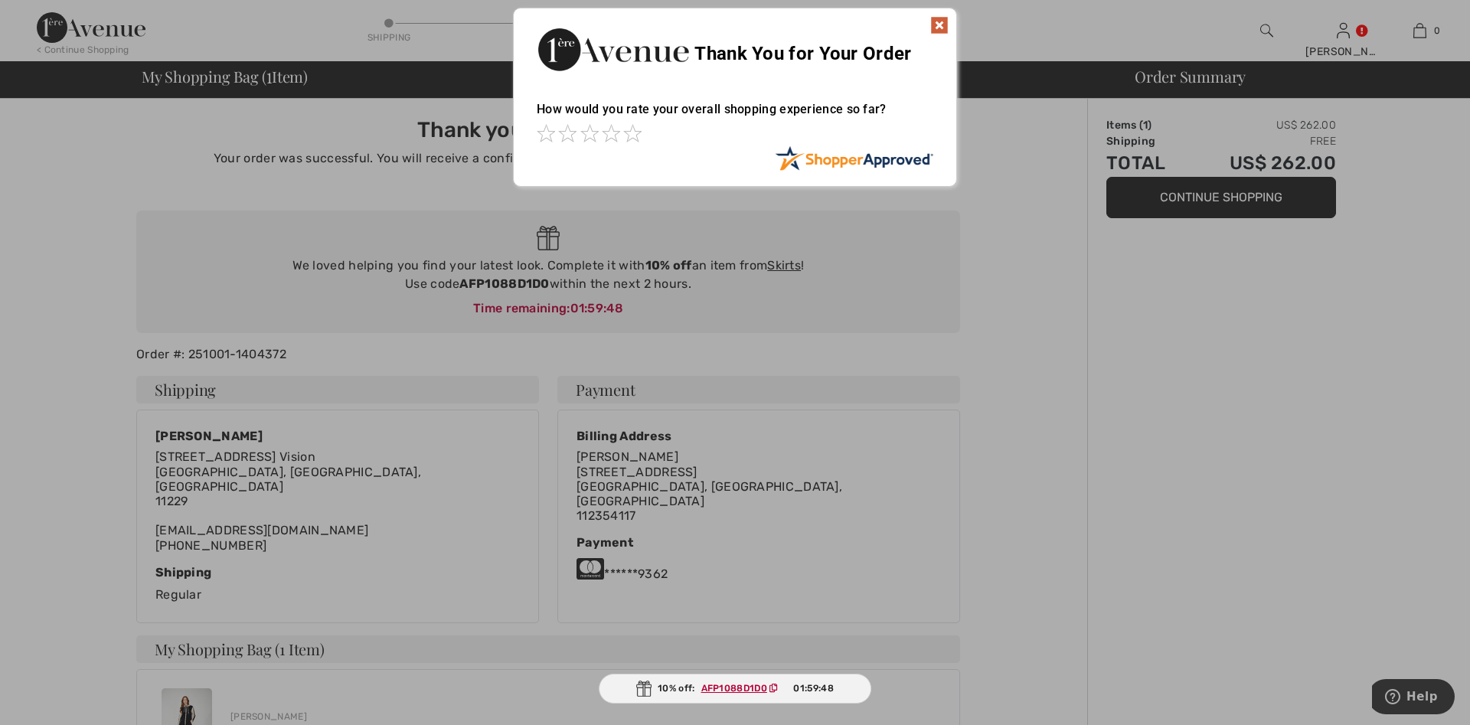
click at [940, 21] on img at bounding box center [939, 25] width 18 height 18
